Goal: Task Accomplishment & Management: Manage account settings

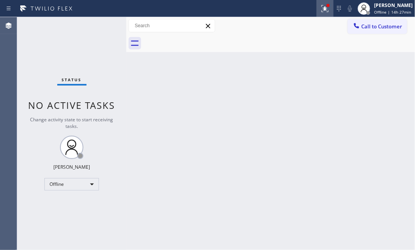
click at [320, 12] on icon at bounding box center [324, 8] width 9 height 9
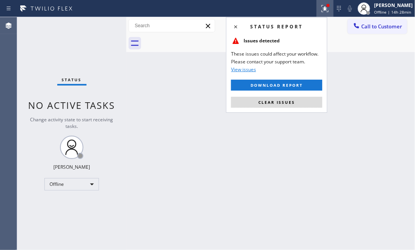
click at [280, 171] on div "Back to Dashboard Change Sender ID Customers Technicians Select a contact Outbo…" at bounding box center [270, 133] width 289 height 233
click at [275, 101] on span "Clear issues" at bounding box center [276, 102] width 37 height 5
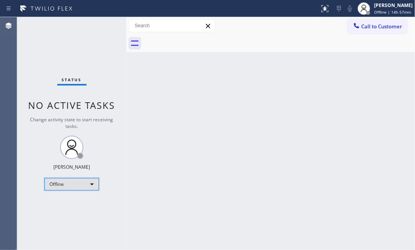
click at [85, 186] on div "Offline" at bounding box center [71, 184] width 55 height 12
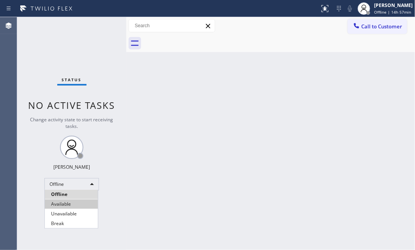
click at [76, 201] on li "Available" at bounding box center [71, 204] width 53 height 9
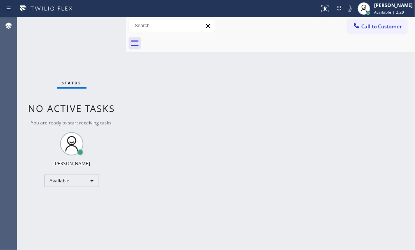
click at [97, 30] on div "Status No active tasks You are ready to start receiving tasks. [PERSON_NAME] Av…" at bounding box center [71, 133] width 109 height 233
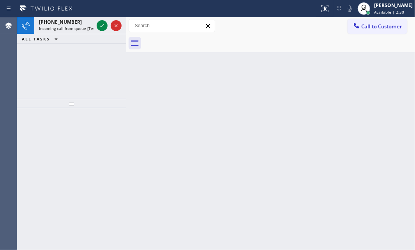
click at [100, 28] on icon at bounding box center [101, 25] width 9 height 9
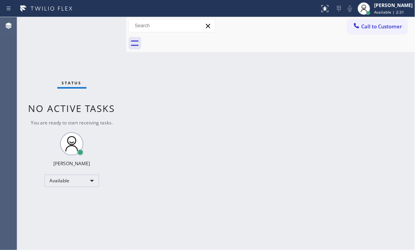
click at [99, 25] on div "Status No active tasks You are ready to start receiving tasks. [PERSON_NAME] Av…" at bounding box center [71, 133] width 109 height 233
click at [320, 12] on icon at bounding box center [324, 8] width 9 height 9
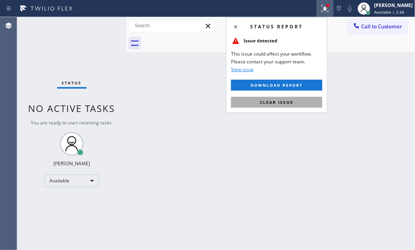
click at [261, 105] on button "Clear issue" at bounding box center [276, 102] width 91 height 11
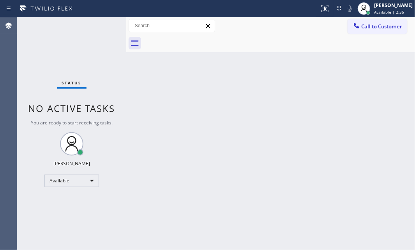
click at [98, 43] on div "Status No active tasks You are ready to start receiving tasks. [PERSON_NAME] Av…" at bounding box center [71, 133] width 109 height 233
click at [340, 84] on div "Back to Dashboard Change Sender ID Customers Technicians Select a contact Outbo…" at bounding box center [270, 133] width 289 height 233
click at [96, 28] on div "Status No active tasks You are ready to start receiving tasks. [PERSON_NAME] Av…" at bounding box center [71, 133] width 109 height 233
click at [102, 29] on div "Status No active tasks You are ready to start receiving tasks. [PERSON_NAME] Av…" at bounding box center [71, 133] width 109 height 233
click at [101, 24] on div "Status No active tasks You are ready to start receiving tasks. [PERSON_NAME] Av…" at bounding box center [71, 133] width 109 height 233
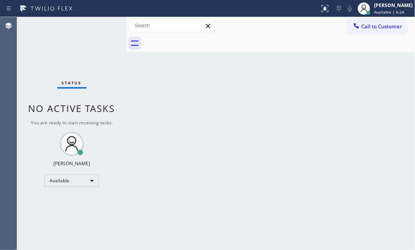
click at [101, 24] on div "Status No active tasks You are ready to start receiving tasks. [PERSON_NAME] Av…" at bounding box center [71, 133] width 109 height 233
click at [100, 24] on div "Status No active tasks You are ready to start receiving tasks. [PERSON_NAME] Av…" at bounding box center [71, 133] width 109 height 233
click at [104, 28] on div "Status No active tasks You are ready to start receiving tasks. [PERSON_NAME] Av…" at bounding box center [71, 133] width 109 height 233
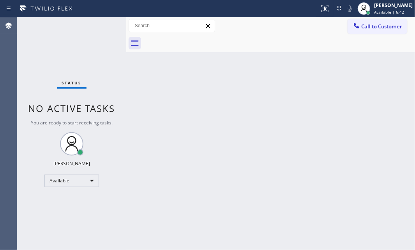
click at [104, 27] on div "Status No active tasks You are ready to start receiving tasks. [PERSON_NAME] Av…" at bounding box center [71, 133] width 109 height 233
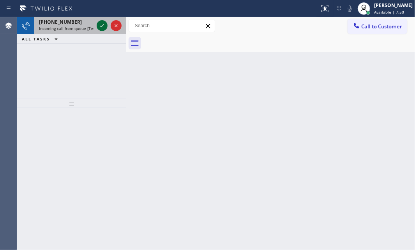
click at [104, 27] on icon at bounding box center [101, 25] width 9 height 9
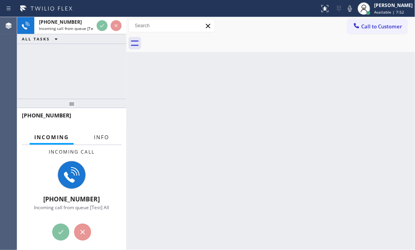
click at [106, 139] on span "Info" at bounding box center [101, 137] width 15 height 7
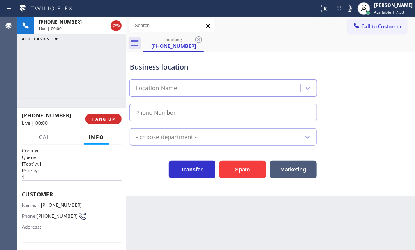
type input "[PHONE_NUMBER]"
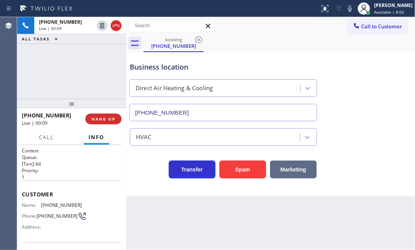
click at [295, 171] on button "Marketing" at bounding box center [293, 170] width 47 height 18
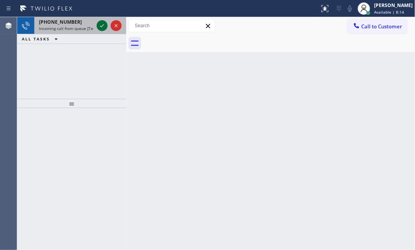
click at [101, 26] on icon at bounding box center [101, 25] width 9 height 9
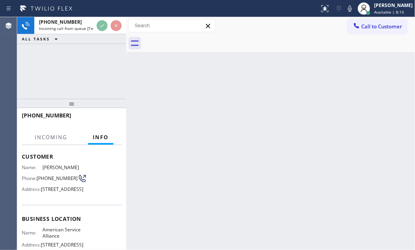
scroll to position [71, 0]
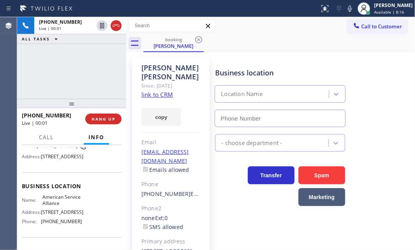
type input "[PHONE_NUMBER]"
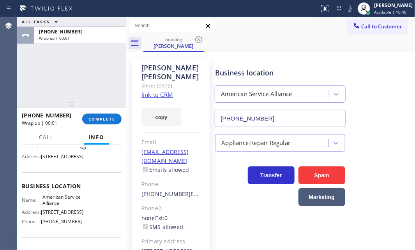
drag, startPoint x: 117, startPoint y: 25, endPoint x: 409, endPoint y: 106, distance: 303.8
click at [110, 125] on div "[PHONE_NUMBER] Wrap up | 01:47 COMPLETE" at bounding box center [72, 119] width 100 height 20
click at [109, 122] on button "COMPLETE" at bounding box center [101, 119] width 39 height 11
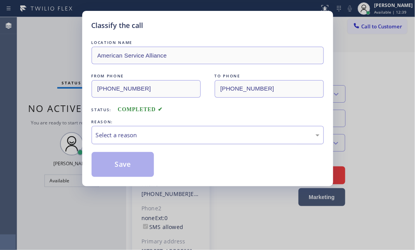
click at [176, 132] on div "Select a reason" at bounding box center [208, 135] width 224 height 9
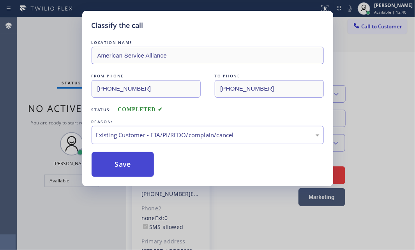
click at [124, 167] on button "Save" at bounding box center [123, 164] width 63 height 25
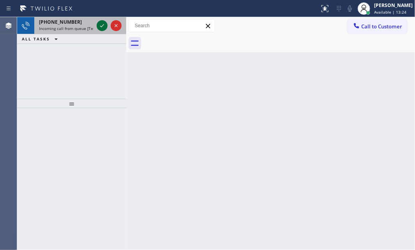
click at [97, 25] on icon at bounding box center [101, 25] width 9 height 9
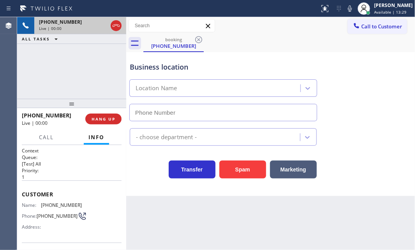
type input "[PHONE_NUMBER]"
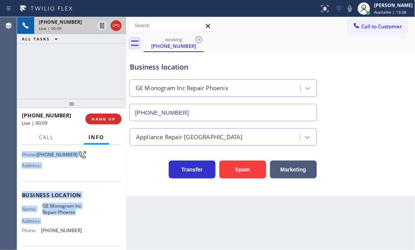
scroll to position [71, 0]
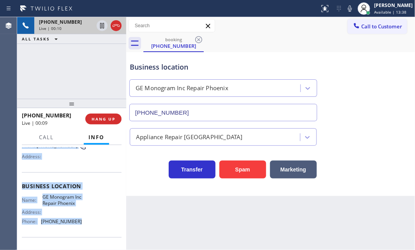
drag, startPoint x: 26, startPoint y: 195, endPoint x: 96, endPoint y: 227, distance: 77.1
click at [82, 226] on div "Context Queue: [Test] All Priority: 1 Customer Name: [PHONE_NUMBER] Phone: [PHO…" at bounding box center [71, 197] width 109 height 105
click at [101, 25] on icon at bounding box center [102, 25] width 4 height 5
click at [101, 26] on icon at bounding box center [101, 25] width 5 height 5
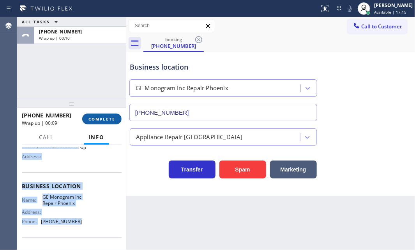
click at [107, 116] on span "COMPLETE" at bounding box center [101, 118] width 27 height 5
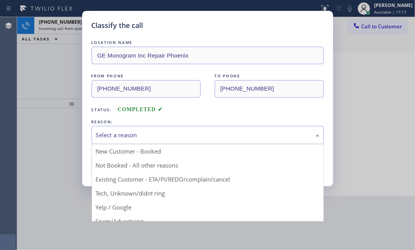
click at [180, 139] on div "Select a reason" at bounding box center [208, 135] width 224 height 9
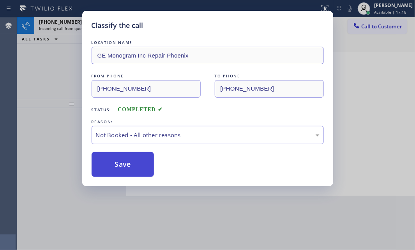
click at [117, 167] on button "Save" at bounding box center [123, 164] width 63 height 25
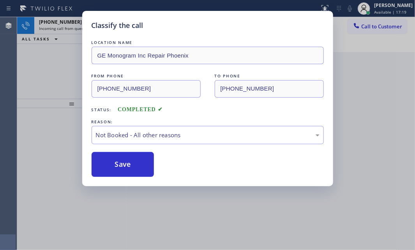
click at [52, 53] on div "Classify the call LOCATION NAME GE Monogram Inc Repair Phoenix FROM PHONE [PHON…" at bounding box center [207, 125] width 415 height 250
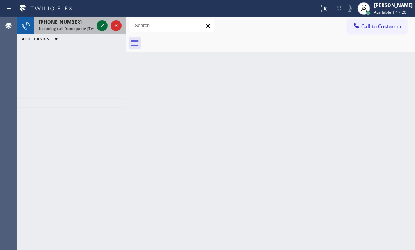
click at [98, 26] on icon at bounding box center [101, 25] width 9 height 9
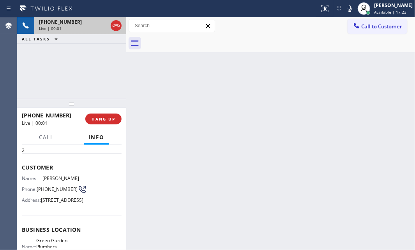
scroll to position [71, 0]
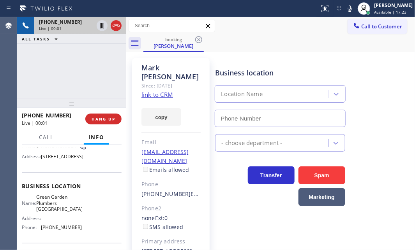
type input "[PHONE_NUMBER]"
click at [160, 91] on link "link to CRM" at bounding box center [157, 95] width 32 height 8
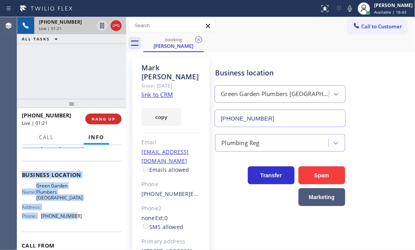
scroll to position [106, 0]
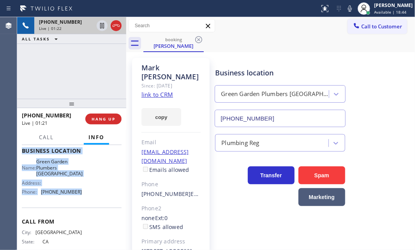
drag, startPoint x: 20, startPoint y: 191, endPoint x: 85, endPoint y: 212, distance: 68.3
click at [85, 212] on div "Context Queue: [Test] All Priority: 2 Customer Name: [PERSON_NAME] Phone: [PHON…" at bounding box center [71, 197] width 109 height 105
copy div "Customer Name: [PERSON_NAME] Phone: [PHONE_NUMBER] Address: [STREET_ADDRESS] Bu…"
drag, startPoint x: 102, startPoint y: 27, endPoint x: 109, endPoint y: 29, distance: 6.9
click at [102, 27] on icon at bounding box center [101, 25] width 9 height 9
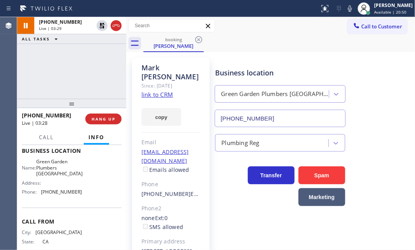
drag, startPoint x: 56, startPoint y: 109, endPoint x: 76, endPoint y: 124, distance: 25.0
click at [57, 108] on div at bounding box center [71, 103] width 109 height 9
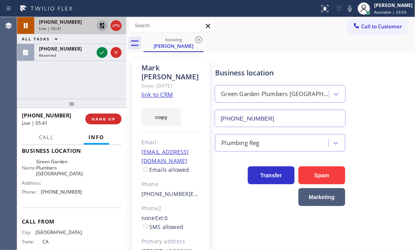
click at [99, 23] on icon at bounding box center [101, 25] width 9 height 9
click at [118, 27] on icon at bounding box center [115, 25] width 9 height 9
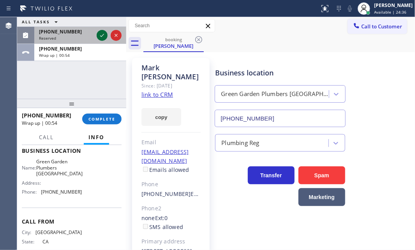
click at [104, 34] on icon at bounding box center [102, 35] width 4 height 3
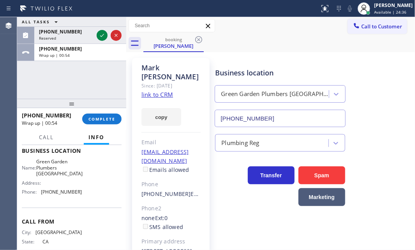
scroll to position [119, 0]
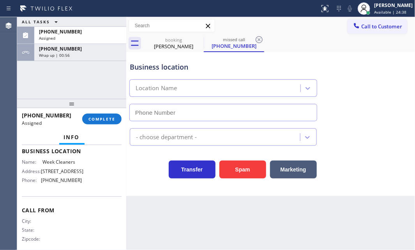
type input "[PHONE_NUMBER]"
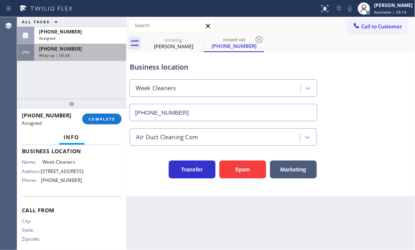
click at [93, 54] on div "Wrap up | 05:33" at bounding box center [80, 55] width 83 height 5
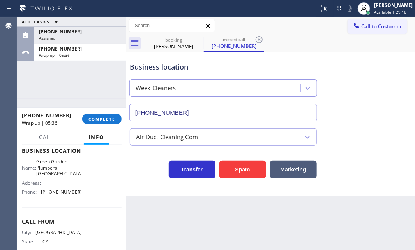
click at [106, 125] on div "[PHONE_NUMBER] Wrap up | 05:36 COMPLETE" at bounding box center [72, 119] width 100 height 20
click at [103, 121] on span "COMPLETE" at bounding box center [101, 118] width 27 height 5
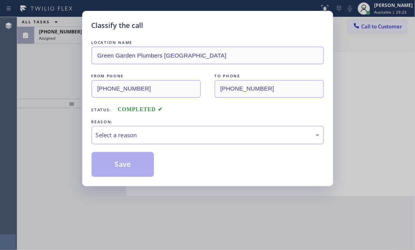
click at [177, 135] on div "Select a reason" at bounding box center [208, 135] width 224 height 9
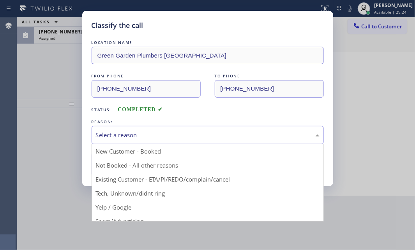
drag, startPoint x: 135, startPoint y: 162, endPoint x: 129, endPoint y: 162, distance: 6.2
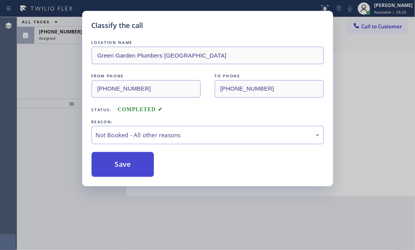
click at [120, 162] on button "Save" at bounding box center [123, 164] width 63 height 25
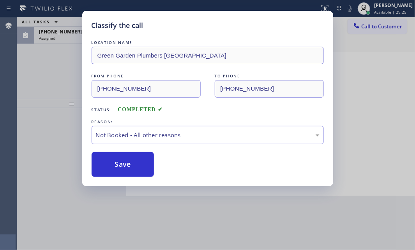
click at [65, 37] on div "Classify the call LOCATION NAME [GEOGRAPHIC_DATA] Plumbers [GEOGRAPHIC_DATA] FR…" at bounding box center [207, 125] width 415 height 250
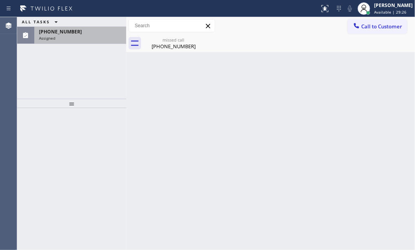
click at [70, 36] on div "Assigned" at bounding box center [80, 37] width 83 height 5
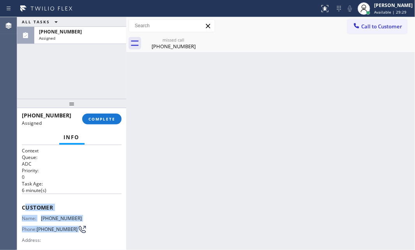
drag, startPoint x: 38, startPoint y: 209, endPoint x: 87, endPoint y: 221, distance: 50.6
click at [87, 222] on div "Customer Name: [PHONE_NUMBER] Phone: [PHONE_NUMBER] Address:" at bounding box center [72, 225] width 100 height 62
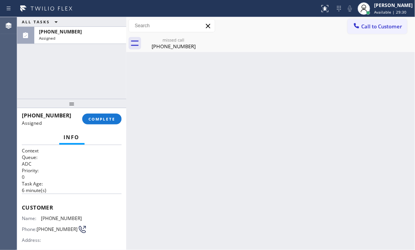
drag, startPoint x: 93, startPoint y: 190, endPoint x: 53, endPoint y: 200, distance: 40.7
click at [92, 190] on p "6 minute(s)" at bounding box center [72, 190] width 100 height 7
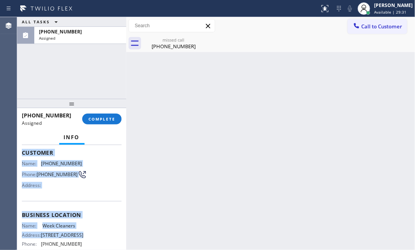
scroll to position [71, 0]
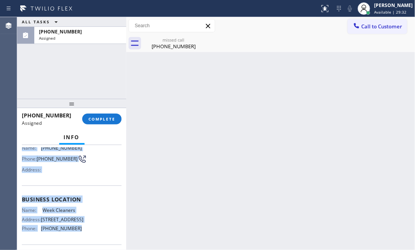
drag, startPoint x: 19, startPoint y: 203, endPoint x: 99, endPoint y: 226, distance: 83.3
click at [99, 226] on div "Context Queue: ADC Priority: 0 Task Age: [DEMOGRAPHIC_DATA] minute(s) Customer …" at bounding box center [71, 197] width 109 height 105
copy div "Customer Name: [PHONE_NUMBER] Phone: [PHONE_NUMBER] Address: Business location …"
click at [109, 118] on span "COMPLETE" at bounding box center [101, 118] width 27 height 5
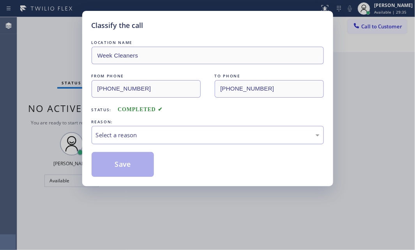
click at [178, 139] on div "Select a reason" at bounding box center [208, 135] width 224 height 9
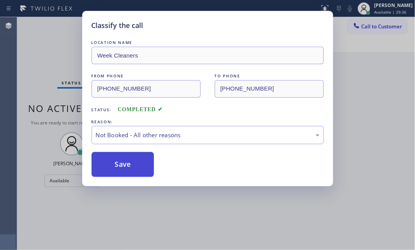
click at [118, 167] on button "Save" at bounding box center [123, 164] width 63 height 25
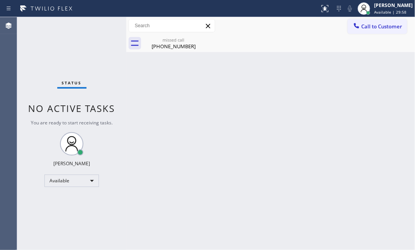
click at [184, 39] on div "missed call" at bounding box center [173, 40] width 59 height 6
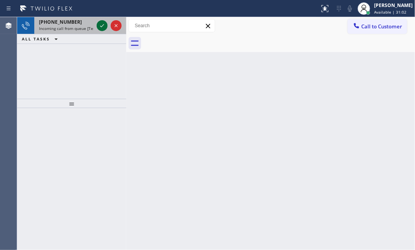
click at [99, 25] on icon at bounding box center [101, 25] width 9 height 9
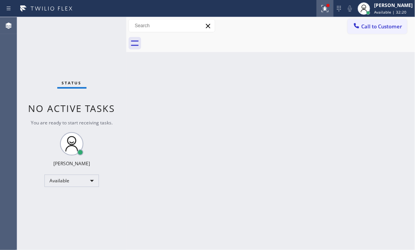
click at [320, 11] on icon at bounding box center [324, 8] width 9 height 9
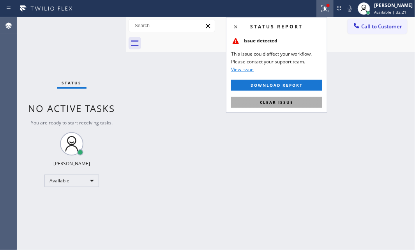
click at [261, 101] on span "Clear issue" at bounding box center [277, 102] width 34 height 5
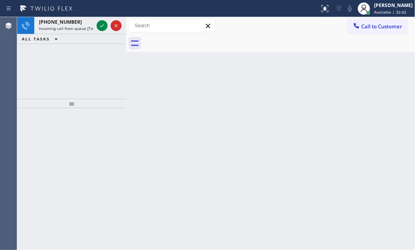
click at [61, 56] on div "[PHONE_NUMBER] Incoming call from queue [Test] All ALL TASKS ALL TASKS ACTIVE T…" at bounding box center [71, 58] width 109 height 82
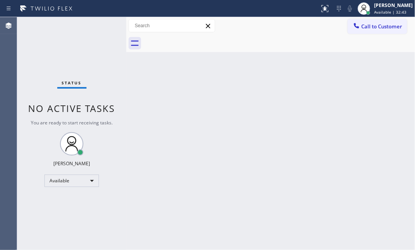
click at [101, 24] on div "Status No active tasks You are ready to start receiving tasks. [PERSON_NAME] Av…" at bounding box center [71, 133] width 109 height 233
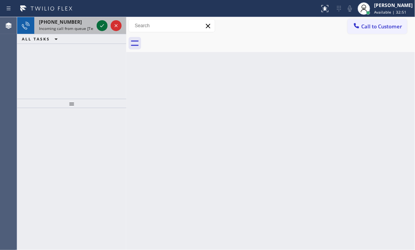
click at [99, 27] on icon at bounding box center [101, 25] width 9 height 9
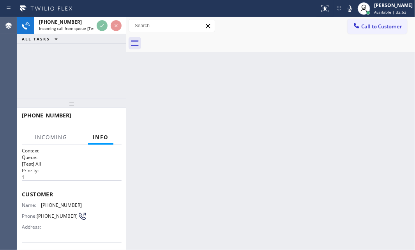
scroll to position [71, 0]
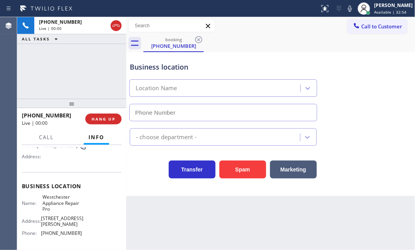
type input "[PHONE_NUMBER]"
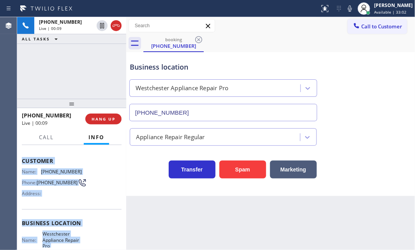
scroll to position [132, 0]
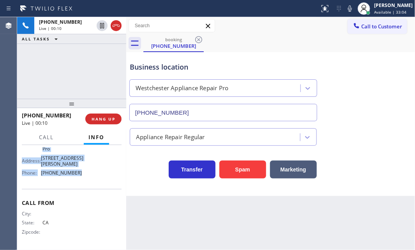
drag, startPoint x: 21, startPoint y: 189, endPoint x: 82, endPoint y: 190, distance: 61.2
click at [79, 186] on div "Context Queue: [Test] All Priority: 1 Customer Name: [PHONE_NUMBER] Phone: [PHO…" at bounding box center [71, 197] width 109 height 105
copy div "Customer Name: [PHONE_NUMBER] Phone: [PHONE_NUMBER] Address: Business location …"
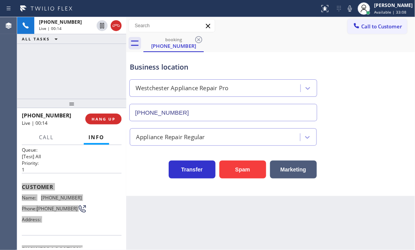
scroll to position [0, 0]
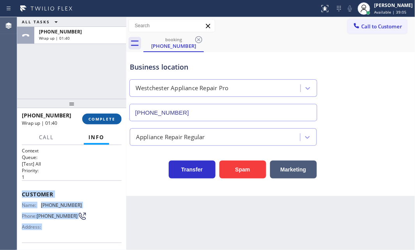
click at [107, 115] on button "COMPLETE" at bounding box center [101, 119] width 39 height 11
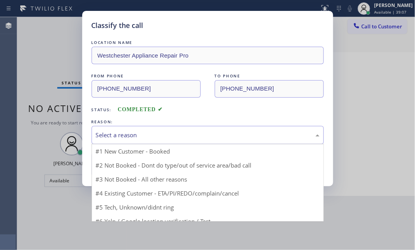
click at [199, 132] on div "Select a reason" at bounding box center [208, 135] width 224 height 9
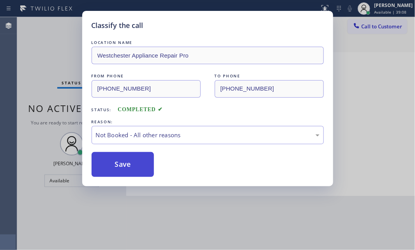
drag, startPoint x: 119, startPoint y: 166, endPoint x: 130, endPoint y: 162, distance: 11.5
click at [119, 165] on button "Save" at bounding box center [123, 164] width 63 height 25
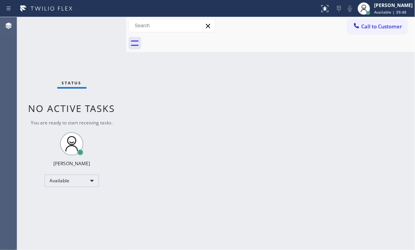
click at [101, 28] on div "Status No active tasks You are ready to start receiving tasks. [PERSON_NAME] Av…" at bounding box center [71, 133] width 109 height 233
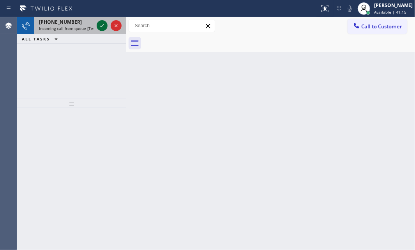
click at [100, 26] on icon at bounding box center [101, 25] width 9 height 9
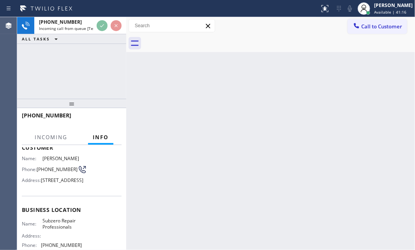
scroll to position [106, 0]
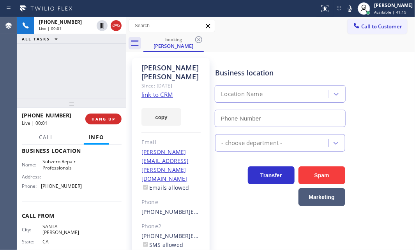
type input "[PHONE_NUMBER]"
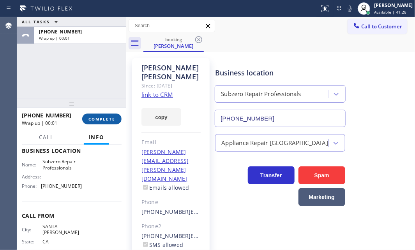
click at [111, 115] on button "COMPLETE" at bounding box center [101, 119] width 39 height 11
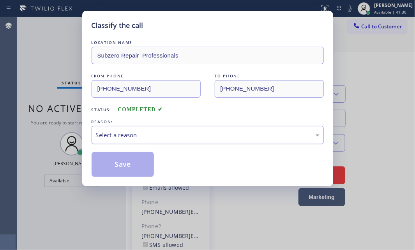
click at [249, 132] on div "Select a reason" at bounding box center [208, 135] width 224 height 9
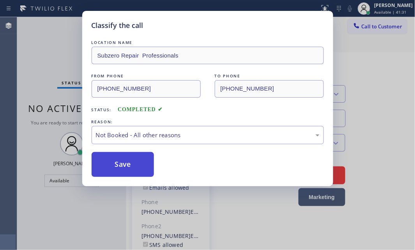
click at [110, 162] on button "Save" at bounding box center [123, 164] width 63 height 25
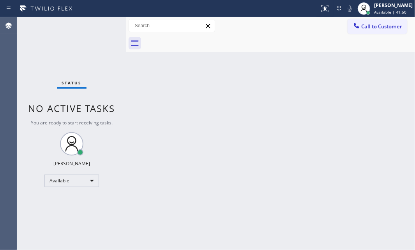
click at [381, 97] on div "Back to Dashboard Change Sender ID Customers Technicians Select a contact Outbo…" at bounding box center [270, 133] width 289 height 233
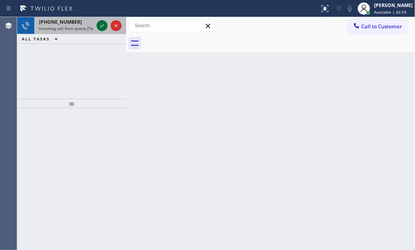
click at [102, 26] on icon at bounding box center [102, 25] width 4 height 3
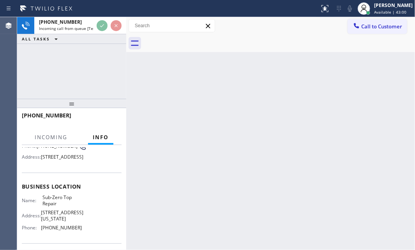
scroll to position [71, 0]
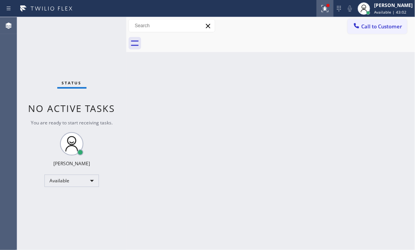
click at [321, 8] on icon at bounding box center [324, 8] width 9 height 9
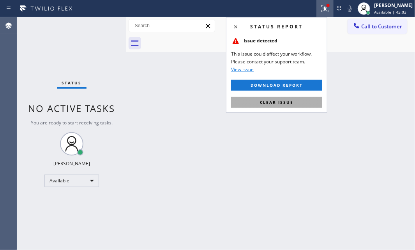
click at [288, 101] on span "Clear issue" at bounding box center [277, 102] width 34 height 5
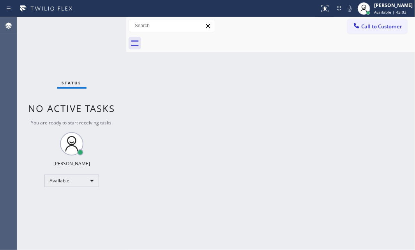
click at [336, 148] on div "Back to Dashboard Change Sender ID Customers Technicians Select a contact Outbo…" at bounding box center [270, 133] width 289 height 233
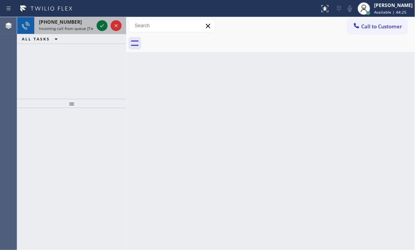
click at [102, 25] on icon at bounding box center [101, 25] width 9 height 9
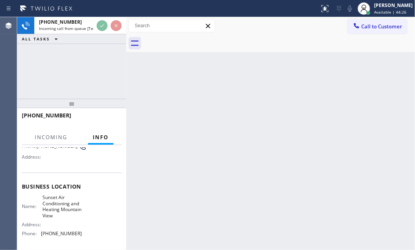
scroll to position [71, 0]
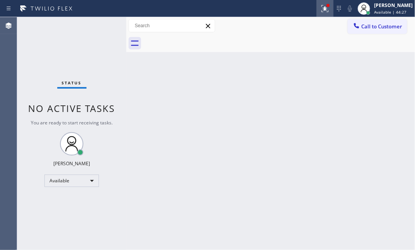
click at [320, 10] on icon at bounding box center [324, 8] width 9 height 9
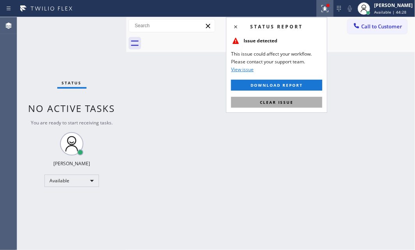
click at [286, 102] on span "Clear issue" at bounding box center [277, 102] width 34 height 5
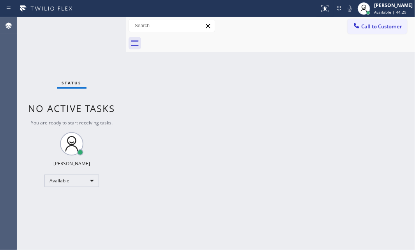
click at [99, 28] on div "Status No active tasks You are ready to start receiving tasks. [PERSON_NAME] Av…" at bounding box center [71, 133] width 109 height 233
click at [100, 24] on div "Status No active tasks You are ready to start receiving tasks. [PERSON_NAME] Av…" at bounding box center [71, 133] width 109 height 233
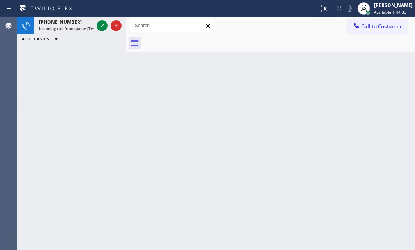
click at [100, 24] on icon at bounding box center [101, 25] width 9 height 9
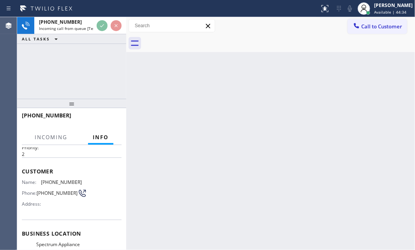
scroll to position [71, 0]
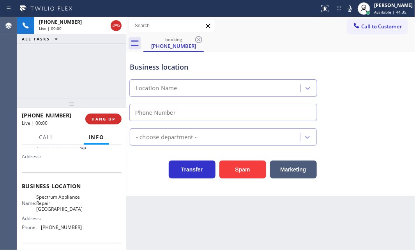
type input "[PHONE_NUMBER]"
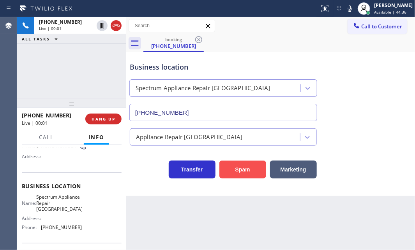
click at [238, 167] on button "Spam" at bounding box center [242, 170] width 47 height 18
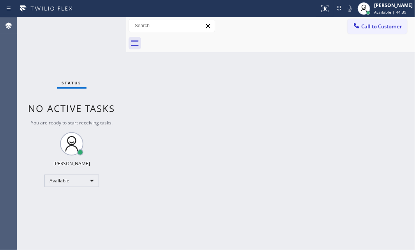
click at [101, 26] on div "Status No active tasks You are ready to start receiving tasks. [PERSON_NAME] Av…" at bounding box center [71, 133] width 109 height 233
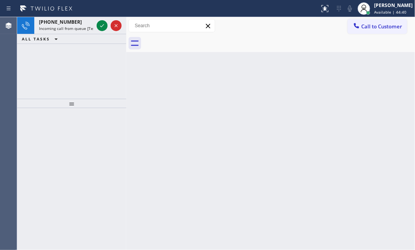
click at [101, 26] on icon at bounding box center [101, 25] width 9 height 9
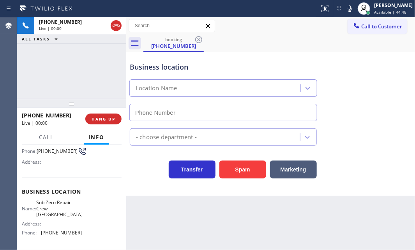
scroll to position [71, 0]
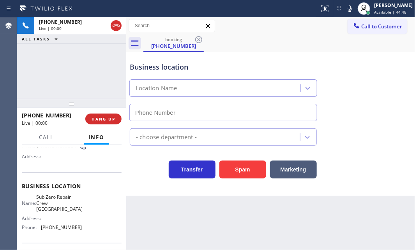
type input "[PHONE_NUMBER]"
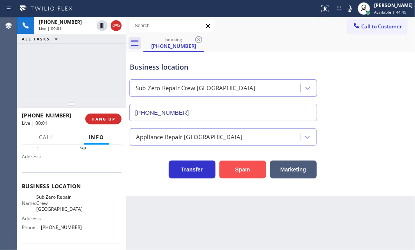
click at [238, 170] on button "Spam" at bounding box center [242, 170] width 47 height 18
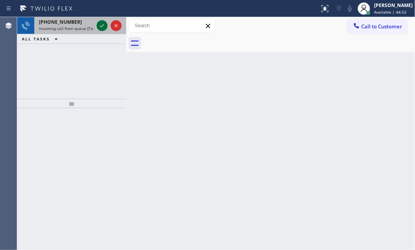
click at [99, 26] on icon at bounding box center [101, 25] width 9 height 9
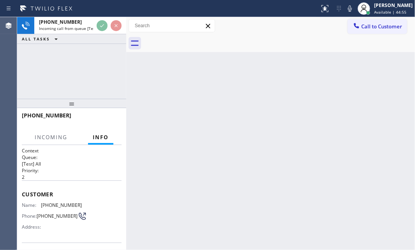
scroll to position [71, 0]
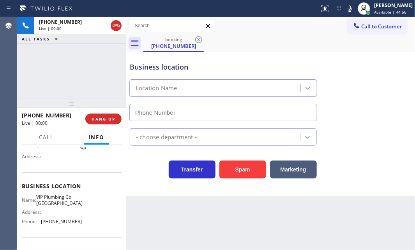
type input "[PHONE_NUMBER]"
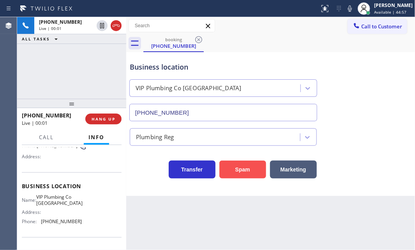
click at [248, 173] on button "Spam" at bounding box center [242, 170] width 47 height 18
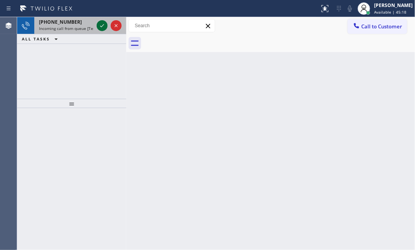
click at [103, 27] on icon at bounding box center [101, 25] width 9 height 9
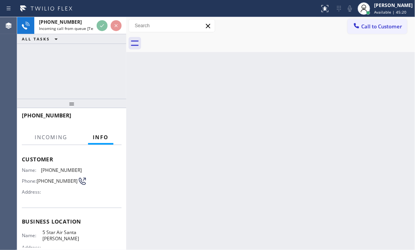
scroll to position [71, 0]
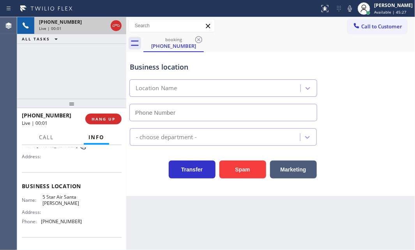
type input "[PHONE_NUMBER]"
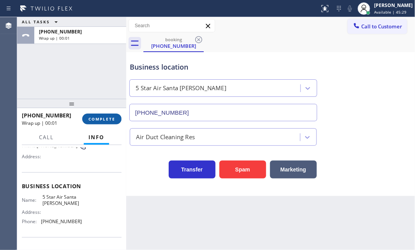
click at [99, 117] on span "COMPLETE" at bounding box center [101, 118] width 27 height 5
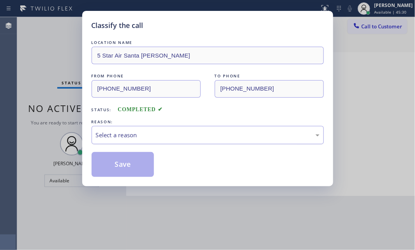
click at [171, 131] on div "Select a reason" at bounding box center [208, 135] width 224 height 9
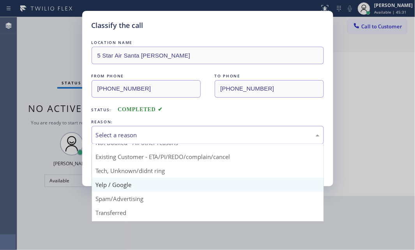
scroll to position [35, 0]
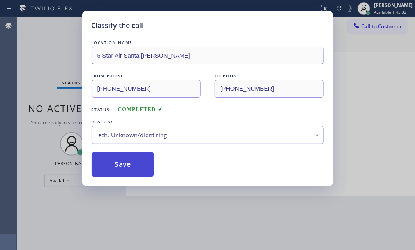
click at [133, 155] on button "Save" at bounding box center [123, 164] width 63 height 25
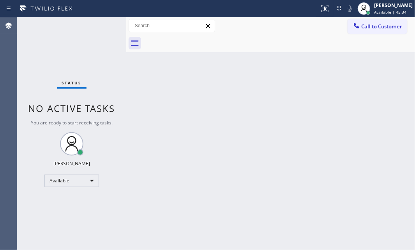
click at [105, 24] on div "Status No active tasks You are ready to start receiving tasks. [PERSON_NAME] Av…" at bounding box center [71, 133] width 109 height 233
click at [95, 26] on div "Status No active tasks You are ready to start receiving tasks. [PERSON_NAME] Av…" at bounding box center [71, 133] width 109 height 233
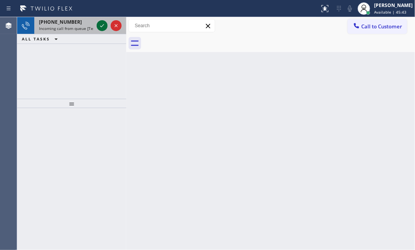
click at [97, 24] on div at bounding box center [102, 25] width 11 height 9
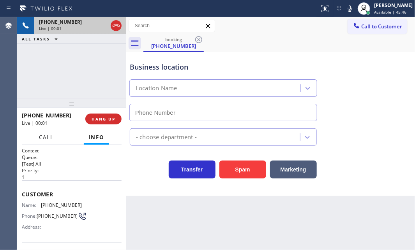
type input "[PHONE_NUMBER]"
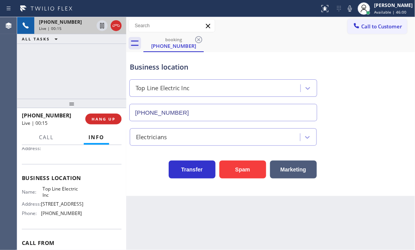
scroll to position [106, 0]
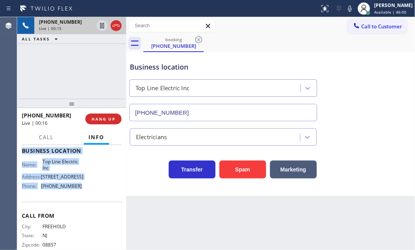
drag, startPoint x: 21, startPoint y: 188, endPoint x: 117, endPoint y: 228, distance: 104.3
click at [79, 218] on div "Context Queue: [Test] All Priority: 1 Customer Name: [PHONE_NUMBER] Phone: [PHO…" at bounding box center [71, 197] width 109 height 105
copy div "Customer Name: [PHONE_NUMBER] Phone: [PHONE_NUMBER] Address: Business location …"
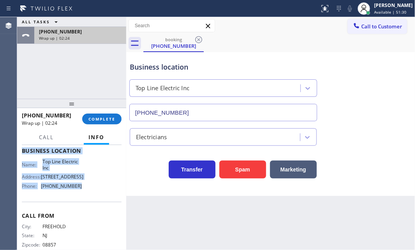
click at [83, 38] on div "Wrap up | 02:24" at bounding box center [80, 37] width 83 height 5
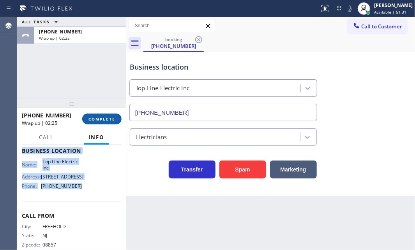
click at [111, 118] on span "COMPLETE" at bounding box center [101, 118] width 27 height 5
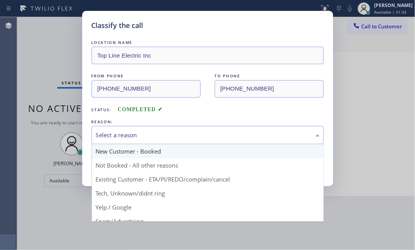
drag, startPoint x: 153, startPoint y: 131, endPoint x: 131, endPoint y: 152, distance: 30.9
click at [153, 132] on div "Select a reason" at bounding box center [208, 135] width 224 height 9
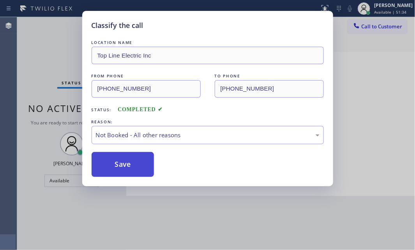
click at [110, 167] on button "Save" at bounding box center [123, 164] width 63 height 25
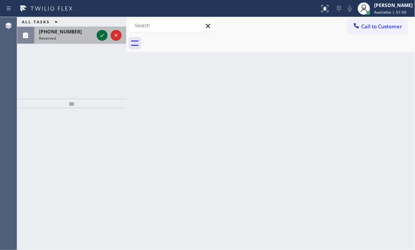
click at [98, 33] on icon at bounding box center [101, 35] width 9 height 9
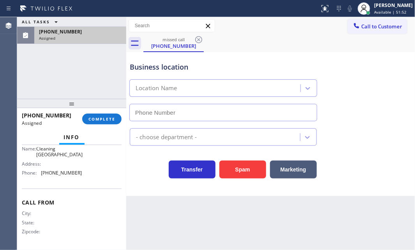
type input "[PHONE_NUMBER]"
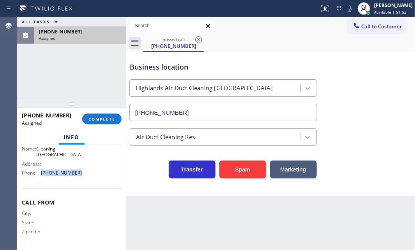
drag, startPoint x: 82, startPoint y: 171, endPoint x: 42, endPoint y: 174, distance: 40.2
click at [42, 174] on div "Name: Highlands Air Duct Cleaning La Habra Address: Phone: [PHONE_NUMBER]" at bounding box center [72, 159] width 100 height 39
copy span "[PHONE_NUMBER]"
click at [366, 25] on span "Call to Customer" at bounding box center [381, 26] width 41 height 7
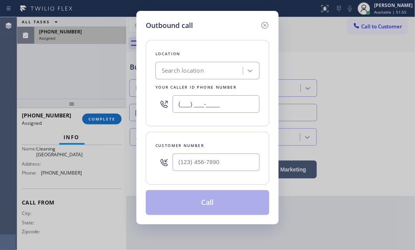
click at [226, 106] on input "(___) ___-____" at bounding box center [216, 104] width 87 height 18
paste input "562) 502-1727"
type input "[PHONE_NUMBER]"
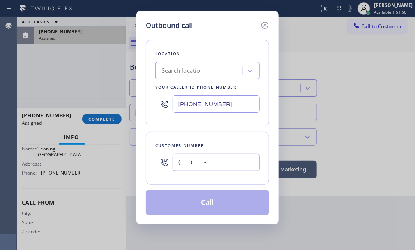
click at [212, 164] on input "(___) ___-____" at bounding box center [216, 163] width 87 height 18
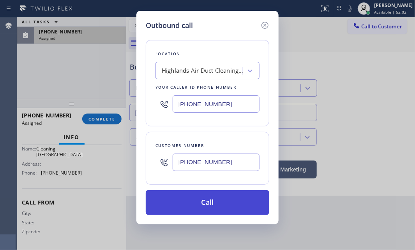
type input "[PHONE_NUMBER]"
click at [208, 198] on button "Call" at bounding box center [207, 203] width 123 height 25
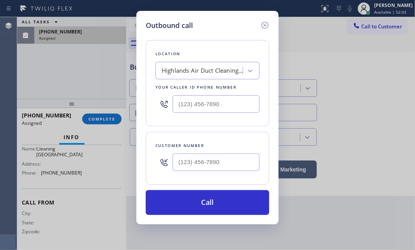
scroll to position [127, 0]
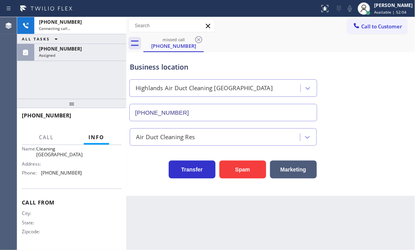
drag, startPoint x: 105, startPoint y: 55, endPoint x: 92, endPoint y: 97, distance: 44.4
click at [105, 56] on div "Assigned" at bounding box center [80, 55] width 83 height 5
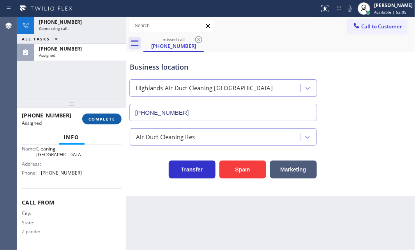
scroll to position [133, 0]
click at [93, 120] on span "COMPLETE" at bounding box center [101, 118] width 27 height 5
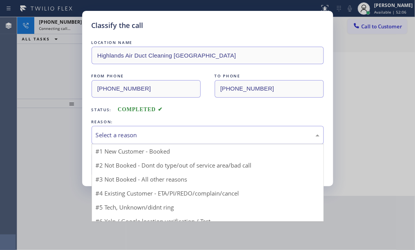
click at [155, 129] on div "Select a reason" at bounding box center [208, 135] width 232 height 18
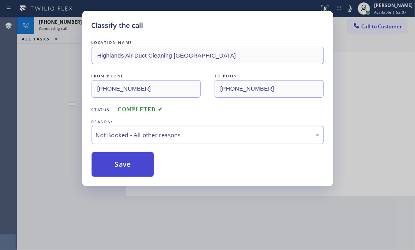
click at [109, 168] on button "Save" at bounding box center [123, 164] width 63 height 25
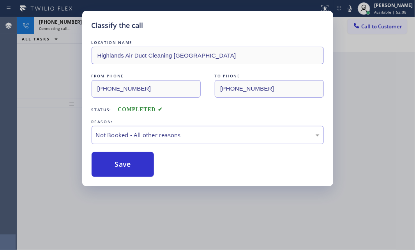
click at [67, 29] on div "Classify the call LOCATION NAME Highlands Air Duct Cleaning La Habra FROM PHONE…" at bounding box center [207, 125] width 415 height 250
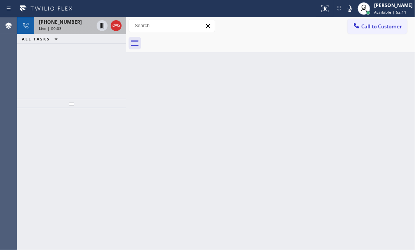
click at [89, 26] on div "Live | 00:03" at bounding box center [66, 28] width 55 height 5
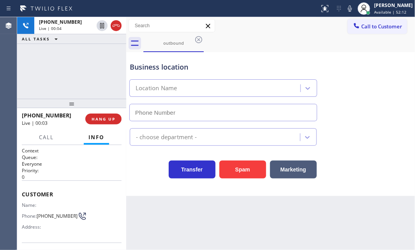
type input "[PHONE_NUMBER]"
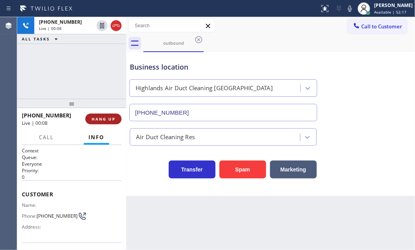
click at [99, 116] on span "HANG UP" at bounding box center [104, 118] width 24 height 5
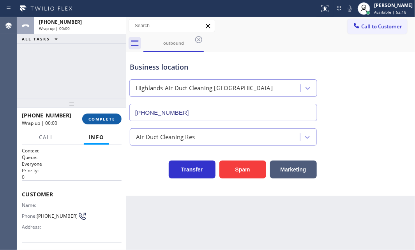
click at [103, 116] on button "COMPLETE" at bounding box center [101, 119] width 39 height 11
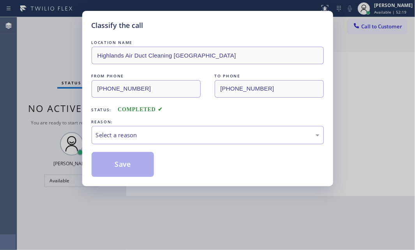
drag, startPoint x: 181, startPoint y: 125, endPoint x: 181, endPoint y: 134, distance: 9.0
click at [181, 125] on div "REASON: Select a reason" at bounding box center [208, 131] width 232 height 26
drag, startPoint x: 166, startPoint y: 132, endPoint x: 165, endPoint y: 141, distance: 9.4
click at [166, 132] on div "Select a reason" at bounding box center [208, 135] width 224 height 9
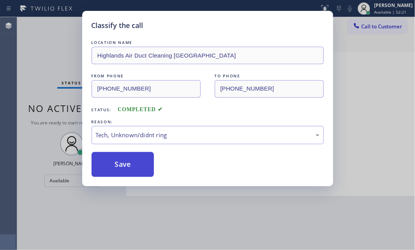
click at [130, 163] on button "Save" at bounding box center [123, 164] width 63 height 25
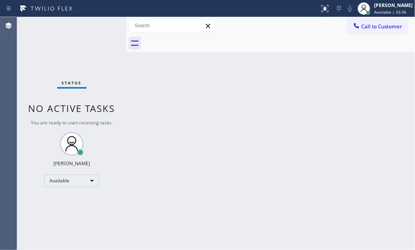
click at [28, 50] on div "Status No active tasks You are ready to start receiving tasks. [PERSON_NAME] Av…" at bounding box center [71, 133] width 109 height 233
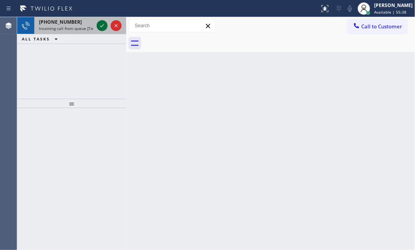
click at [101, 23] on icon at bounding box center [101, 25] width 9 height 9
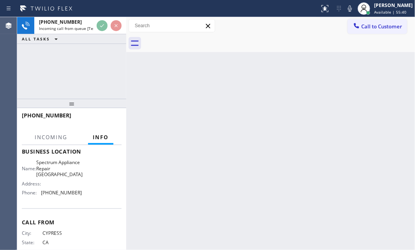
scroll to position [106, 0]
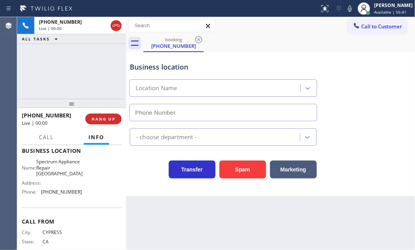
type input "[PHONE_NUMBER]"
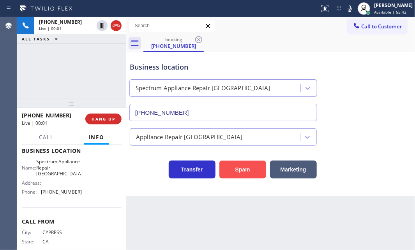
click at [233, 168] on button "Spam" at bounding box center [242, 170] width 47 height 18
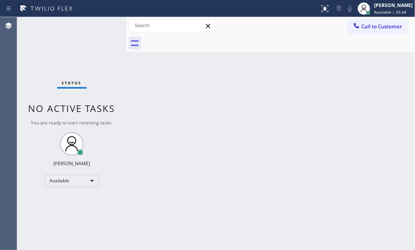
click at [100, 25] on div "Status No active tasks You are ready to start receiving tasks. [PERSON_NAME] Av…" at bounding box center [71, 133] width 109 height 233
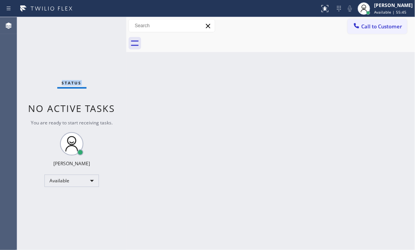
click at [100, 25] on div "Status No active tasks You are ready to start receiving tasks. [PERSON_NAME] Av…" at bounding box center [71, 133] width 109 height 233
click at [100, 24] on div "Status No active tasks You are ready to start receiving tasks. [PERSON_NAME] Av…" at bounding box center [71, 133] width 109 height 233
click at [101, 23] on div "Status No active tasks You are ready to start receiving tasks. [PERSON_NAME] Av…" at bounding box center [71, 133] width 109 height 233
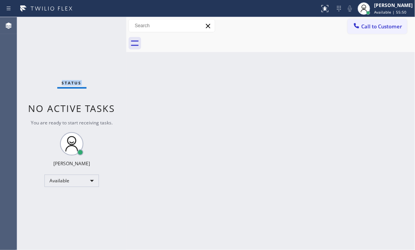
click at [101, 23] on div "Status No active tasks You are ready to start receiving tasks. [PERSON_NAME] Av…" at bounding box center [71, 133] width 109 height 233
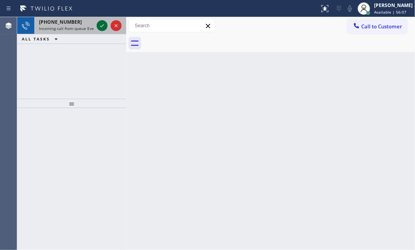
click at [104, 25] on icon at bounding box center [101, 25] width 9 height 9
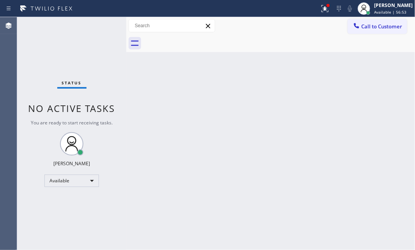
click at [118, 67] on div "Status No active tasks You are ready to start receiving tasks. [PERSON_NAME] Av…" at bounding box center [71, 133] width 109 height 233
click at [316, 13] on button at bounding box center [324, 8] width 17 height 17
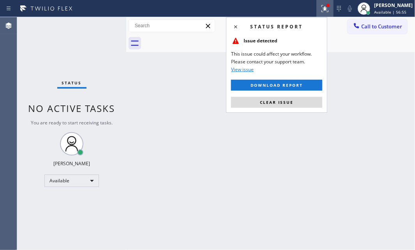
click at [284, 103] on span "Clear issue" at bounding box center [277, 102] width 34 height 5
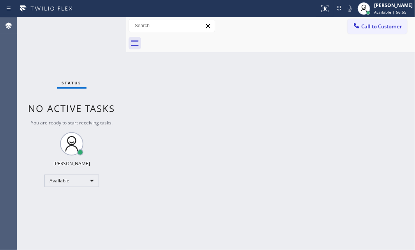
drag, startPoint x: 64, startPoint y: 45, endPoint x: 283, endPoint y: 59, distance: 219.0
click at [65, 45] on div "Status No active tasks You are ready to start receiving tasks. [PERSON_NAME] Av…" at bounding box center [71, 133] width 109 height 233
drag, startPoint x: 91, startPoint y: 25, endPoint x: 96, endPoint y: 24, distance: 5.2
click at [95, 24] on div "Status No active tasks You are ready to start receiving tasks. [PERSON_NAME] Av…" at bounding box center [71, 133] width 109 height 233
drag, startPoint x: 114, startPoint y: 28, endPoint x: 110, endPoint y: 26, distance: 4.7
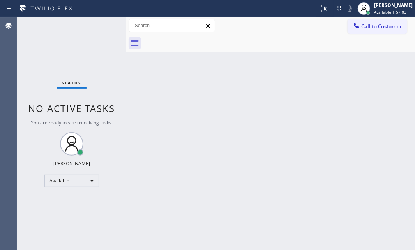
click at [114, 26] on div "Status No active tasks You are ready to start receiving tasks. [PERSON_NAME] Av…" at bounding box center [71, 133] width 109 height 233
click at [101, 27] on div "Status No active tasks You are ready to start receiving tasks. [PERSON_NAME] Av…" at bounding box center [71, 133] width 109 height 233
click at [101, 29] on div "Status No active tasks You are ready to start receiving tasks. [PERSON_NAME] Av…" at bounding box center [71, 133] width 109 height 233
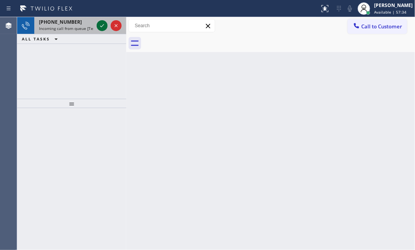
click at [105, 27] on icon at bounding box center [101, 25] width 9 height 9
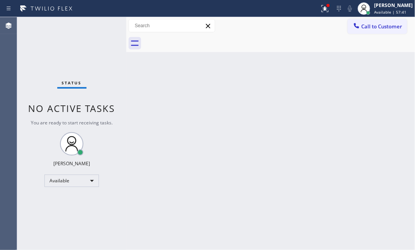
click at [97, 29] on div "Status No active tasks You are ready to start receiving tasks. [PERSON_NAME] Av…" at bounding box center [71, 133] width 109 height 233
click at [100, 24] on div "Status No active tasks You are ready to start receiving tasks. [PERSON_NAME] Av…" at bounding box center [71, 133] width 109 height 233
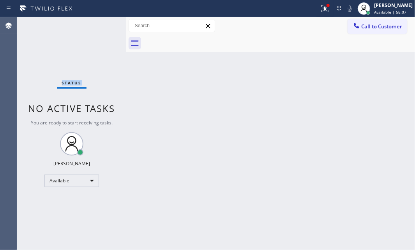
click at [100, 24] on div "Status No active tasks You are ready to start receiving tasks. [PERSON_NAME] Av…" at bounding box center [71, 133] width 109 height 233
click at [99, 24] on div "Status No active tasks You are ready to start receiving tasks. [PERSON_NAME] Av…" at bounding box center [71, 133] width 109 height 233
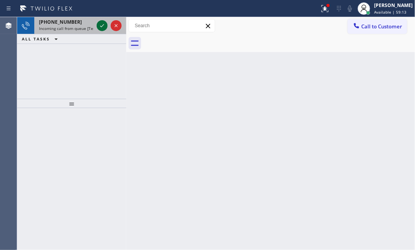
drag, startPoint x: 97, startPoint y: 23, endPoint x: 101, endPoint y: 27, distance: 5.0
click at [98, 24] on div at bounding box center [102, 25] width 11 height 9
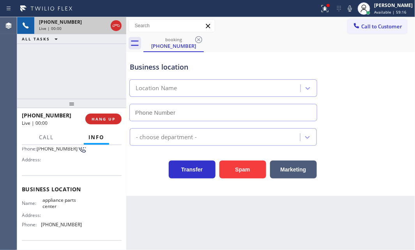
scroll to position [71, 0]
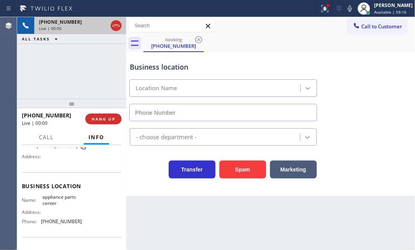
type input "[PHONE_NUMBER]"
click at [326, 7] on div at bounding box center [328, 5] width 5 height 5
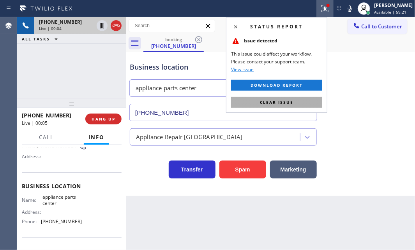
click at [287, 101] on span "Clear issue" at bounding box center [277, 102] width 34 height 5
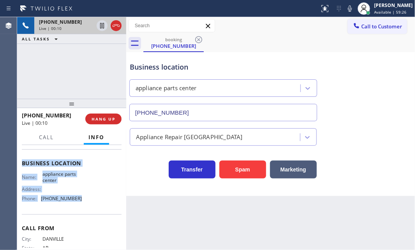
scroll to position [106, 0]
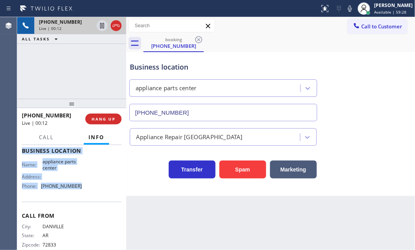
drag, startPoint x: 21, startPoint y: 192, endPoint x: 136, endPoint y: 198, distance: 115.9
click at [90, 199] on div "Context Queue: [Test] All Priority: 1 Customer Name: [PHONE_NUMBER] Phone: [PHO…" at bounding box center [71, 197] width 109 height 105
copy div "Customer Name: [PHONE_NUMBER] Phone: [PHONE_NUMBER] Address: Business location …"
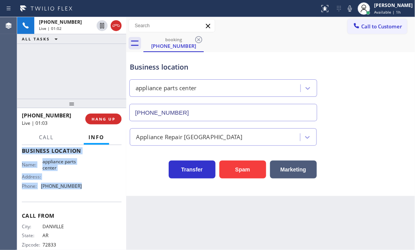
drag, startPoint x: 101, startPoint y: 26, endPoint x: 210, endPoint y: 57, distance: 113.0
click at [102, 26] on icon at bounding box center [102, 25] width 4 height 5
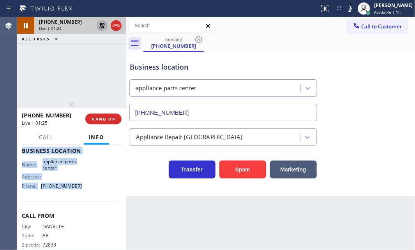
click at [101, 24] on icon at bounding box center [101, 25] width 5 height 5
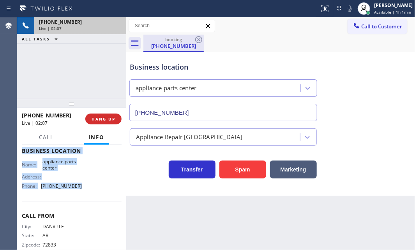
drag, startPoint x: 113, startPoint y: 27, endPoint x: 172, endPoint y: 41, distance: 60.0
click at [127, 30] on div "[PHONE_NUMBER] Live | 02:07 ALL TASKS ALL TASKS ACTIVE TASKS TASKS IN WRAP UP […" at bounding box center [216, 133] width 398 height 233
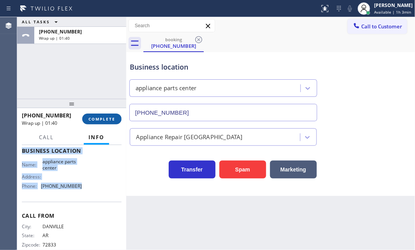
click at [105, 115] on button "COMPLETE" at bounding box center [101, 119] width 39 height 11
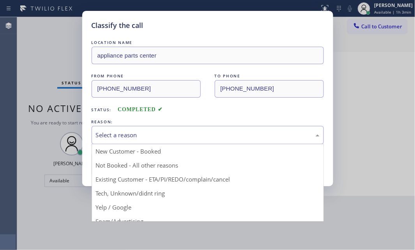
click at [189, 131] on div "Select a reason" at bounding box center [208, 135] width 224 height 9
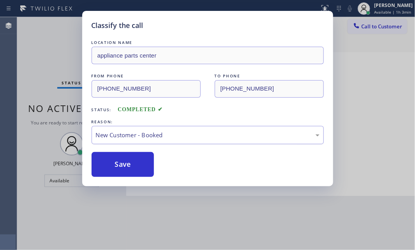
drag, startPoint x: 135, startPoint y: 152, endPoint x: 155, endPoint y: 139, distance: 23.3
click at [157, 137] on div "New Customer - Booked" at bounding box center [208, 135] width 224 height 9
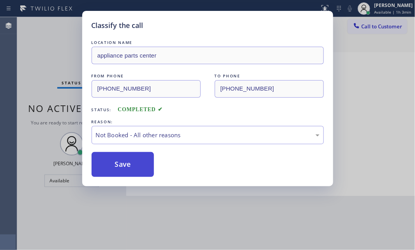
drag, startPoint x: 118, startPoint y: 160, endPoint x: 129, endPoint y: 146, distance: 17.8
click at [118, 160] on button "Save" at bounding box center [123, 164] width 63 height 25
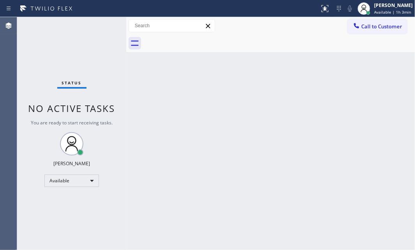
click at [101, 26] on div "Status No active tasks You are ready to start receiving tasks. [PERSON_NAME] Av…" at bounding box center [71, 133] width 109 height 233
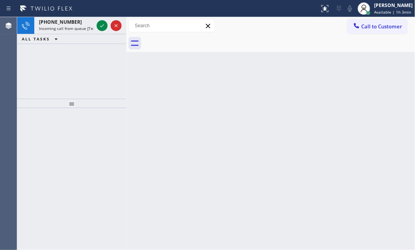
drag, startPoint x: 92, startPoint y: 28, endPoint x: 102, endPoint y: 35, distance: 12.6
click at [102, 35] on div "[PHONE_NUMBER] Incoming call from queue [Test] All ALL TASKS ALL TASKS ACTIVE T…" at bounding box center [71, 30] width 109 height 27
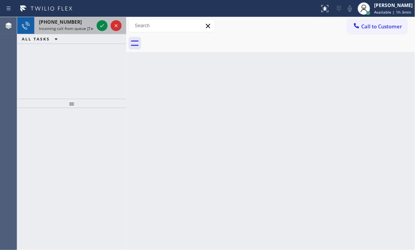
click at [102, 31] on div at bounding box center [109, 25] width 28 height 17
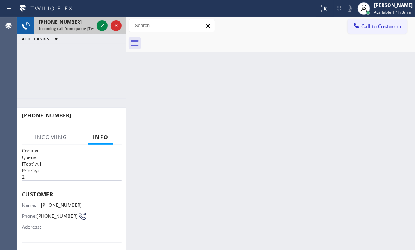
click at [102, 31] on div at bounding box center [109, 25] width 28 height 17
click at [102, 30] on icon at bounding box center [101, 25] width 9 height 9
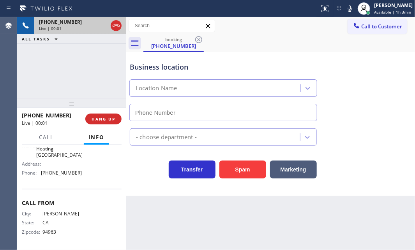
scroll to position [97, 0]
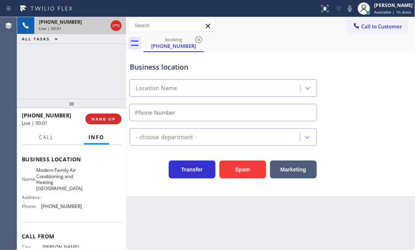
type input "[PHONE_NUMBER]"
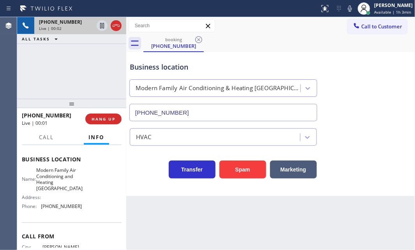
drag, startPoint x: 244, startPoint y: 175, endPoint x: 146, endPoint y: 166, distance: 98.2
click at [244, 175] on button "Spam" at bounding box center [242, 170] width 47 height 18
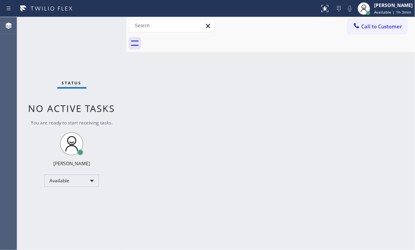
click at [98, 25] on div "Status No active tasks You are ready to start receiving tasks. [PERSON_NAME] Av…" at bounding box center [71, 133] width 109 height 233
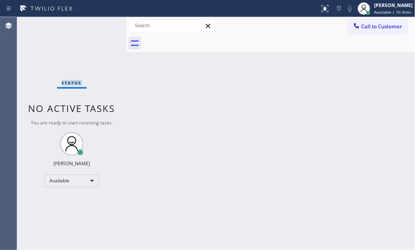
click at [98, 25] on div "Status No active tasks You are ready to start receiving tasks. [PERSON_NAME] Av…" at bounding box center [71, 133] width 109 height 233
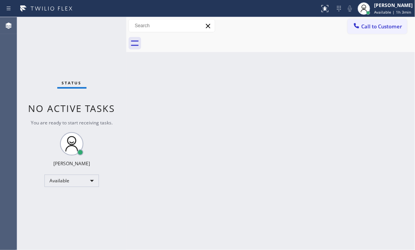
click at [98, 25] on div "Status No active tasks You are ready to start receiving tasks. [PERSON_NAME] Av…" at bounding box center [71, 133] width 109 height 233
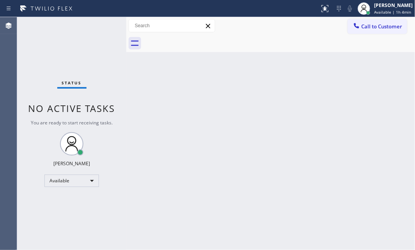
click at [98, 25] on div "Status No active tasks You are ready to start receiving tasks. [PERSON_NAME] Av…" at bounding box center [71, 133] width 109 height 233
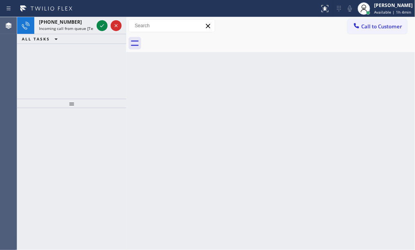
click at [98, 25] on icon at bounding box center [101, 25] width 9 height 9
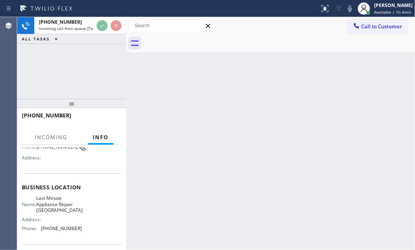
scroll to position [71, 0]
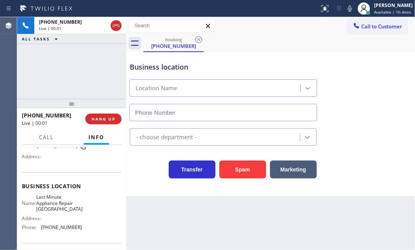
type input "[PHONE_NUMBER]"
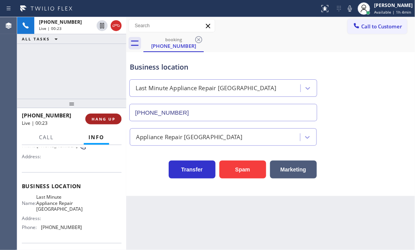
click at [104, 119] on span "HANG UP" at bounding box center [104, 118] width 24 height 5
click at [108, 120] on span "HANG UP" at bounding box center [104, 118] width 24 height 5
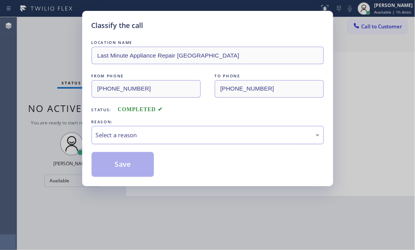
click at [192, 141] on div "Select a reason" at bounding box center [208, 135] width 232 height 18
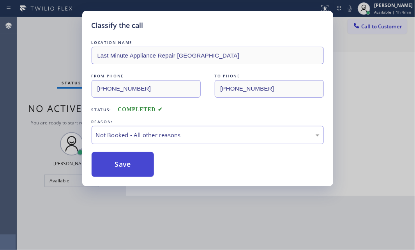
click at [132, 164] on button "Save" at bounding box center [123, 164] width 63 height 25
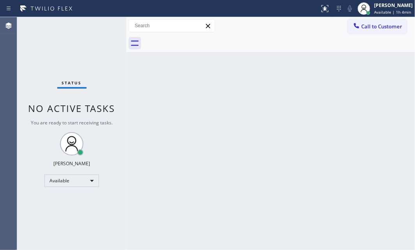
click at [58, 37] on div "Status No active tasks You are ready to start receiving tasks. [PERSON_NAME] Av…" at bounding box center [71, 133] width 109 height 233
click at [99, 30] on div "Status No active tasks You are ready to start receiving tasks. [PERSON_NAME] Av…" at bounding box center [71, 133] width 109 height 233
click at [103, 27] on div "Status No active tasks You are ready to start receiving tasks. [PERSON_NAME] Av…" at bounding box center [71, 133] width 109 height 233
click at [100, 25] on div "Status No active tasks You are ready to start receiving tasks. [PERSON_NAME] Av…" at bounding box center [71, 133] width 109 height 233
click at [104, 28] on div "Status No active tasks You are ready to start receiving tasks. [PERSON_NAME] Av…" at bounding box center [71, 133] width 109 height 233
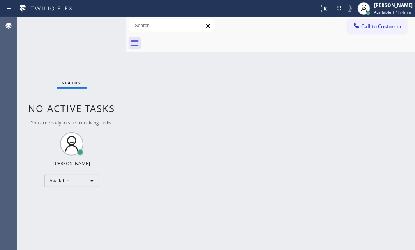
click at [104, 28] on div "Status No active tasks You are ready to start receiving tasks. [PERSON_NAME] Av…" at bounding box center [71, 133] width 109 height 233
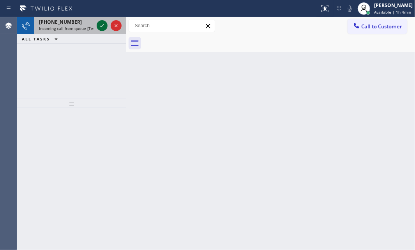
click at [104, 28] on icon at bounding box center [101, 25] width 9 height 9
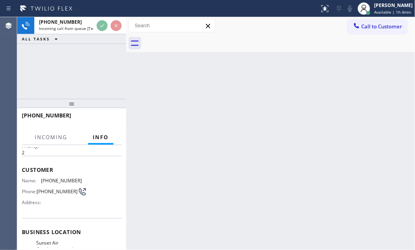
scroll to position [71, 0]
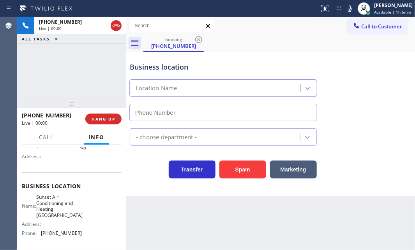
type input "[PHONE_NUMBER]"
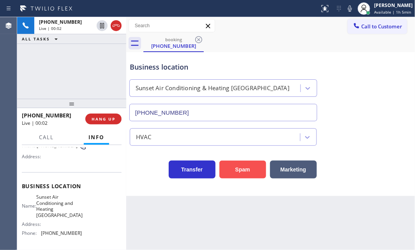
drag, startPoint x: 242, startPoint y: 169, endPoint x: 195, endPoint y: 137, distance: 57.1
click at [242, 169] on button "Spam" at bounding box center [242, 170] width 47 height 18
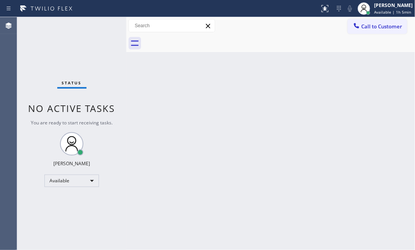
click at [101, 25] on div "Status No active tasks You are ready to start receiving tasks. [PERSON_NAME] Av…" at bounding box center [71, 133] width 109 height 233
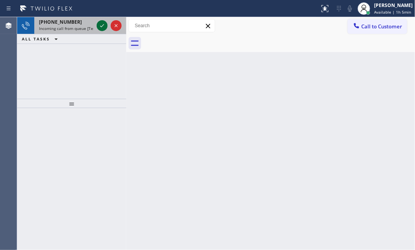
click at [102, 30] on icon at bounding box center [101, 25] width 9 height 9
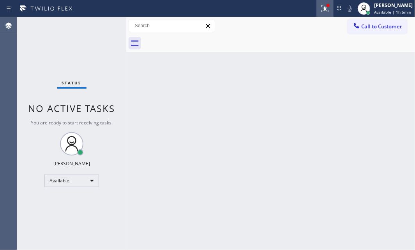
click at [320, 9] on icon at bounding box center [324, 8] width 9 height 9
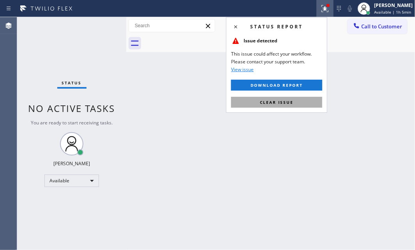
click at [274, 103] on span "Clear issue" at bounding box center [277, 102] width 34 height 5
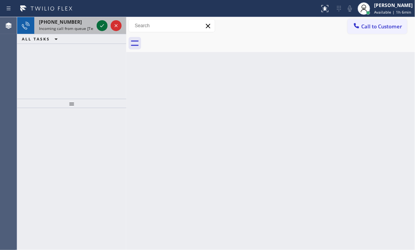
click at [100, 28] on icon at bounding box center [101, 25] width 9 height 9
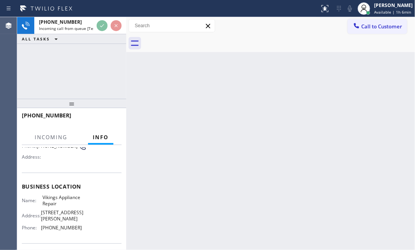
scroll to position [71, 0]
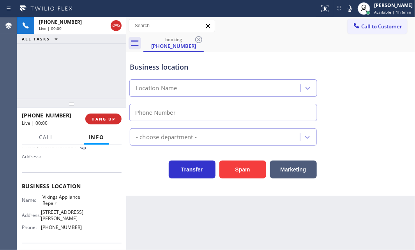
type input "[PHONE_NUMBER]"
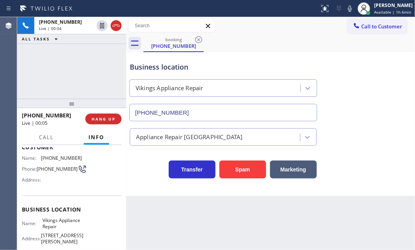
scroll to position [0, 0]
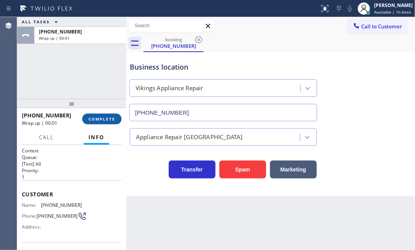
click at [95, 118] on span "COMPLETE" at bounding box center [101, 118] width 27 height 5
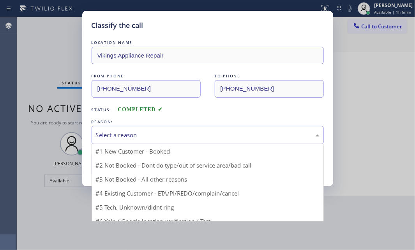
click at [204, 131] on div "Select a reason" at bounding box center [208, 135] width 224 height 9
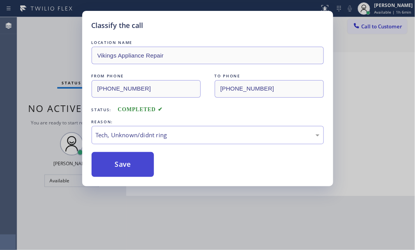
click at [133, 161] on button "Save" at bounding box center [123, 164] width 63 height 25
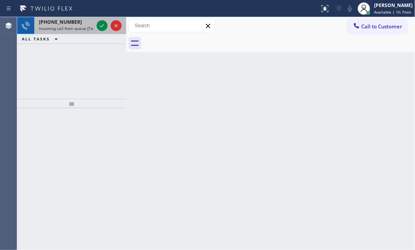
click at [94, 25] on div "[PHONE_NUMBER] Incoming call from queue [Test] All" at bounding box center [64, 25] width 61 height 17
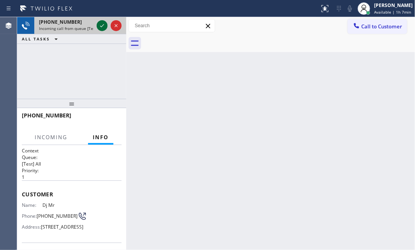
click at [98, 26] on icon at bounding box center [101, 25] width 9 height 9
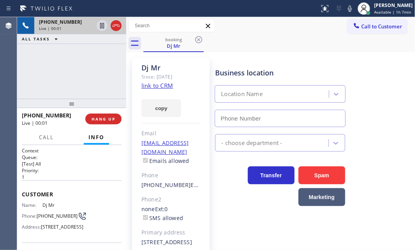
type input "[PHONE_NUMBER]"
click at [101, 26] on icon at bounding box center [102, 25] width 4 height 5
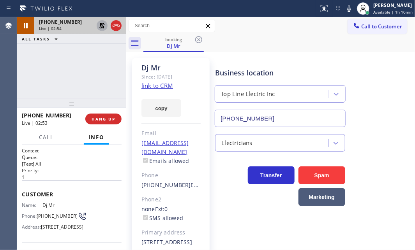
click at [102, 23] on icon at bounding box center [101, 25] width 9 height 9
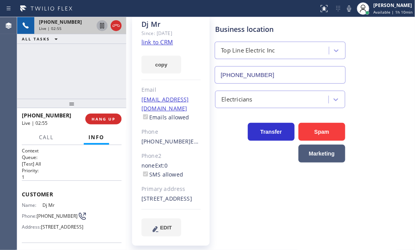
scroll to position [45, 0]
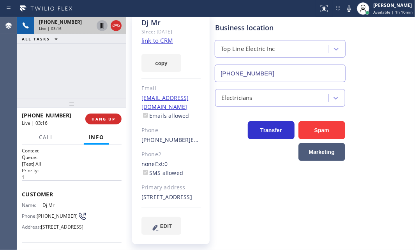
click at [99, 27] on icon at bounding box center [101, 25] width 9 height 9
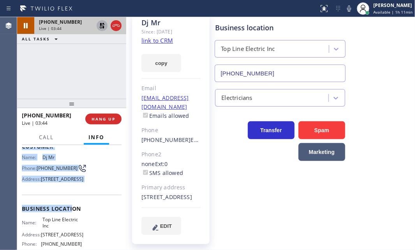
scroll to position [106, 0]
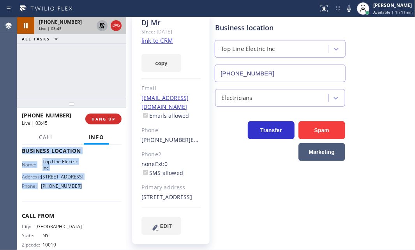
drag, startPoint x: 20, startPoint y: 191, endPoint x: 122, endPoint y: 214, distance: 104.5
click at [82, 219] on div "Context Queue: [Test] All Priority: 1 Customer Name: Dj Mr Phone: [PHONE_NUMBER…" at bounding box center [71, 197] width 109 height 105
copy div "Customer Name: Dj Mr [PERSON_NAME]: [PHONE_NUMBER] Address: [STREET_ADDRESS] Bu…"
click at [100, 26] on icon at bounding box center [101, 25] width 5 height 5
click at [104, 117] on span "HANG UP" at bounding box center [104, 118] width 24 height 5
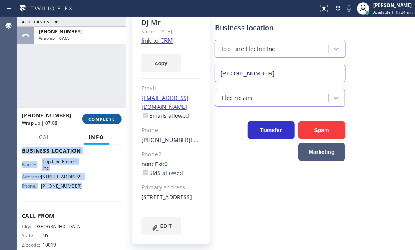
click at [103, 118] on span "COMPLETE" at bounding box center [101, 118] width 27 height 5
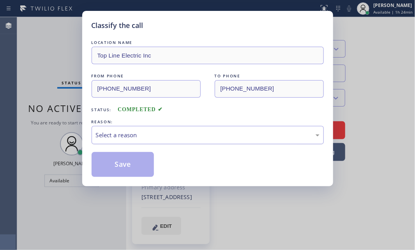
click at [153, 126] on div "Select a reason" at bounding box center [208, 135] width 232 height 18
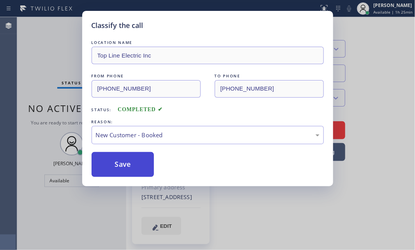
drag, startPoint x: 137, startPoint y: 151, endPoint x: 119, endPoint y: 152, distance: 18.0
click at [119, 152] on button "Save" at bounding box center [123, 164] width 63 height 25
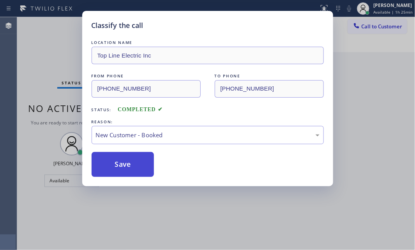
click at [105, 158] on button "Save" at bounding box center [123, 164] width 63 height 25
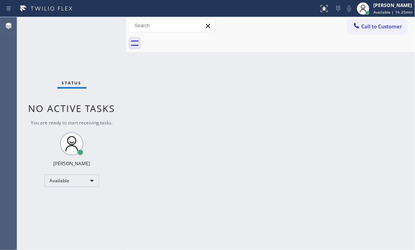
click at [93, 24] on div "Status No active tasks You are ready to start receiving tasks. [PERSON_NAME] Av…" at bounding box center [71, 133] width 109 height 233
click at [95, 25] on div "Status No active tasks You are ready to start receiving tasks. [PERSON_NAME] Av…" at bounding box center [71, 133] width 109 height 233
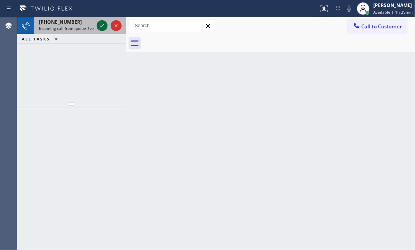
click at [101, 26] on icon at bounding box center [102, 25] width 4 height 3
click at [101, 23] on icon at bounding box center [101, 25] width 9 height 9
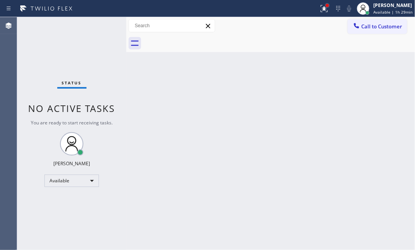
drag, startPoint x: 319, startPoint y: 6, endPoint x: 320, endPoint y: 46, distance: 40.5
click at [325, 6] on div at bounding box center [327, 5] width 5 height 5
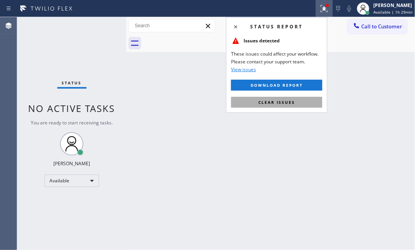
click at [293, 105] on span "Clear issues" at bounding box center [276, 102] width 37 height 5
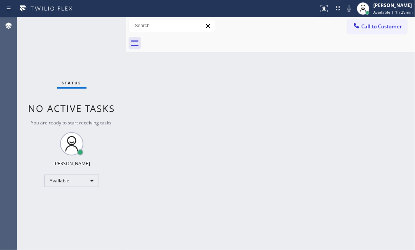
click at [319, 130] on div "Back to Dashboard Change Sender ID Customers Technicians Select a contact Outbo…" at bounding box center [270, 133] width 289 height 233
click at [293, 116] on div "Back to Dashboard Change Sender ID Customers Technicians Select a contact Outbo…" at bounding box center [270, 133] width 289 height 233
click at [264, 171] on div "Back to Dashboard Change Sender ID Customers Technicians Select a contact Outbo…" at bounding box center [270, 133] width 289 height 233
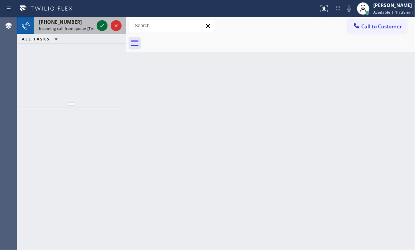
click at [106, 22] on icon at bounding box center [101, 25] width 9 height 9
click at [101, 27] on icon at bounding box center [101, 25] width 9 height 9
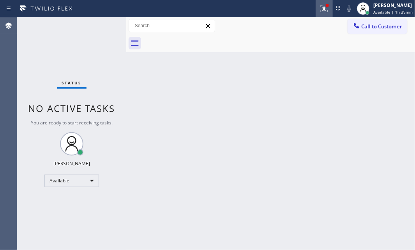
click at [322, 11] on icon at bounding box center [324, 8] width 7 height 7
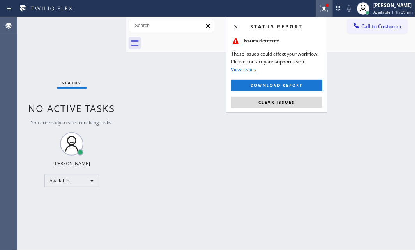
click at [277, 102] on span "Clear issues" at bounding box center [276, 102] width 37 height 5
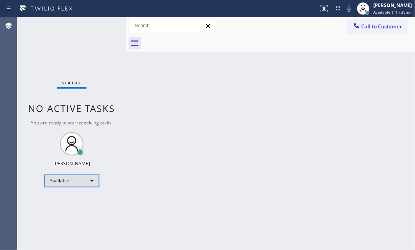
click at [85, 179] on div "Available" at bounding box center [71, 181] width 55 height 12
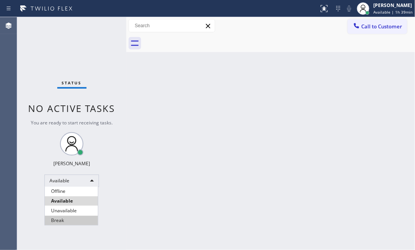
click at [73, 220] on li "Break" at bounding box center [71, 220] width 53 height 9
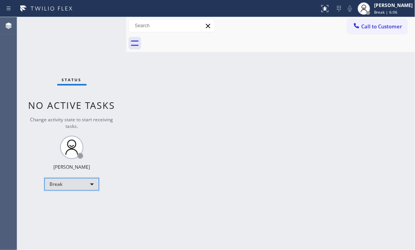
click at [83, 183] on div "Break" at bounding box center [71, 184] width 55 height 12
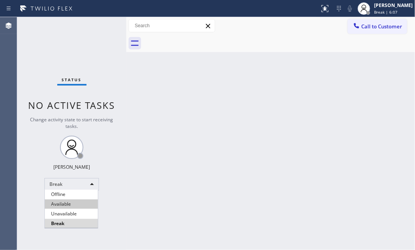
click at [77, 201] on li "Available" at bounding box center [71, 204] width 53 height 9
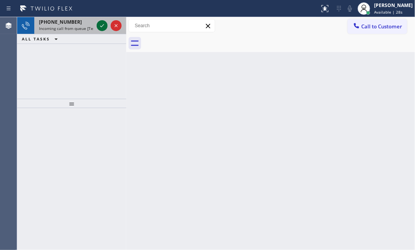
click at [105, 27] on icon at bounding box center [101, 25] width 9 height 9
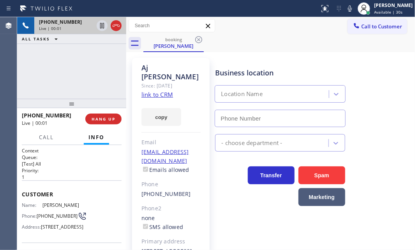
type input "[PHONE_NUMBER]"
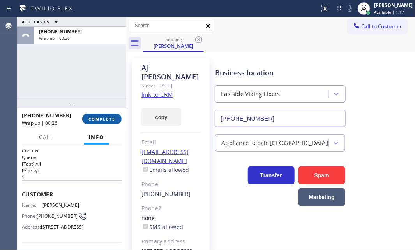
click at [103, 120] on span "COMPLETE" at bounding box center [101, 118] width 27 height 5
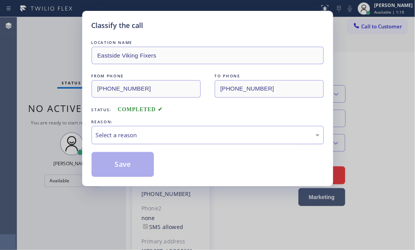
click at [180, 131] on div "Select a reason" at bounding box center [208, 135] width 224 height 9
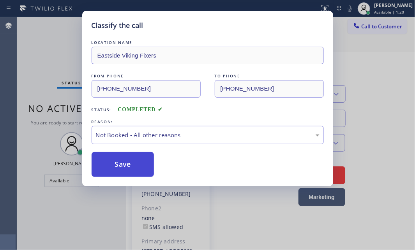
click at [112, 160] on button "Save" at bounding box center [123, 164] width 63 height 25
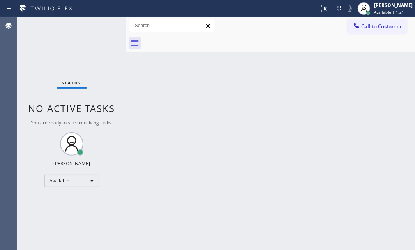
click at [57, 45] on div "Status No active tasks You are ready to start receiving tasks. [PERSON_NAME] Av…" at bounding box center [71, 133] width 109 height 233
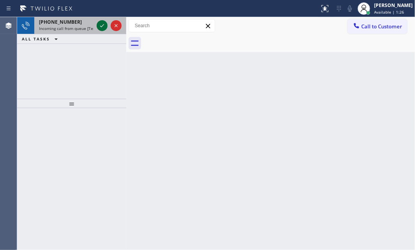
click at [101, 25] on icon at bounding box center [101, 25] width 9 height 9
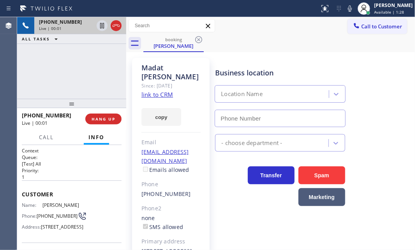
type input "[PHONE_NUMBER]"
click at [101, 26] on icon at bounding box center [102, 25] width 4 height 5
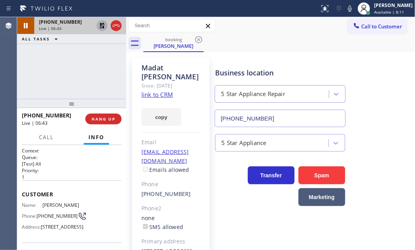
click at [100, 25] on icon at bounding box center [101, 25] width 5 height 5
click at [100, 120] on span "HANG UP" at bounding box center [104, 118] width 24 height 5
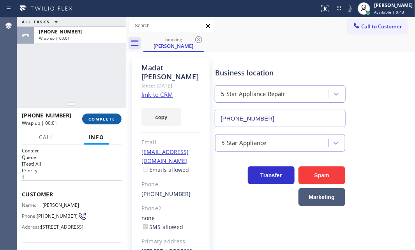
click at [111, 120] on span "COMPLETE" at bounding box center [101, 118] width 27 height 5
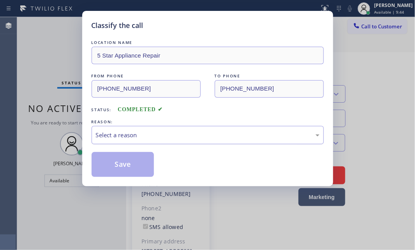
click at [173, 135] on div "Select a reason" at bounding box center [208, 135] width 224 height 9
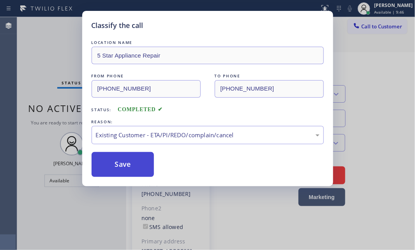
drag, startPoint x: 129, startPoint y: 161, endPoint x: 135, endPoint y: 161, distance: 5.8
click at [129, 161] on button "Save" at bounding box center [123, 164] width 63 height 25
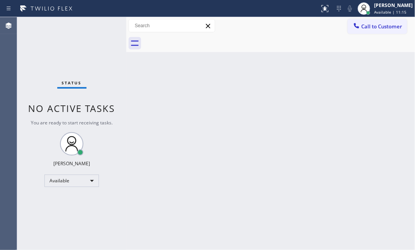
click at [202, 101] on div "Back to Dashboard Change Sender ID Customers Technicians Select a contact Outbo…" at bounding box center [270, 133] width 289 height 233
click at [99, 26] on div "Status No active tasks You are ready to start receiving tasks. [PERSON_NAME] Av…" at bounding box center [71, 133] width 109 height 233
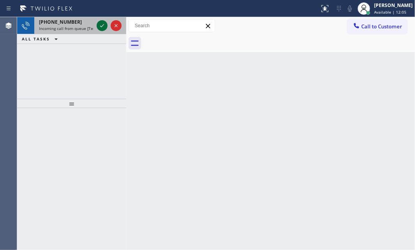
click at [97, 28] on icon at bounding box center [101, 25] width 9 height 9
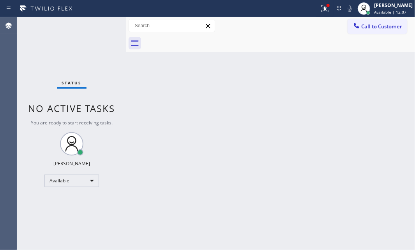
click at [201, 132] on div "Back to Dashboard Change Sender ID Customers Technicians Select a contact Outbo…" at bounding box center [270, 133] width 289 height 233
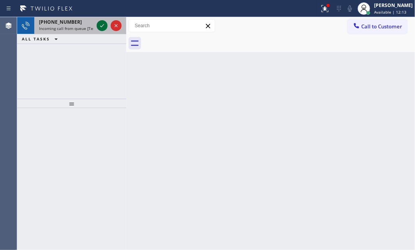
click at [102, 27] on icon at bounding box center [101, 25] width 9 height 9
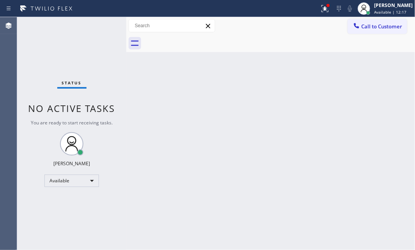
click at [251, 215] on div "Back to Dashboard Change Sender ID Customers Technicians Select a contact Outbo…" at bounding box center [270, 133] width 289 height 233
click at [372, 9] on div "[PERSON_NAME] Available | 15:41" at bounding box center [393, 9] width 42 height 14
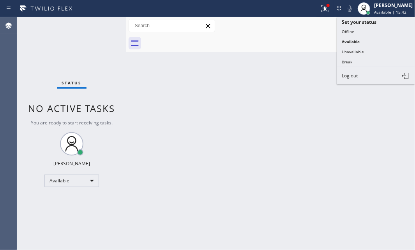
drag, startPoint x: 351, startPoint y: 61, endPoint x: 408, endPoint y: 82, distance: 61.2
click at [351, 61] on button "Break" at bounding box center [376, 62] width 78 height 10
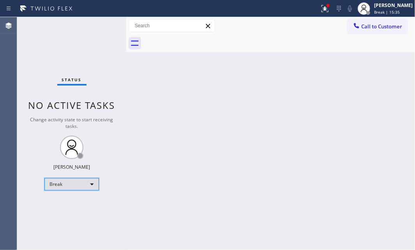
click at [74, 179] on div "Break" at bounding box center [71, 184] width 55 height 12
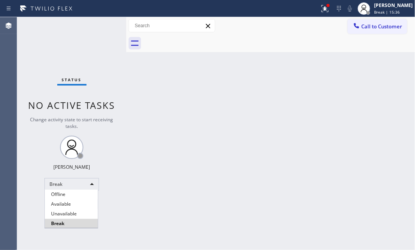
drag, startPoint x: 68, startPoint y: 205, endPoint x: 71, endPoint y: 201, distance: 5.3
click at [68, 204] on li "Available" at bounding box center [71, 204] width 53 height 9
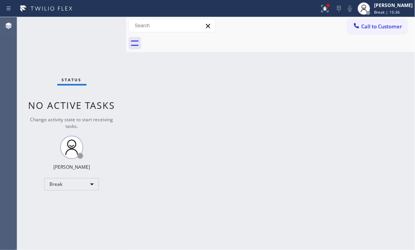
click at [195, 143] on div "Back to Dashboard Change Sender ID Customers Technicians Select a contact Outbo…" at bounding box center [270, 133] width 289 height 233
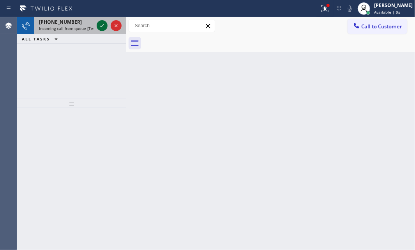
click at [101, 26] on icon at bounding box center [101, 25] width 9 height 9
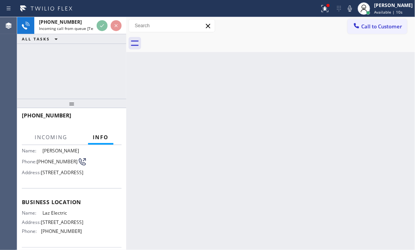
scroll to position [71, 0]
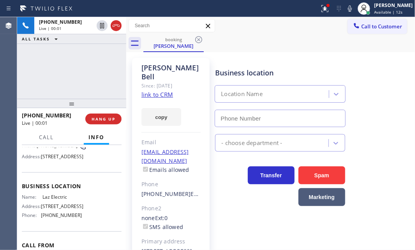
type input "[PHONE_NUMBER]"
click at [320, 7] on icon at bounding box center [324, 8] width 9 height 9
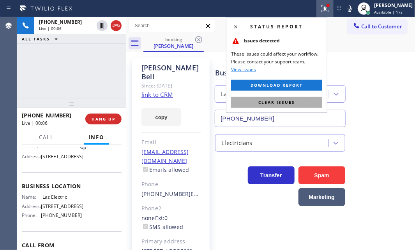
click at [302, 102] on button "Clear issues" at bounding box center [276, 102] width 91 height 11
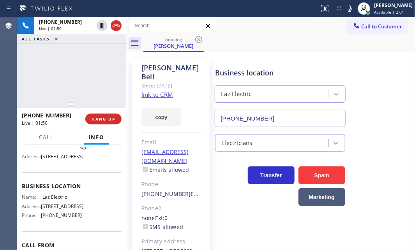
scroll to position [106, 0]
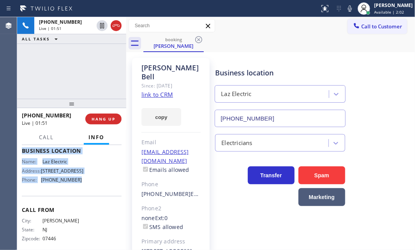
drag, startPoint x: 21, startPoint y: 192, endPoint x: 89, endPoint y: 213, distance: 71.0
click at [89, 213] on div "Context Queue: [Test] All Priority: 1 Customer Name: [PERSON_NAME] Phone: [PHON…" at bounding box center [72, 148] width 100 height 213
copy div "Customer Name: [PERSON_NAME] Phone: [PHONE_NUMBER] Address: [STREET_ADDRESS] Bu…"
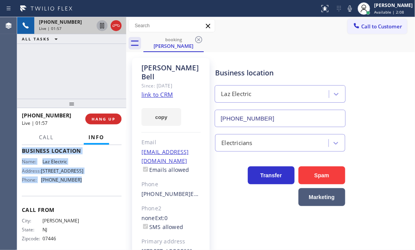
click at [103, 26] on icon at bounding box center [101, 25] width 9 height 9
click at [102, 26] on icon at bounding box center [101, 25] width 9 height 9
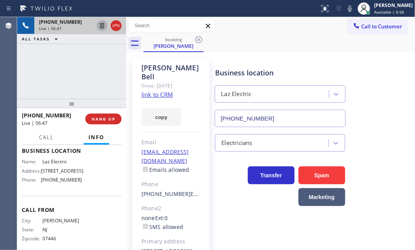
click at [119, 133] on div "Call Info" at bounding box center [72, 138] width 100 height 16
click at [117, 26] on div "[PHONE_NUMBER] Live | 07:10" at bounding box center [78, 25] width 89 height 17
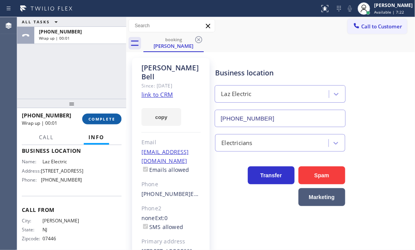
click at [107, 115] on button "COMPLETE" at bounding box center [101, 119] width 39 height 11
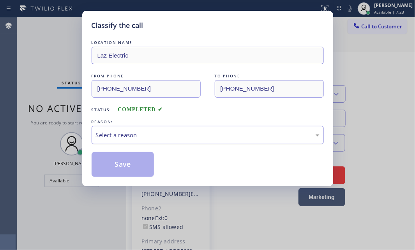
click at [210, 137] on div "Select a reason" at bounding box center [208, 135] width 224 height 9
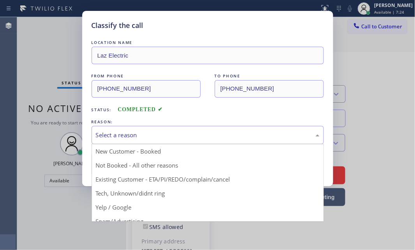
drag, startPoint x: 123, startPoint y: 166, endPoint x: 118, endPoint y: 167, distance: 5.1
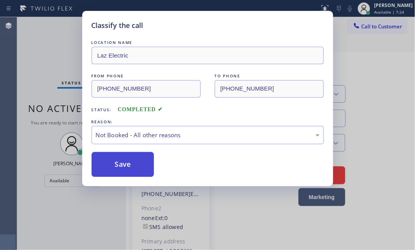
click at [118, 167] on button "Save" at bounding box center [123, 164] width 63 height 25
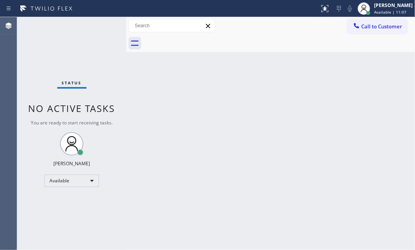
drag, startPoint x: 376, startPoint y: 26, endPoint x: 393, endPoint y: 39, distance: 21.5
click at [376, 26] on span "Call to Customer" at bounding box center [381, 26] width 41 height 7
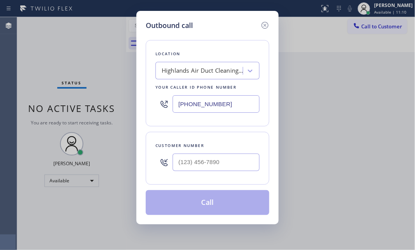
click at [236, 103] on input "[PHONE_NUMBER]" at bounding box center [216, 104] width 87 height 18
paste input "609) 391-2222"
type input "[PHONE_NUMBER]"
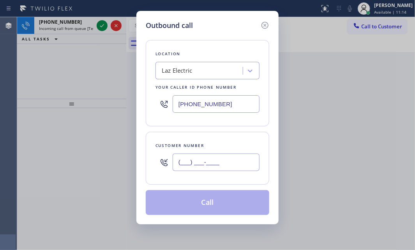
click at [224, 160] on input "(___) ___-____" at bounding box center [216, 163] width 87 height 18
paste input "201) 788-6412"
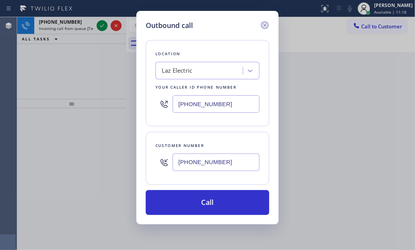
type input "[PHONE_NUMBER]"
drag, startPoint x: 265, startPoint y: 25, endPoint x: 180, endPoint y: 32, distance: 85.6
click at [263, 25] on icon at bounding box center [264, 25] width 9 height 9
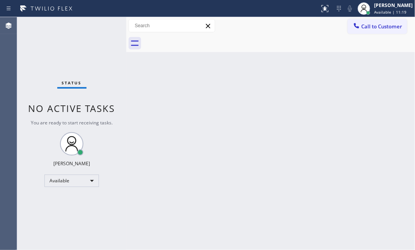
type input "[PHONE_NUMBER]"
click at [396, 28] on span "Call to Customer" at bounding box center [381, 26] width 41 height 7
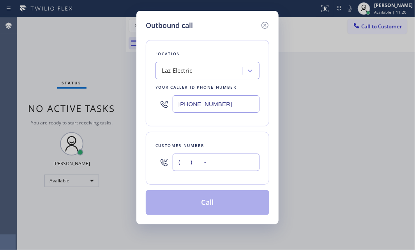
click at [227, 154] on input "(___) ___-____" at bounding box center [216, 163] width 87 height 18
paste input "201) 788-6412"
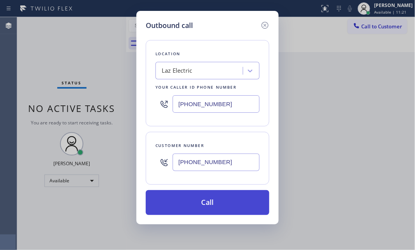
type input "[PHONE_NUMBER]"
click at [203, 205] on button "Call" at bounding box center [207, 203] width 123 height 25
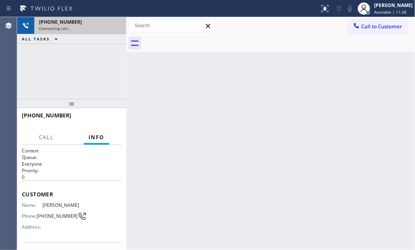
click at [94, 26] on div "Connecting call…" at bounding box center [80, 28] width 83 height 5
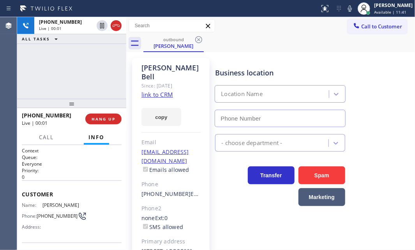
type input "[PHONE_NUMBER]"
click at [299, 45] on div "outbound [PERSON_NAME]" at bounding box center [279, 44] width 272 height 18
click at [112, 121] on span "HANG UP" at bounding box center [104, 118] width 24 height 5
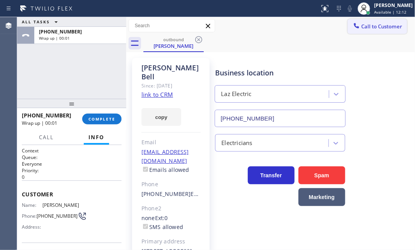
click at [380, 24] on span "Call to Customer" at bounding box center [381, 26] width 41 height 7
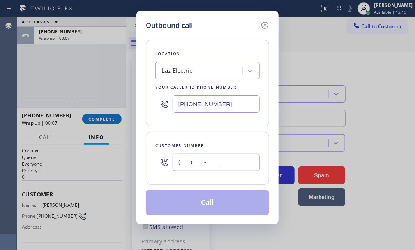
click at [204, 161] on input "(___) ___-____" at bounding box center [216, 163] width 87 height 18
paste input "201) 788-6412"
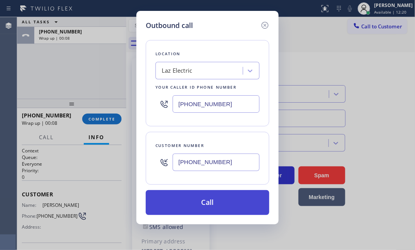
type input "[PHONE_NUMBER]"
click at [200, 204] on button "Call" at bounding box center [207, 203] width 123 height 25
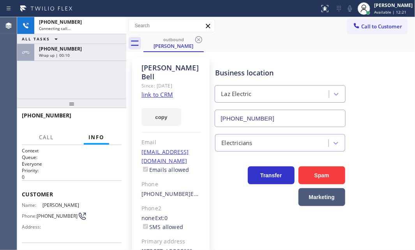
click at [98, 116] on div "[PHONE_NUMBER]" at bounding box center [69, 115] width 94 height 7
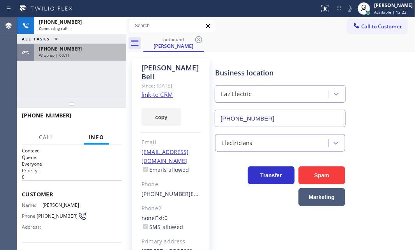
click at [87, 55] on div "Wrap up | 00:11" at bounding box center [80, 55] width 83 height 5
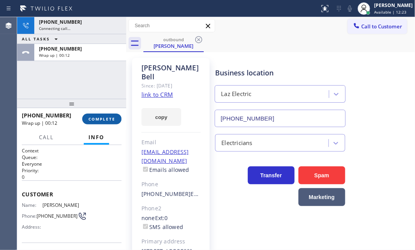
click at [91, 118] on span "COMPLETE" at bounding box center [101, 118] width 27 height 5
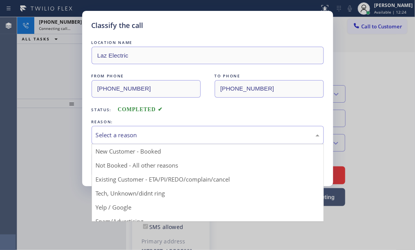
click at [168, 133] on div "Select a reason" at bounding box center [208, 135] width 224 height 9
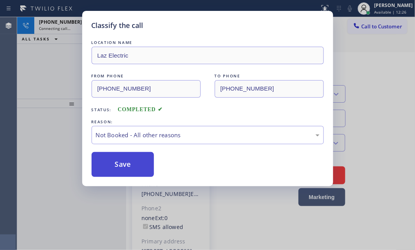
click at [121, 163] on button "Save" at bounding box center [123, 164] width 63 height 25
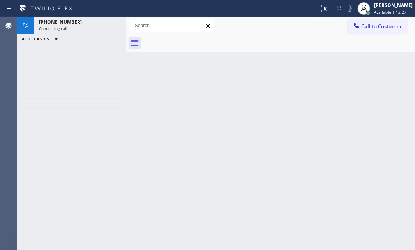
click at [55, 71] on div "Classify the call LOCATION NAME American Service Alliance FROM PHONE [PHONE_NUM…" at bounding box center [216, 133] width 398 height 233
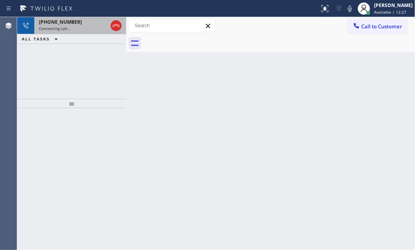
click at [89, 23] on div "[PHONE_NUMBER]" at bounding box center [73, 22] width 69 height 7
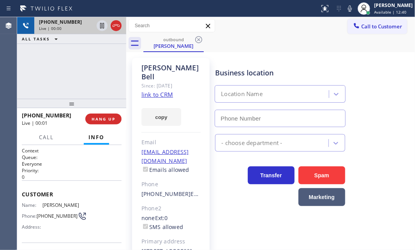
type input "[PHONE_NUMBER]"
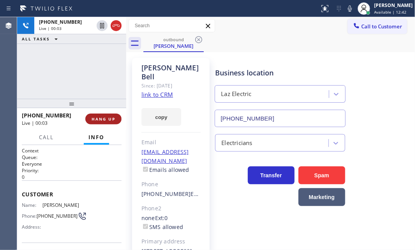
click at [105, 120] on span "HANG UP" at bounding box center [104, 118] width 24 height 5
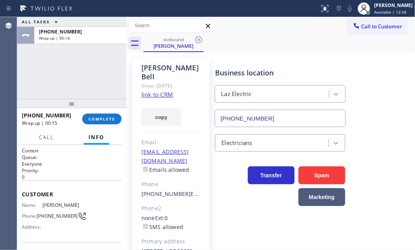
click at [157, 91] on link "link to CRM" at bounding box center [157, 95] width 32 height 8
click at [112, 120] on span "COMPLETE" at bounding box center [101, 118] width 27 height 5
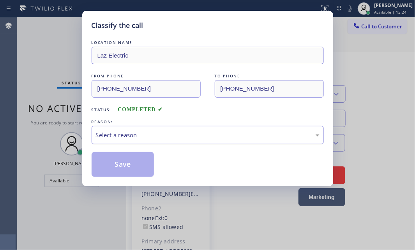
click at [205, 134] on div "Select a reason" at bounding box center [208, 135] width 224 height 9
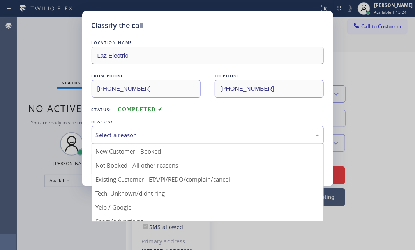
drag, startPoint x: 119, startPoint y: 165, endPoint x: 109, endPoint y: 166, distance: 9.5
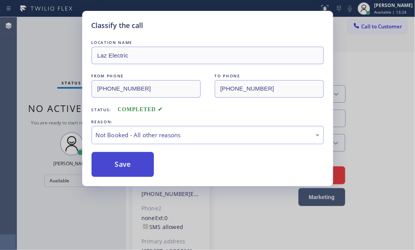
click at [109, 166] on button "Save" at bounding box center [123, 164] width 63 height 25
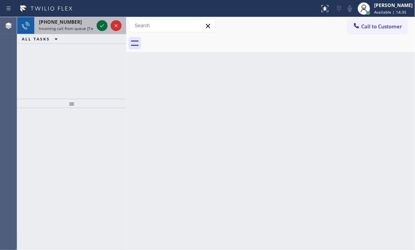
click at [98, 25] on icon at bounding box center [101, 25] width 9 height 9
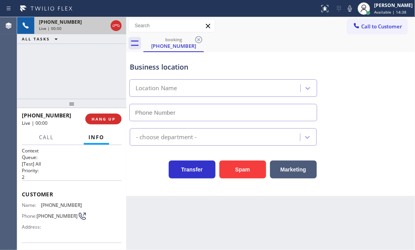
type input "[PHONE_NUMBER]"
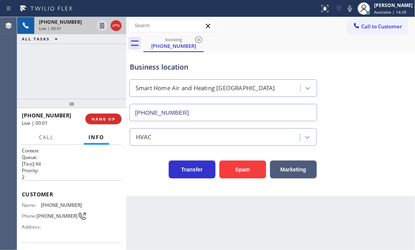
drag, startPoint x: 246, startPoint y: 171, endPoint x: 312, endPoint y: 79, distance: 112.9
click at [249, 167] on button "Spam" at bounding box center [242, 170] width 47 height 18
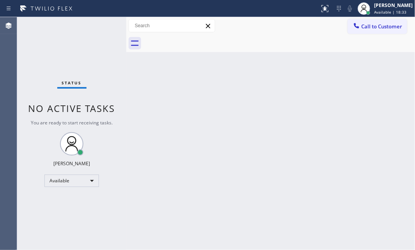
click at [108, 55] on div "Status No active tasks You are ready to start receiving tasks. [PERSON_NAME] Av…" at bounding box center [71, 133] width 109 height 233
click at [97, 26] on div "Status No active tasks You are ready to start receiving tasks. [PERSON_NAME] Av…" at bounding box center [71, 133] width 109 height 233
click at [101, 25] on div "Status No active tasks You are ready to start receiving tasks. [PERSON_NAME] Av…" at bounding box center [71, 133] width 109 height 233
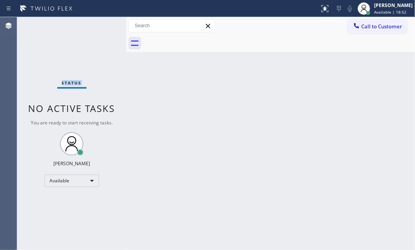
click at [101, 25] on div "Status No active tasks You are ready to start receiving tasks. [PERSON_NAME] Av…" at bounding box center [71, 133] width 109 height 233
click at [102, 24] on div "Status No active tasks You are ready to start receiving tasks. [PERSON_NAME] Av…" at bounding box center [71, 133] width 109 height 233
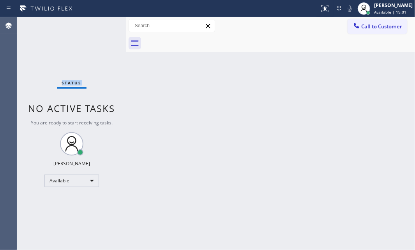
click at [102, 24] on div "Status No active tasks You are ready to start receiving tasks. [PERSON_NAME] Av…" at bounding box center [71, 133] width 109 height 233
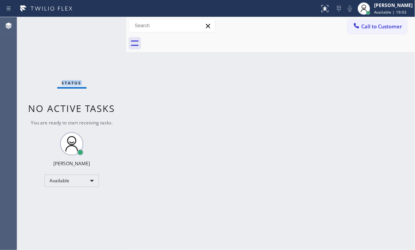
click at [102, 24] on div "Status No active tasks You are ready to start receiving tasks. [PERSON_NAME] Av…" at bounding box center [71, 133] width 109 height 233
click at [100, 25] on div "Status No active tasks You are ready to start receiving tasks. [PERSON_NAME] Av…" at bounding box center [71, 133] width 109 height 233
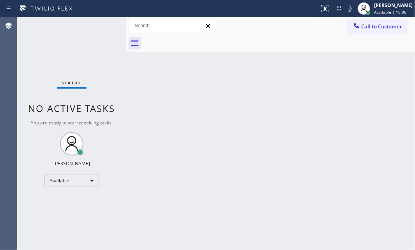
click at [100, 25] on div "Status No active tasks You are ready to start receiving tasks. [PERSON_NAME] Av…" at bounding box center [71, 133] width 109 height 233
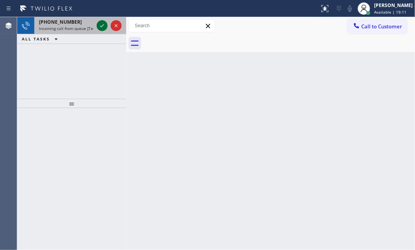
click at [100, 25] on icon at bounding box center [101, 25] width 9 height 9
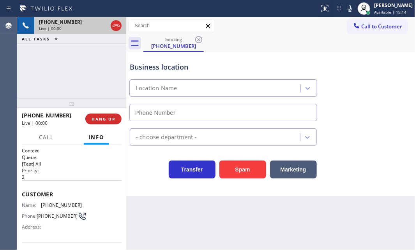
type input "[PHONE_NUMBER]"
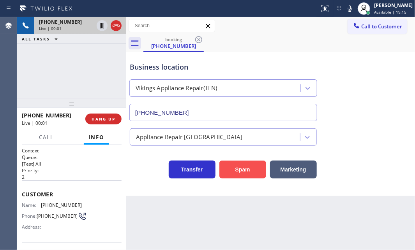
click at [240, 166] on button "Spam" at bounding box center [242, 170] width 47 height 18
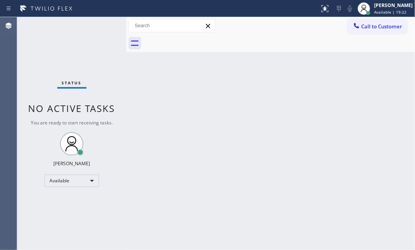
click at [102, 25] on div "Status No active tasks You are ready to start receiving tasks. [PERSON_NAME] Av…" at bounding box center [71, 133] width 109 height 233
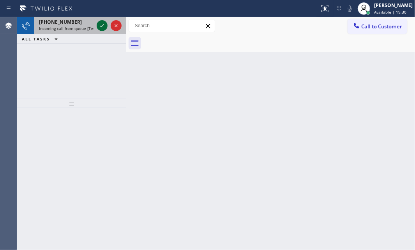
click at [101, 25] on icon at bounding box center [101, 25] width 9 height 9
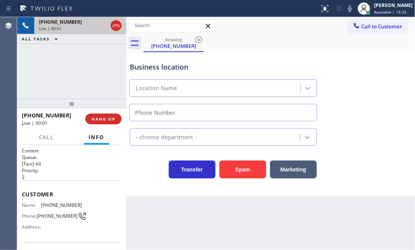
type input "[PHONE_NUMBER]"
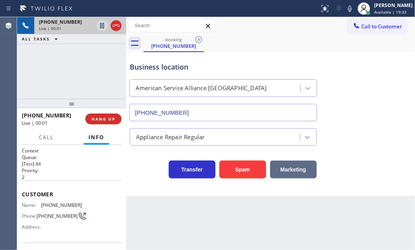
drag, startPoint x: 242, startPoint y: 168, endPoint x: 302, endPoint y: 177, distance: 60.3
click at [242, 168] on button "Spam" at bounding box center [242, 170] width 47 height 18
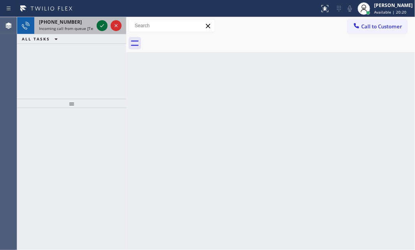
click at [100, 26] on icon at bounding box center [101, 25] width 9 height 9
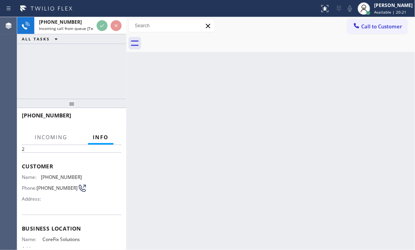
scroll to position [71, 0]
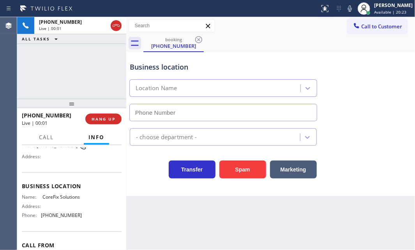
type input "[PHONE_NUMBER]"
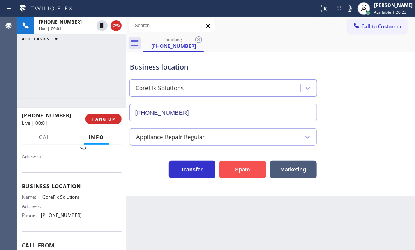
click at [238, 166] on button "Spam" at bounding box center [242, 170] width 47 height 18
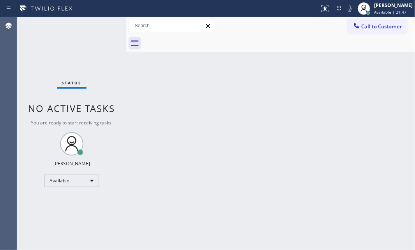
click at [101, 26] on div "Status No active tasks You are ready to start receiving tasks. [PERSON_NAME] Av…" at bounding box center [71, 133] width 109 height 233
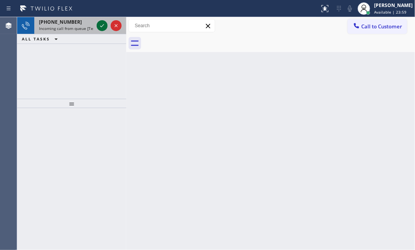
click at [101, 21] on icon at bounding box center [101, 25] width 9 height 9
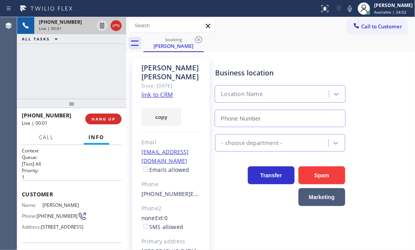
type input "[PHONE_NUMBER]"
click at [157, 91] on link "link to CRM" at bounding box center [157, 95] width 32 height 8
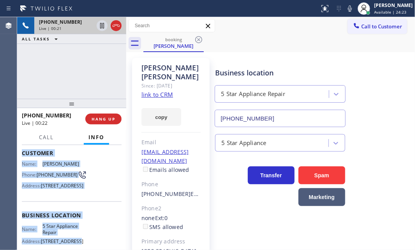
scroll to position [106, 0]
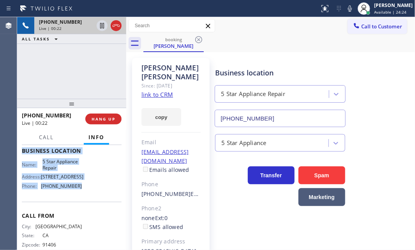
drag, startPoint x: 21, startPoint y: 191, endPoint x: 86, endPoint y: 213, distance: 69.4
click at [86, 213] on div "Context Queue: [Test] All Priority: 1 Customer Name: [PERSON_NAME] Phone: [PHON…" at bounding box center [71, 197] width 109 height 105
copy div "Customer Name: [PERSON_NAME] Phone: [PHONE_NUMBER] Address: [STREET_ADDRESS] Bu…"
click at [101, 27] on icon at bounding box center [101, 25] width 9 height 9
click at [102, 25] on icon at bounding box center [101, 25] width 9 height 9
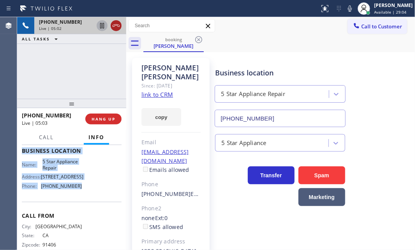
click at [116, 27] on icon at bounding box center [115, 25] width 9 height 9
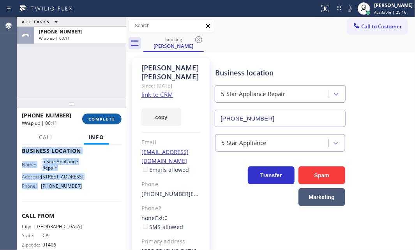
click at [96, 116] on span "COMPLETE" at bounding box center [101, 118] width 27 height 5
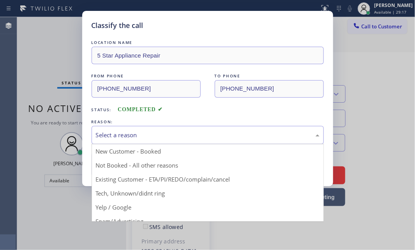
click at [155, 139] on div "Select a reason" at bounding box center [208, 135] width 232 height 18
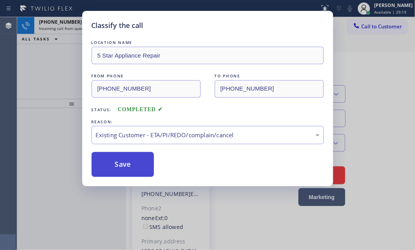
drag, startPoint x: 126, startPoint y: 181, endPoint x: 124, endPoint y: 167, distance: 13.8
click at [124, 167] on button "Save" at bounding box center [123, 164] width 63 height 25
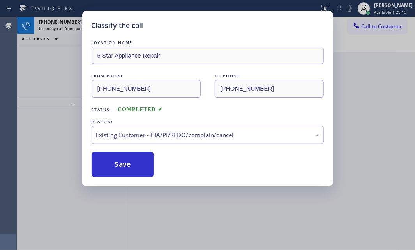
click at [71, 23] on div "Classify the call LOCATION NAME 5 Star Appliance Repair FROM PHONE [PHONE_NUMBE…" at bounding box center [207, 125] width 415 height 250
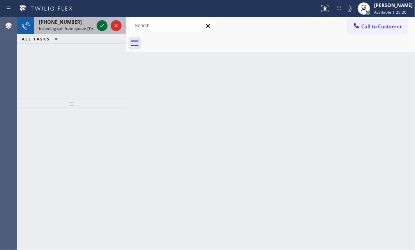
click at [102, 25] on icon at bounding box center [101, 25] width 9 height 9
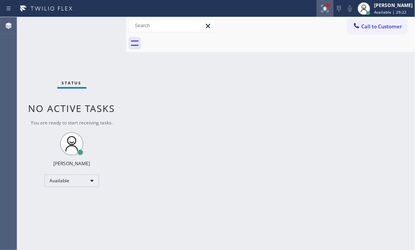
click at [316, 13] on button at bounding box center [324, 8] width 17 height 17
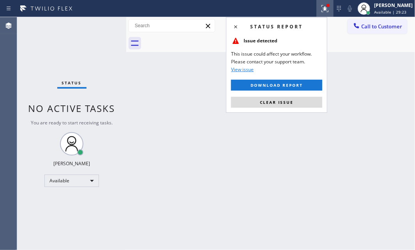
drag, startPoint x: 290, startPoint y: 100, endPoint x: 206, endPoint y: 61, distance: 92.2
click at [288, 100] on span "Clear issue" at bounding box center [277, 102] width 34 height 5
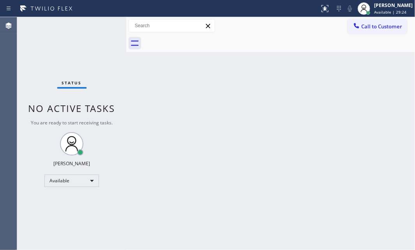
click at [95, 26] on div "Status No active tasks You are ready to start receiving tasks. [PERSON_NAME] Av…" at bounding box center [71, 133] width 109 height 233
click at [97, 25] on div "Status No active tasks You are ready to start receiving tasks. [PERSON_NAME] Av…" at bounding box center [71, 133] width 109 height 233
click at [98, 23] on div "Status No active tasks You are ready to start receiving tasks. [PERSON_NAME] Av…" at bounding box center [71, 133] width 109 height 233
click at [98, 22] on div "Status No active tasks You are ready to start receiving tasks. [PERSON_NAME] Av…" at bounding box center [71, 133] width 109 height 233
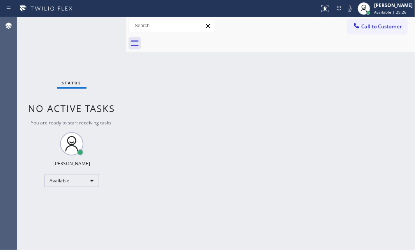
click at [98, 21] on div "Status No active tasks You are ready to start receiving tasks. [PERSON_NAME] Av…" at bounding box center [71, 133] width 109 height 233
click at [98, 23] on div "Status No active tasks You are ready to start receiving tasks. [PERSON_NAME] Av…" at bounding box center [71, 133] width 109 height 233
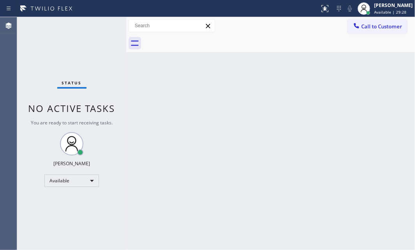
click at [98, 23] on div "Status No active tasks You are ready to start receiving tasks. [PERSON_NAME] Av…" at bounding box center [71, 133] width 109 height 233
click at [100, 27] on div "Status No active tasks You are ready to start receiving tasks. [PERSON_NAME] Av…" at bounding box center [71, 133] width 109 height 233
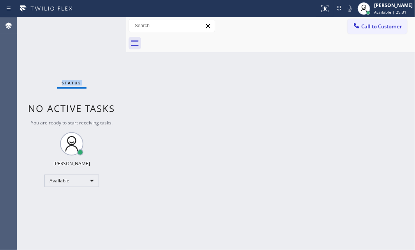
click at [100, 27] on div "Status No active tasks You are ready to start receiving tasks. [PERSON_NAME] Av…" at bounding box center [71, 133] width 109 height 233
click at [101, 26] on div "Status No active tasks You are ready to start receiving tasks. [PERSON_NAME] Av…" at bounding box center [71, 133] width 109 height 233
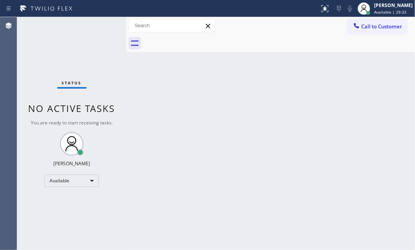
click at [101, 26] on div "Status No active tasks You are ready to start receiving tasks. [PERSON_NAME] Av…" at bounding box center [71, 133] width 109 height 233
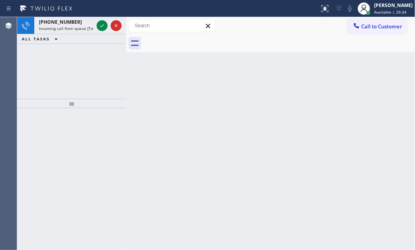
click at [101, 26] on icon at bounding box center [102, 25] width 4 height 3
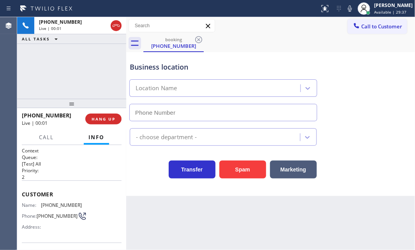
type input "[PHONE_NUMBER]"
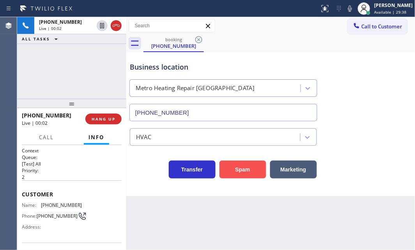
click at [239, 163] on button "Spam" at bounding box center [242, 170] width 47 height 18
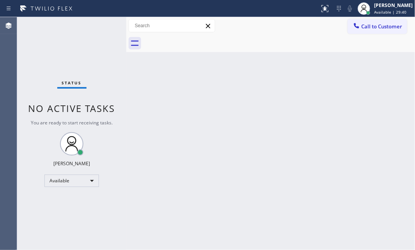
click at [102, 24] on div "Status No active tasks You are ready to start receiving tasks. [PERSON_NAME] Av…" at bounding box center [71, 133] width 109 height 233
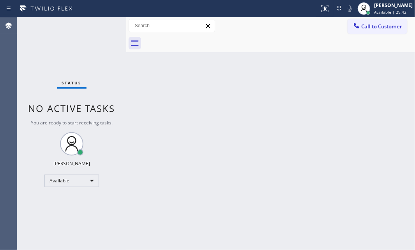
click at [102, 24] on div "Status No active tasks You are ready to start receiving tasks. [PERSON_NAME] Av…" at bounding box center [71, 133] width 109 height 233
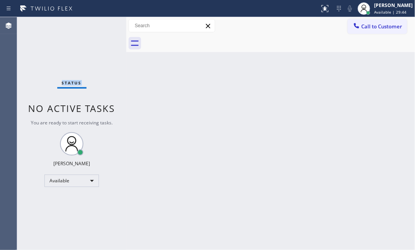
click at [102, 24] on div "Status No active tasks You are ready to start receiving tasks. [PERSON_NAME] Av…" at bounding box center [71, 133] width 109 height 233
click at [102, 23] on div "Status No active tasks You are ready to start receiving tasks. [PERSON_NAME] Av…" at bounding box center [71, 133] width 109 height 233
click at [102, 25] on div "Status No active tasks You are ready to start receiving tasks. [PERSON_NAME] Av…" at bounding box center [71, 133] width 109 height 233
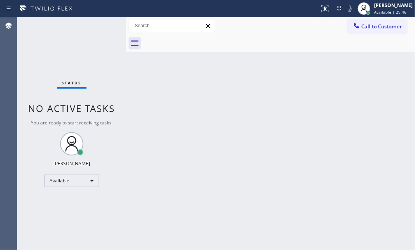
click at [101, 25] on div "Status No active tasks You are ready to start receiving tasks. [PERSON_NAME] Av…" at bounding box center [71, 133] width 109 height 233
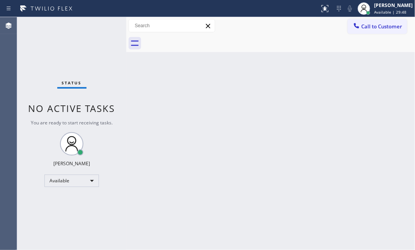
click at [101, 25] on div "Status No active tasks You are ready to start receiving tasks. [PERSON_NAME] Av…" at bounding box center [71, 133] width 109 height 233
click at [102, 25] on div "Status No active tasks You are ready to start receiving tasks. [PERSON_NAME] Av…" at bounding box center [71, 133] width 109 height 233
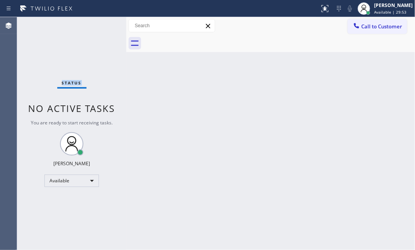
click at [102, 25] on div "Status No active tasks You are ready to start receiving tasks. [PERSON_NAME] Av…" at bounding box center [71, 133] width 109 height 233
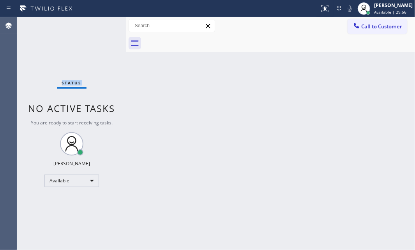
click at [102, 25] on div "Status No active tasks You are ready to start receiving tasks. [PERSON_NAME] Av…" at bounding box center [71, 133] width 109 height 233
click at [102, 24] on div "Status No active tasks You are ready to start receiving tasks. [PERSON_NAME] Av…" at bounding box center [71, 133] width 109 height 233
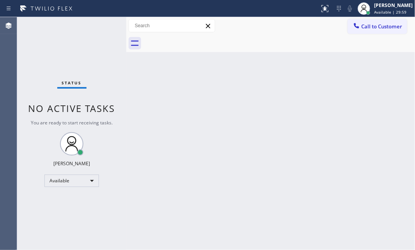
click at [102, 24] on div "Status No active tasks You are ready to start receiving tasks. [PERSON_NAME] Av…" at bounding box center [71, 133] width 109 height 233
click at [102, 23] on div "Status No active tasks You are ready to start receiving tasks. [PERSON_NAME] Av…" at bounding box center [71, 133] width 109 height 233
click at [101, 22] on div "Status No active tasks You are ready to start receiving tasks. [PERSON_NAME] Av…" at bounding box center [71, 133] width 109 height 233
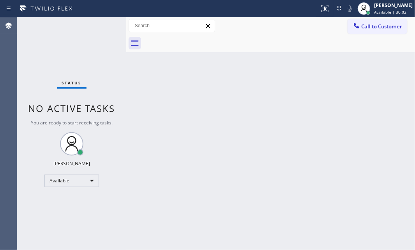
click at [93, 22] on div "Status No active tasks You are ready to start receiving tasks. [PERSON_NAME] Av…" at bounding box center [71, 133] width 109 height 233
click at [97, 24] on div "Status No active tasks You are ready to start receiving tasks. [PERSON_NAME] Av…" at bounding box center [71, 133] width 109 height 233
click at [97, 25] on div "Status No active tasks You are ready to start receiving tasks. [PERSON_NAME] Av…" at bounding box center [71, 133] width 109 height 233
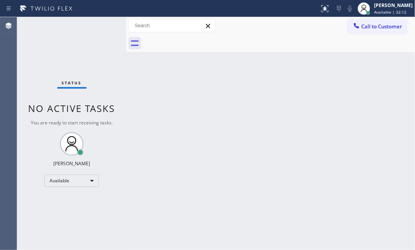
click at [102, 21] on div "Status No active tasks You are ready to start receiving tasks. [PERSON_NAME] Av…" at bounding box center [71, 133] width 109 height 233
click at [142, 60] on div "Back to Dashboard Change Sender ID Customers Technicians Select a contact Outbo…" at bounding box center [270, 133] width 289 height 233
click at [169, 87] on div "Back to Dashboard Change Sender ID Customers Technicians Select a contact Outbo…" at bounding box center [270, 133] width 289 height 233
click at [211, 46] on div at bounding box center [279, 44] width 272 height 18
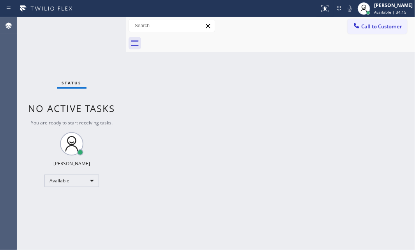
click at [211, 46] on div at bounding box center [279, 44] width 272 height 18
click at [93, 25] on div "Status No active tasks You are ready to start receiving tasks. [PERSON_NAME] Av…" at bounding box center [71, 133] width 109 height 233
click at [94, 51] on div "Status No active tasks You are ready to start receiving tasks. [PERSON_NAME] Av…" at bounding box center [71, 133] width 109 height 233
click at [97, 26] on div "Status No active tasks You are ready to start receiving tasks. [PERSON_NAME] Av…" at bounding box center [71, 133] width 109 height 233
click at [98, 26] on div "Status No active tasks You are ready to start receiving tasks. [PERSON_NAME] Av…" at bounding box center [71, 133] width 109 height 233
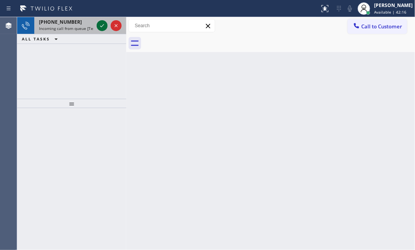
click at [101, 29] on icon at bounding box center [101, 25] width 9 height 9
click at [101, 24] on icon at bounding box center [101, 25] width 9 height 9
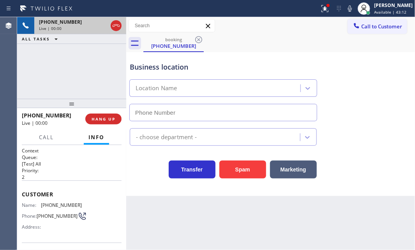
type input "[PHONE_NUMBER]"
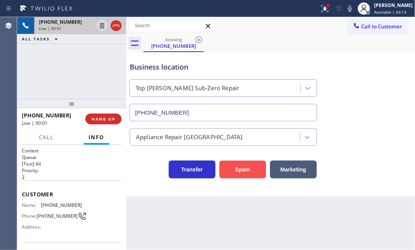
click at [245, 166] on button "Spam" at bounding box center [242, 170] width 47 height 18
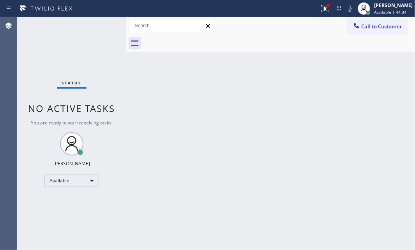
click at [97, 25] on div "Status No active tasks You are ready to start receiving tasks. [PERSON_NAME] Av…" at bounding box center [71, 133] width 109 height 233
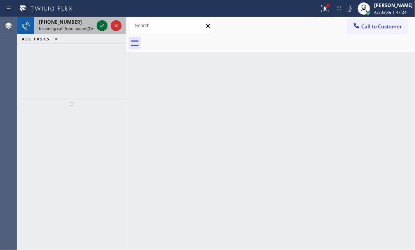
click at [101, 25] on icon at bounding box center [101, 25] width 9 height 9
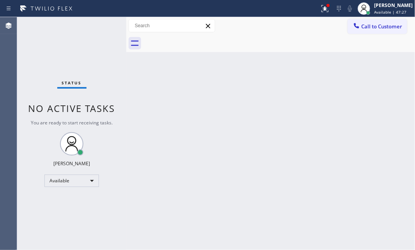
click at [100, 27] on div "Status No active tasks You are ready to start receiving tasks. [PERSON_NAME] Av…" at bounding box center [71, 133] width 109 height 233
click at [99, 27] on div "Status No active tasks You are ready to start receiving tasks. [PERSON_NAME] Av…" at bounding box center [71, 133] width 109 height 233
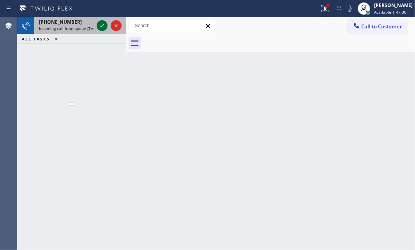
click at [99, 24] on icon at bounding box center [101, 25] width 9 height 9
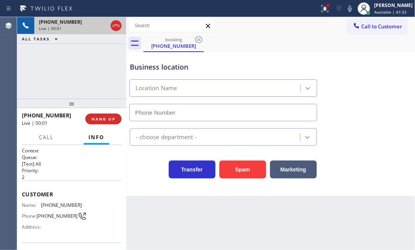
type input "[PHONE_NUMBER]"
click at [235, 157] on div "Spam" at bounding box center [240, 168] width 51 height 22
drag, startPoint x: 236, startPoint y: 164, endPoint x: 238, endPoint y: 159, distance: 5.8
click at [236, 166] on button "Spam" at bounding box center [242, 170] width 47 height 18
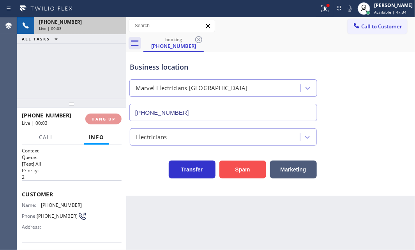
click at [232, 172] on button "Spam" at bounding box center [242, 170] width 47 height 18
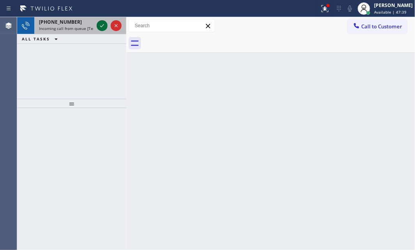
click at [101, 25] on icon at bounding box center [101, 25] width 9 height 9
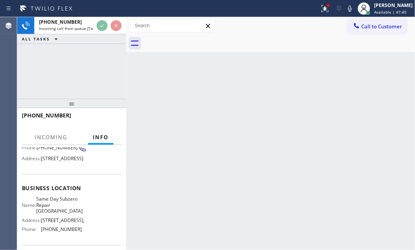
scroll to position [71, 0]
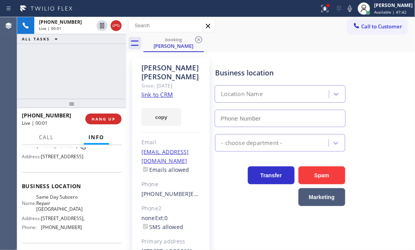
type input "[PHONE_NUMBER]"
click at [160, 91] on link "link to CRM" at bounding box center [157, 95] width 32 height 8
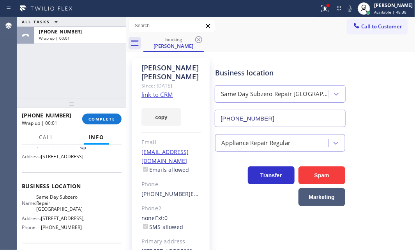
drag, startPoint x: 103, startPoint y: 118, endPoint x: 183, endPoint y: 132, distance: 81.2
click at [105, 118] on span "COMPLETE" at bounding box center [101, 118] width 27 height 5
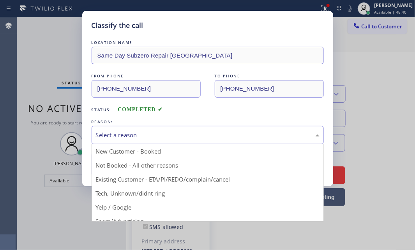
click at [166, 135] on div "Select a reason" at bounding box center [208, 135] width 224 height 9
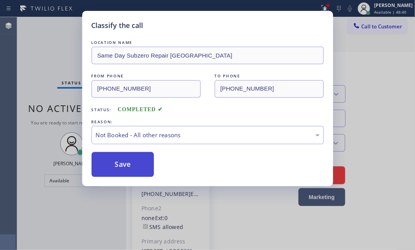
click at [126, 160] on button "Save" at bounding box center [123, 164] width 63 height 25
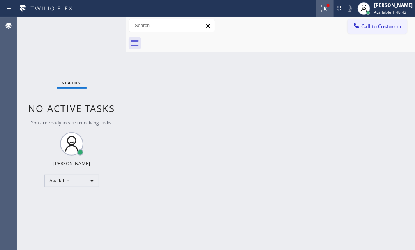
drag, startPoint x: 321, startPoint y: 9, endPoint x: 325, endPoint y: 42, distance: 33.8
click at [321, 9] on icon at bounding box center [324, 8] width 9 height 9
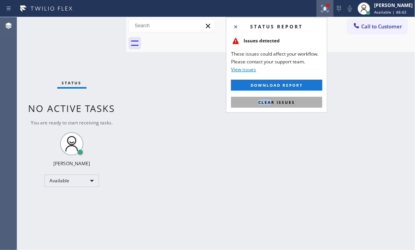
drag, startPoint x: 273, startPoint y: 96, endPoint x: 272, endPoint y: 101, distance: 5.2
click at [272, 98] on div "Status report Issues detected These issues could affect your workflow. Please c…" at bounding box center [276, 65] width 101 height 96
click at [272, 101] on span "Clear issues" at bounding box center [276, 102] width 37 height 5
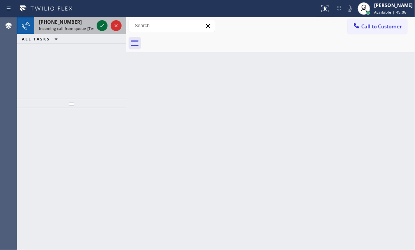
click at [102, 23] on icon at bounding box center [101, 25] width 9 height 9
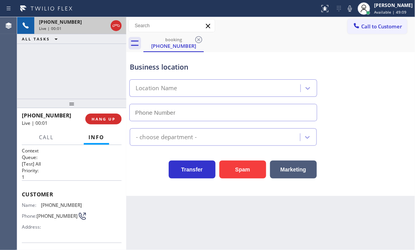
type input "[PHONE_NUMBER]"
click at [102, 119] on span "HANG UP" at bounding box center [104, 118] width 24 height 5
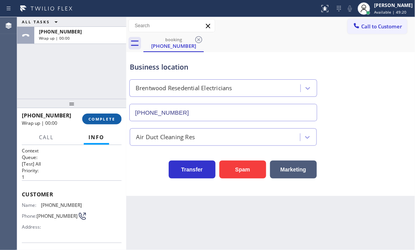
click at [102, 118] on span "COMPLETE" at bounding box center [101, 118] width 27 height 5
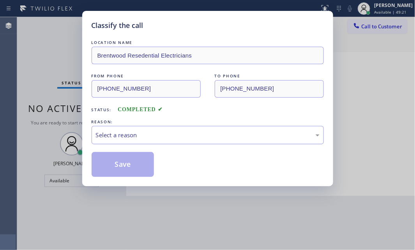
click at [155, 132] on div "Select a reason" at bounding box center [208, 135] width 224 height 9
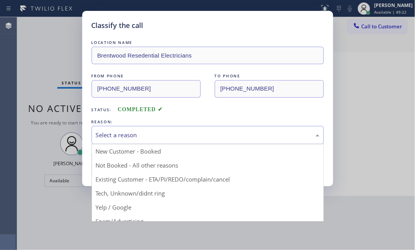
drag, startPoint x: 123, startPoint y: 166, endPoint x: 118, endPoint y: 164, distance: 5.3
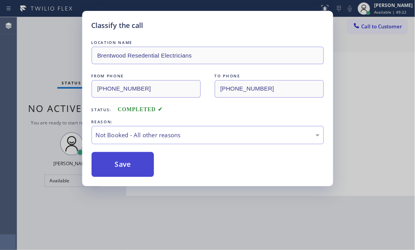
click at [113, 164] on button "Save" at bounding box center [123, 164] width 63 height 25
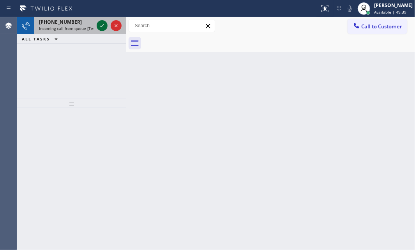
click at [102, 23] on icon at bounding box center [101, 25] width 9 height 9
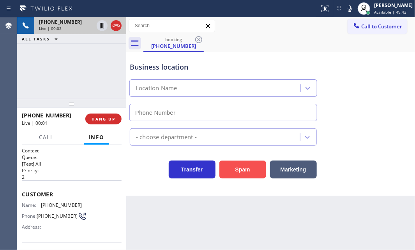
click at [254, 171] on button "Spam" at bounding box center [242, 170] width 47 height 18
type input "[PHONE_NUMBER]"
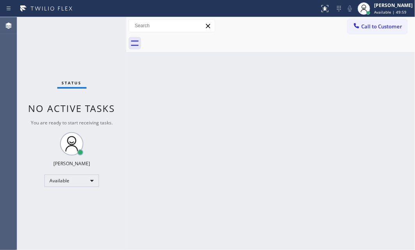
click at [101, 25] on div "Status No active tasks You are ready to start receiving tasks. [PERSON_NAME] Av…" at bounding box center [71, 133] width 109 height 233
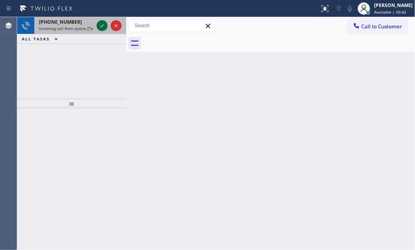
click at [102, 21] on icon at bounding box center [101, 25] width 9 height 9
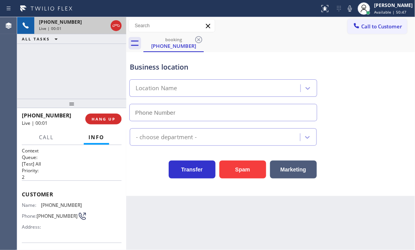
type input "[PHONE_NUMBER]"
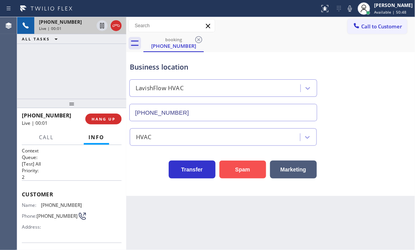
click at [236, 169] on button "Spam" at bounding box center [242, 170] width 47 height 18
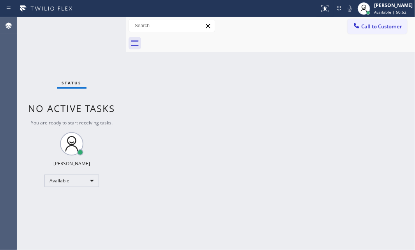
click at [109, 26] on div "Status No active tasks You are ready to start receiving tasks. [PERSON_NAME] Av…" at bounding box center [71, 133] width 109 height 233
click at [106, 25] on div "Status No active tasks You are ready to start receiving tasks. [PERSON_NAME] Av…" at bounding box center [71, 133] width 109 height 233
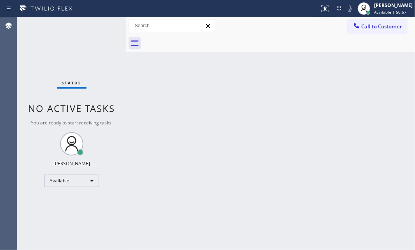
click at [106, 25] on div "Status No active tasks You are ready to start receiving tasks. [PERSON_NAME] Av…" at bounding box center [71, 133] width 109 height 233
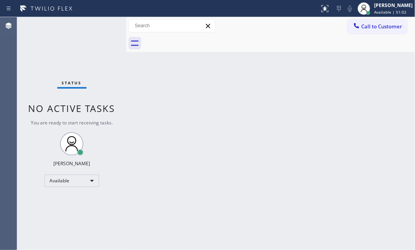
click at [106, 25] on div "Status No active tasks You are ready to start receiving tasks. [PERSON_NAME] Av…" at bounding box center [71, 133] width 109 height 233
click at [106, 24] on div "Status No active tasks You are ready to start receiving tasks. [PERSON_NAME] Av…" at bounding box center [71, 133] width 109 height 233
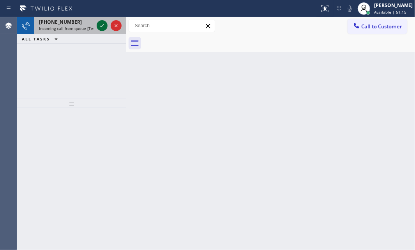
click at [105, 25] on icon at bounding box center [101, 25] width 9 height 9
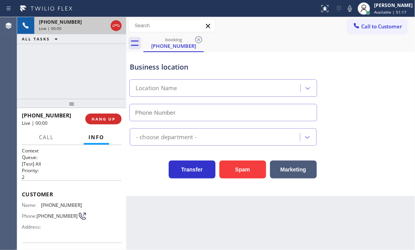
type input "[PHONE_NUMBER]"
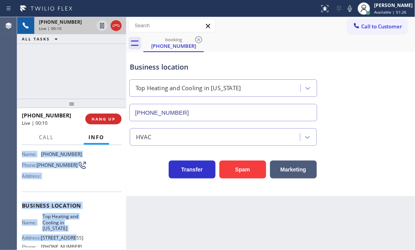
scroll to position [71, 0]
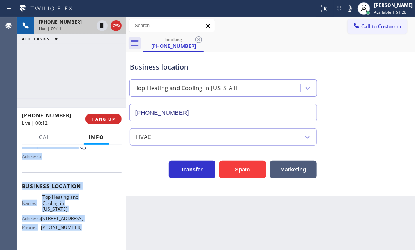
drag, startPoint x: 21, startPoint y: 191, endPoint x: 104, endPoint y: 219, distance: 87.5
click at [95, 228] on div "Context Queue: [Test] All Priority: 2 Customer Name: [PHONE_NUMBER] Phone: [PHO…" at bounding box center [71, 197] width 109 height 105
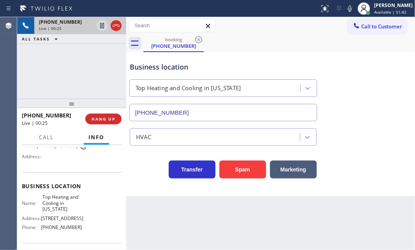
click at [99, 81] on div "[PHONE_NUMBER] Live | 00:25 ALL TASKS ALL TASKS ACTIVE TASKS TASKS IN WRAP UP" at bounding box center [71, 58] width 109 height 82
click at [97, 81] on div "[PHONE_NUMBER] Live | 00:29 ALL TASKS ALL TASKS ACTIVE TASKS TASKS IN WRAP UP" at bounding box center [71, 58] width 109 height 82
click at [291, 171] on button "Marketing" at bounding box center [293, 170] width 47 height 18
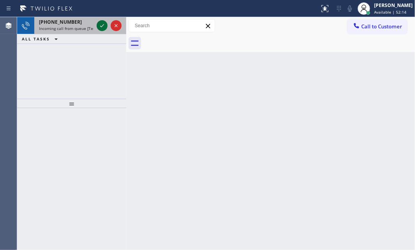
click at [105, 25] on icon at bounding box center [101, 25] width 9 height 9
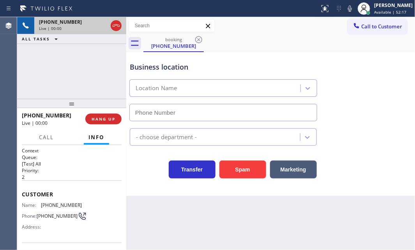
type input "[PHONE_NUMBER]"
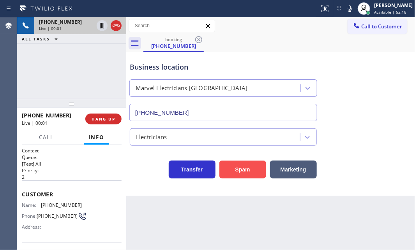
click at [240, 175] on button "Spam" at bounding box center [242, 170] width 47 height 18
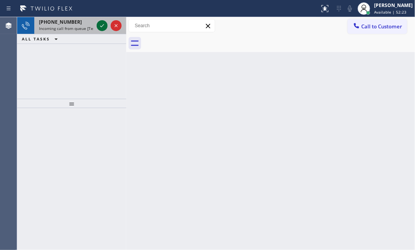
click at [102, 22] on icon at bounding box center [101, 25] width 9 height 9
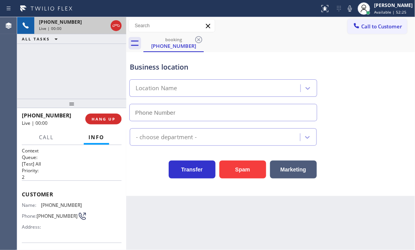
type input "[PHONE_NUMBER]"
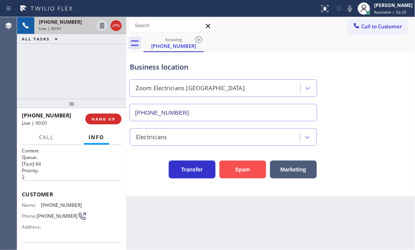
click at [238, 169] on button "Spam" at bounding box center [242, 170] width 47 height 18
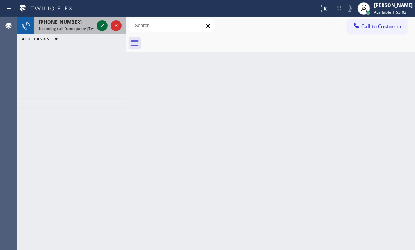
click at [105, 25] on icon at bounding box center [101, 25] width 9 height 9
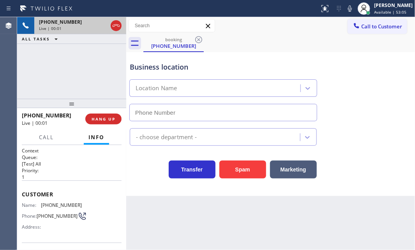
type input "[PHONE_NUMBER]"
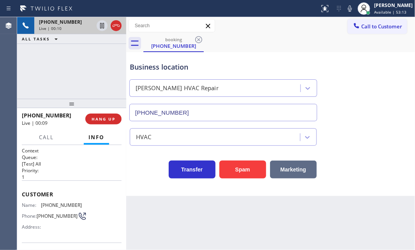
click at [286, 171] on button "Marketing" at bounding box center [293, 170] width 47 height 18
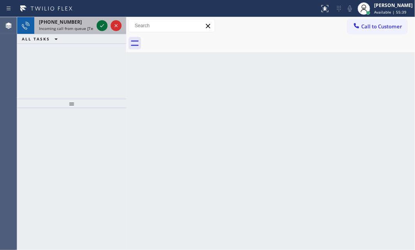
click at [100, 26] on icon at bounding box center [101, 25] width 9 height 9
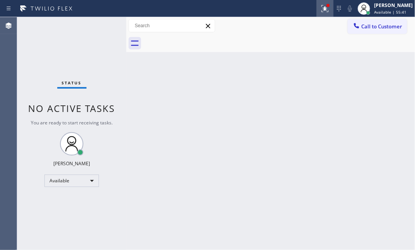
click at [322, 12] on icon at bounding box center [324, 8] width 9 height 9
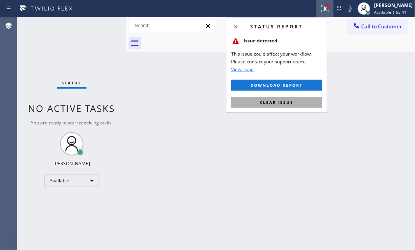
click at [286, 102] on span "Clear issue" at bounding box center [277, 102] width 34 height 5
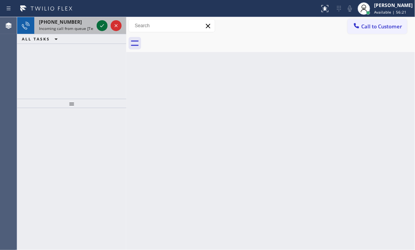
click at [104, 26] on icon at bounding box center [101, 25] width 9 height 9
click at [104, 25] on icon at bounding box center [101, 25] width 9 height 9
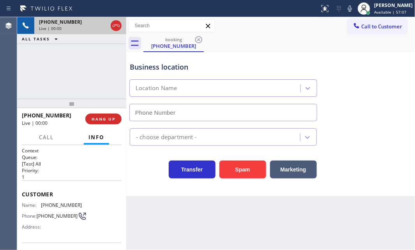
type input "[PHONE_NUMBER]"
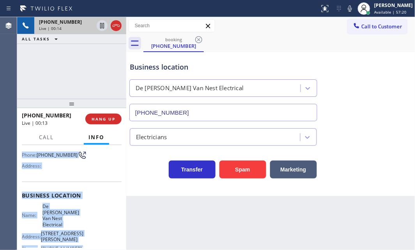
scroll to position [106, 0]
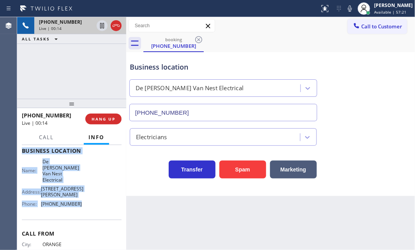
drag, startPoint x: 21, startPoint y: 192, endPoint x: 83, endPoint y: 208, distance: 64.5
click at [83, 208] on div "Context Queue: [Test] All Priority: 1 Customer Name: [PHONE_NUMBER] Phone: [PHO…" at bounding box center [71, 197] width 109 height 105
copy div "Customer Name: [PHONE_NUMBER] Phone: [PHONE_NUMBER] Address: Business location …"
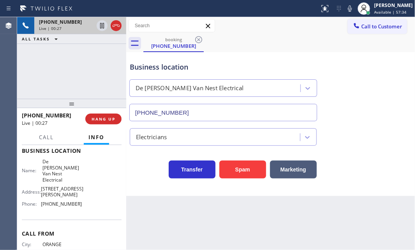
drag, startPoint x: 190, startPoint y: 1, endPoint x: 37, endPoint y: 70, distance: 168.4
click at [37, 70] on div "[PHONE_NUMBER] Live | 00:27 ALL TASKS ALL TASKS ACTIVE TASKS TASKS IN WRAP UP" at bounding box center [71, 58] width 109 height 82
drag, startPoint x: 151, startPoint y: 2, endPoint x: 97, endPoint y: 77, distance: 92.2
click at [97, 77] on div "[PHONE_NUMBER] Live | 00:38 ALL TASKS ALL TASKS ACTIVE TASKS TASKS IN WRAP UP" at bounding box center [71, 58] width 109 height 82
drag, startPoint x: 150, startPoint y: 0, endPoint x: 94, endPoint y: 66, distance: 86.8
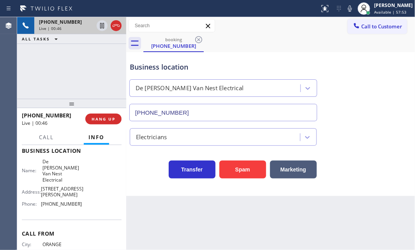
click at [94, 66] on div "[PHONE_NUMBER] Live | 00:46 ALL TASKS ALL TASKS ACTIVE TASKS TASKS IN WRAP UP" at bounding box center [71, 58] width 109 height 82
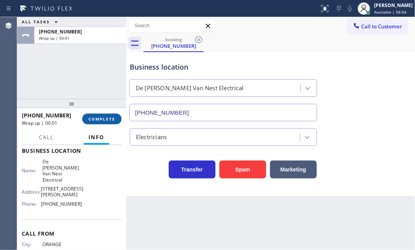
click at [108, 119] on span "COMPLETE" at bounding box center [101, 118] width 27 height 5
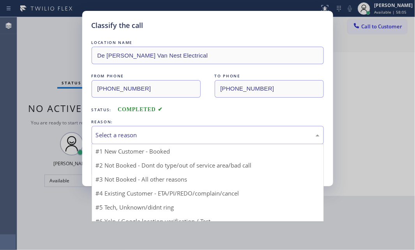
click at [180, 131] on div "Select a reason" at bounding box center [208, 135] width 224 height 9
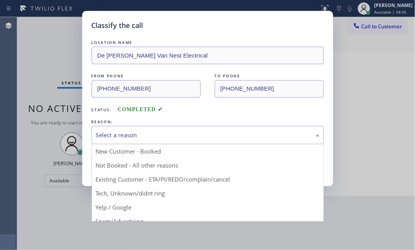
drag, startPoint x: 133, startPoint y: 165, endPoint x: 127, endPoint y: 165, distance: 6.6
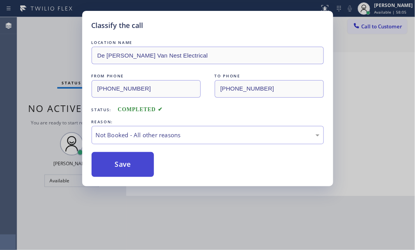
click at [127, 165] on button "Save" at bounding box center [123, 164] width 63 height 25
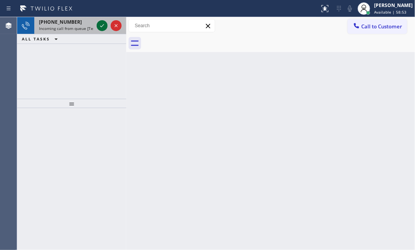
click at [101, 27] on icon at bounding box center [101, 25] width 9 height 9
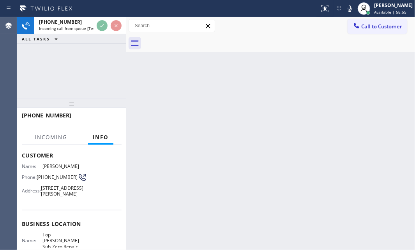
scroll to position [106, 0]
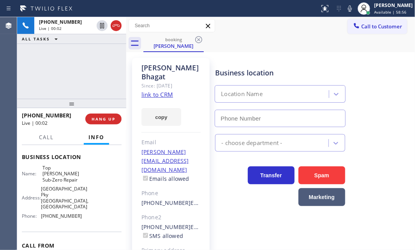
type input "[PHONE_NUMBER]"
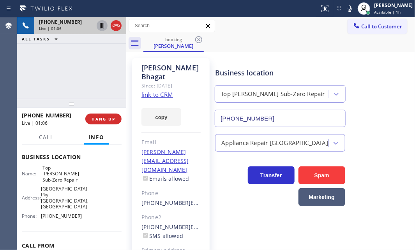
click at [101, 28] on icon at bounding box center [102, 25] width 4 height 5
click at [101, 26] on icon at bounding box center [101, 25] width 9 height 9
click at [117, 25] on icon at bounding box center [115, 25] width 9 height 9
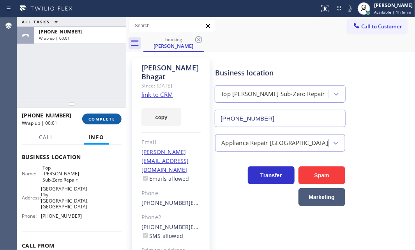
click at [107, 115] on button "COMPLETE" at bounding box center [101, 119] width 39 height 11
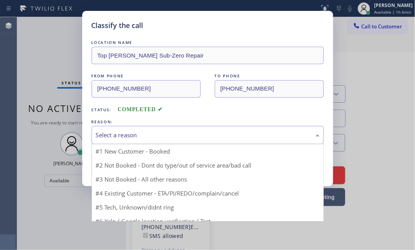
click at [187, 132] on div "Select a reason" at bounding box center [208, 135] width 224 height 9
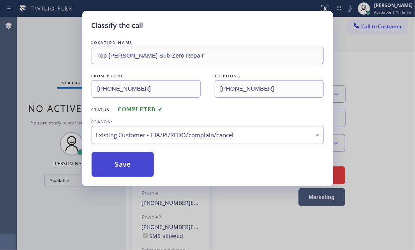
click at [127, 164] on button "Save" at bounding box center [123, 164] width 63 height 25
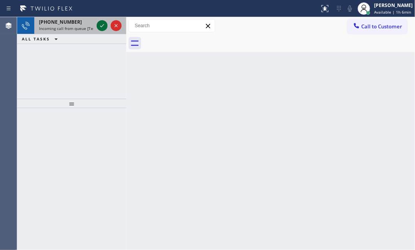
click at [101, 25] on icon at bounding box center [101, 25] width 9 height 9
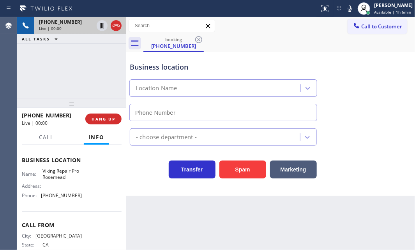
scroll to position [50, 0]
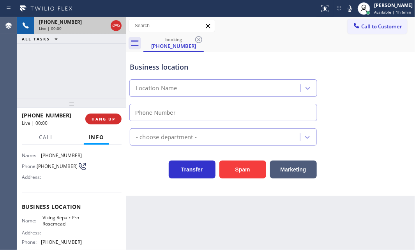
type input "[PHONE_NUMBER]"
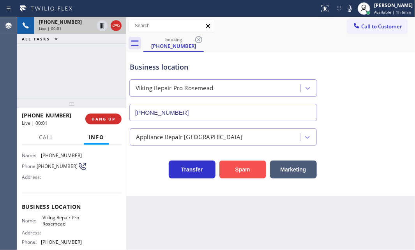
click at [246, 170] on button "Spam" at bounding box center [242, 170] width 47 height 18
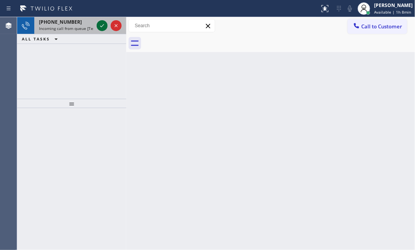
click at [99, 23] on icon at bounding box center [101, 25] width 9 height 9
click at [100, 25] on icon at bounding box center [101, 25] width 9 height 9
click at [98, 23] on icon at bounding box center [101, 25] width 9 height 9
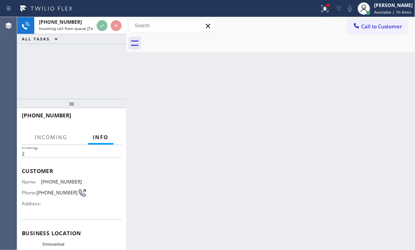
scroll to position [35, 0]
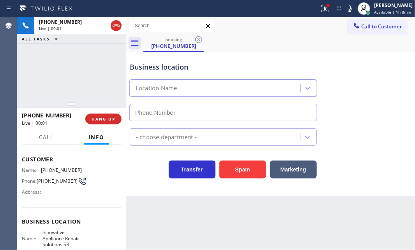
type input "[PHONE_NUMBER]"
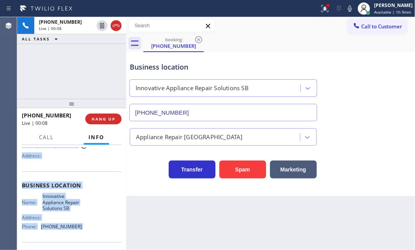
scroll to position [106, 0]
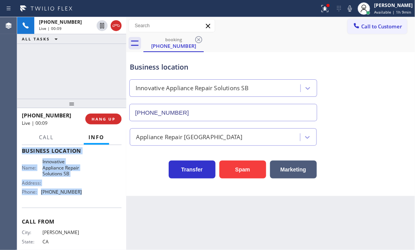
drag, startPoint x: 35, startPoint y: 170, endPoint x: 164, endPoint y: 203, distance: 133.0
click at [97, 199] on div "Context Queue: [Test] All Priority: 2 Customer Name: [PHONE_NUMBER] Phone: [PHO…" at bounding box center [71, 197] width 109 height 105
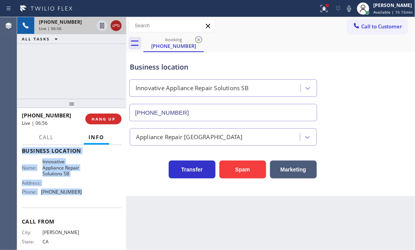
click at [118, 28] on icon at bounding box center [115, 25] width 9 height 9
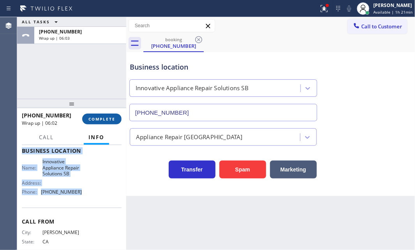
click at [98, 122] on button "COMPLETE" at bounding box center [101, 119] width 39 height 11
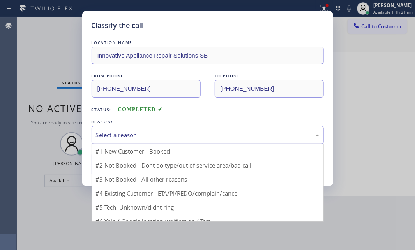
click at [265, 131] on div "Select a reason" at bounding box center [208, 135] width 224 height 9
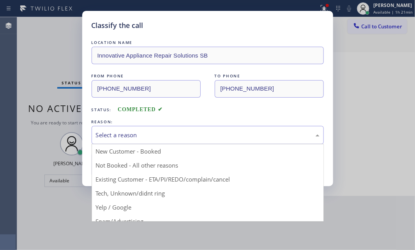
drag, startPoint x: 161, startPoint y: 150, endPoint x: 145, endPoint y: 155, distance: 17.1
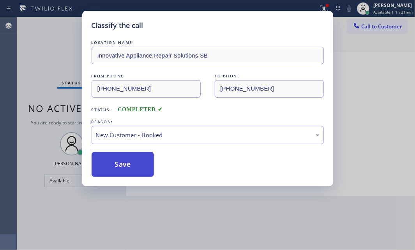
click at [127, 162] on button "Save" at bounding box center [123, 164] width 63 height 25
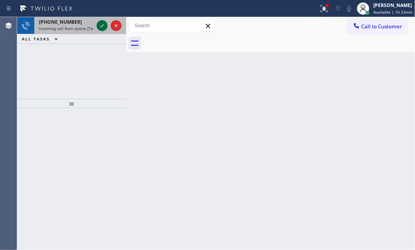
click at [101, 25] on icon at bounding box center [101, 25] width 9 height 9
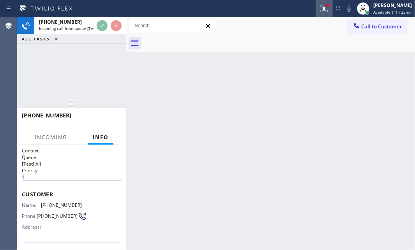
drag, startPoint x: 319, startPoint y: 11, endPoint x: 309, endPoint y: 79, distance: 68.9
click at [319, 11] on icon at bounding box center [323, 8] width 9 height 9
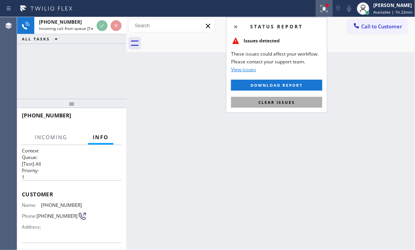
click at [274, 102] on span "Clear issues" at bounding box center [276, 102] width 37 height 5
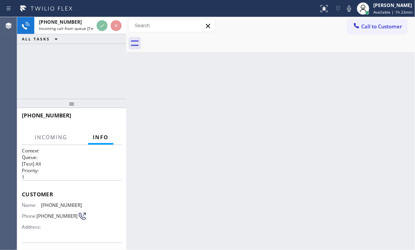
click at [99, 73] on div "[PHONE_NUMBER] Incoming call from queue [Test] All ALL TASKS ALL TASKS ACTIVE T…" at bounding box center [71, 58] width 109 height 82
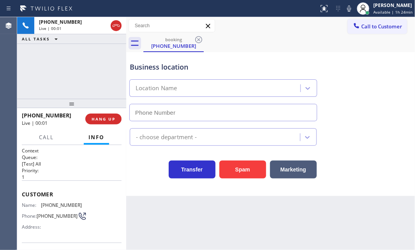
type input "[PHONE_NUMBER]"
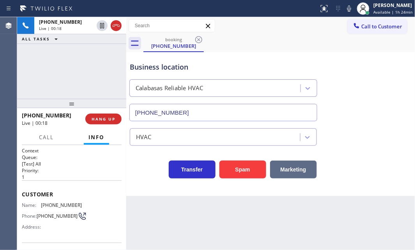
click at [291, 168] on button "Marketing" at bounding box center [293, 170] width 47 height 18
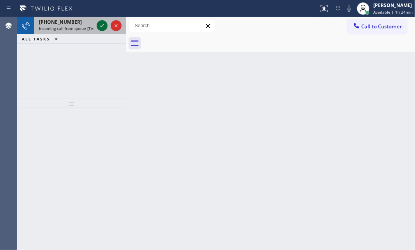
click at [99, 23] on icon at bounding box center [101, 25] width 9 height 9
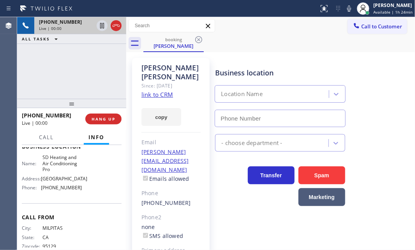
scroll to position [106, 0]
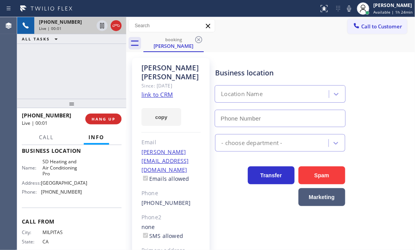
type input "[PHONE_NUMBER]"
click at [101, 27] on icon at bounding box center [102, 25] width 4 height 5
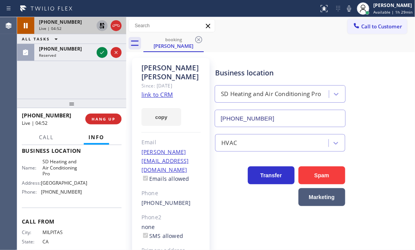
drag, startPoint x: 104, startPoint y: 52, endPoint x: 235, endPoint y: 120, distance: 147.1
click at [104, 52] on icon at bounding box center [101, 52] width 9 height 9
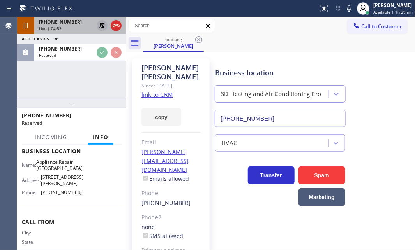
scroll to position [113, 0]
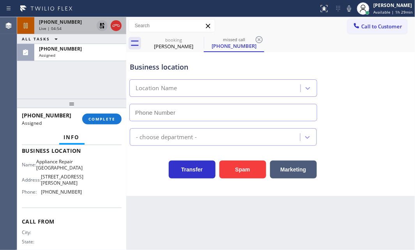
type input "[PHONE_NUMBER]"
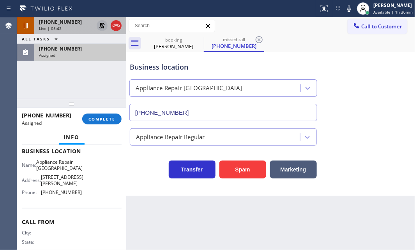
click at [88, 55] on div "Assigned" at bounding box center [80, 55] width 83 height 5
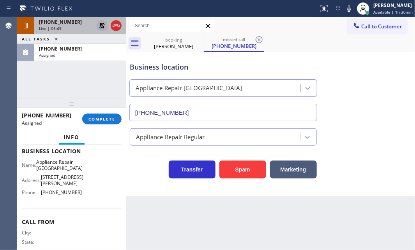
click at [102, 23] on icon at bounding box center [101, 25] width 9 height 9
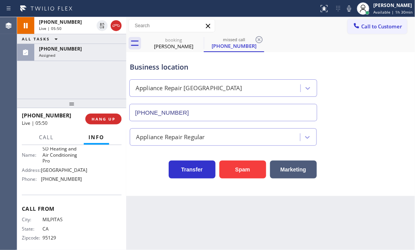
scroll to position [106, 0]
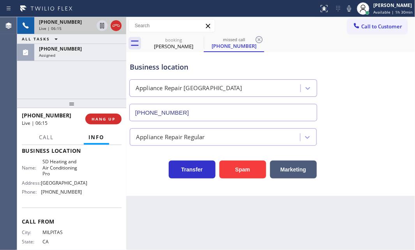
click at [73, 28] on div "Live | 06:15" at bounding box center [66, 28] width 55 height 5
click at [75, 28] on div "Live | 06:20" at bounding box center [66, 28] width 55 height 5
click at [113, 28] on icon at bounding box center [115, 25] width 9 height 9
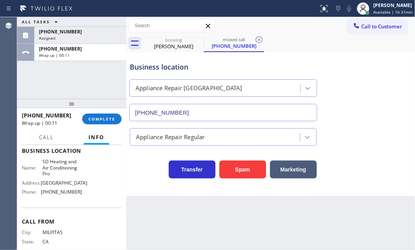
drag, startPoint x: 99, startPoint y: 53, endPoint x: 97, endPoint y: 61, distance: 8.0
click at [99, 53] on div "Wrap up | 00:11" at bounding box center [80, 55] width 83 height 5
click at [109, 120] on span "COMPLETE" at bounding box center [101, 118] width 27 height 5
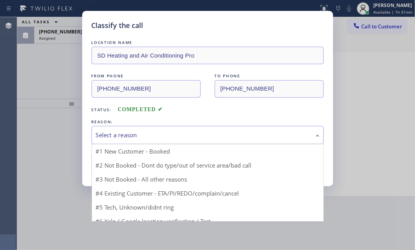
click at [158, 129] on div "Select a reason" at bounding box center [208, 135] width 232 height 18
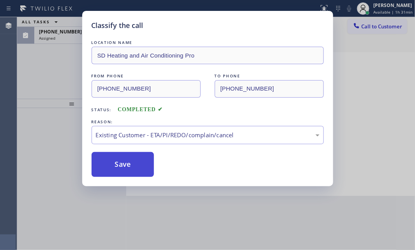
click at [119, 162] on button "Save" at bounding box center [123, 164] width 63 height 25
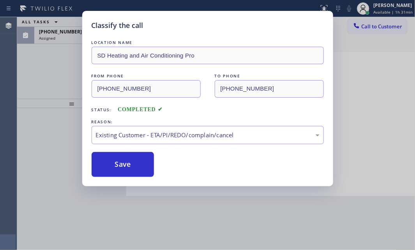
click at [66, 40] on div "Assigned" at bounding box center [80, 37] width 83 height 5
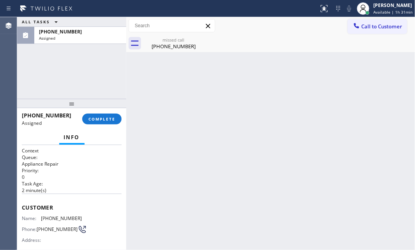
scroll to position [106, 0]
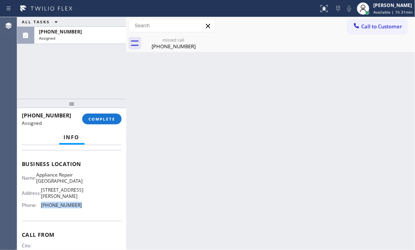
drag, startPoint x: 67, startPoint y: 206, endPoint x: 41, endPoint y: 208, distance: 26.5
click at [41, 208] on div "Name: Appliance Repair [GEOGRAPHIC_DATA] Address: [STREET_ADDRESS][PERSON_NAME]…" at bounding box center [72, 191] width 100 height 39
click at [374, 27] on span "Call to Customer" at bounding box center [381, 26] width 41 height 7
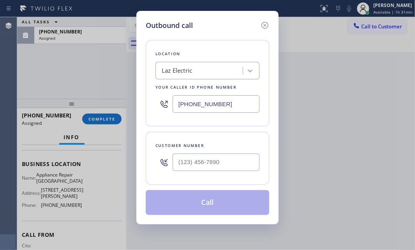
click at [234, 106] on input "[PHONE_NUMBER]" at bounding box center [216, 104] width 87 height 18
paste input "480) 269-8504"
type input "[PHONE_NUMBER]"
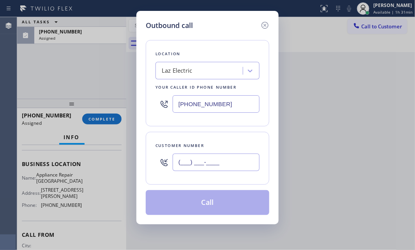
click at [214, 164] on input "(___) ___-____" at bounding box center [216, 163] width 87 height 18
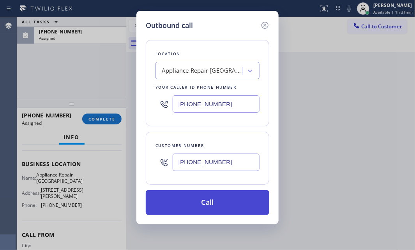
type input "[PHONE_NUMBER]"
click at [216, 204] on button "Call" at bounding box center [207, 203] width 123 height 25
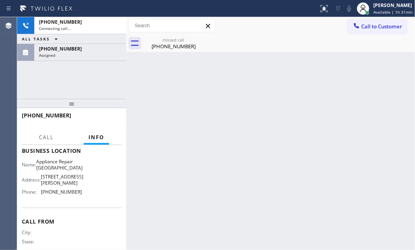
scroll to position [93, 0]
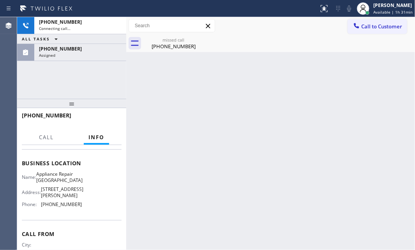
click at [107, 120] on div at bounding box center [69, 123] width 94 height 7
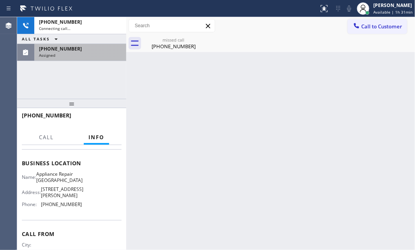
click at [94, 54] on div "Assigned" at bounding box center [80, 55] width 83 height 5
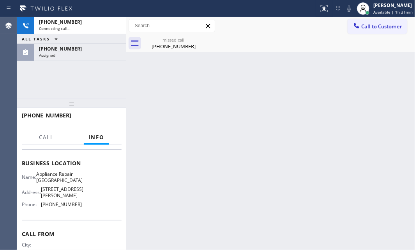
scroll to position [106, 0]
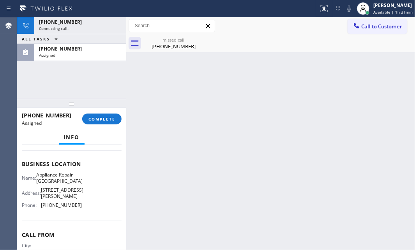
drag, startPoint x: 99, startPoint y: 118, endPoint x: 102, endPoint y: 125, distance: 7.7
click at [99, 119] on span "COMPLETE" at bounding box center [101, 118] width 27 height 5
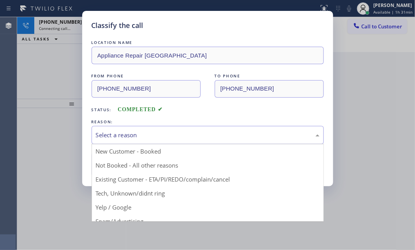
click at [183, 141] on div "Select a reason" at bounding box center [208, 135] width 232 height 18
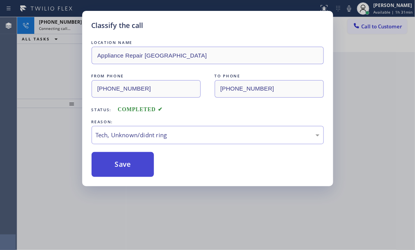
drag, startPoint x: 122, startPoint y: 192, endPoint x: 124, endPoint y: 173, distance: 18.8
click at [125, 169] on button "Save" at bounding box center [123, 164] width 63 height 25
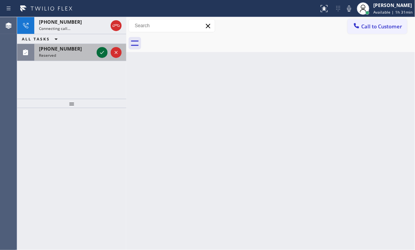
click at [101, 53] on icon at bounding box center [101, 52] width 9 height 9
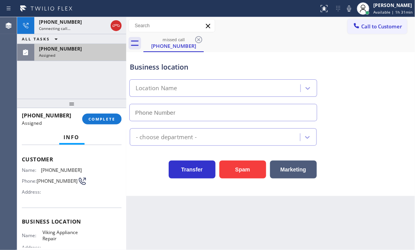
type input "[PHONE_NUMBER]"
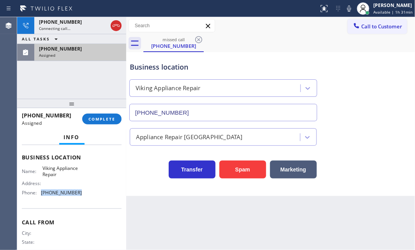
click at [40, 195] on div "Phone: [PHONE_NUMBER]" at bounding box center [52, 193] width 60 height 6
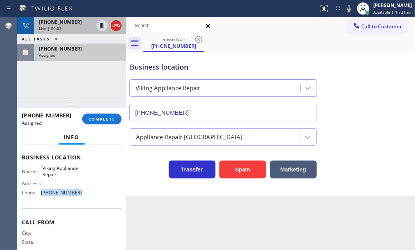
click at [75, 30] on div "Live | 00:02" at bounding box center [66, 28] width 55 height 5
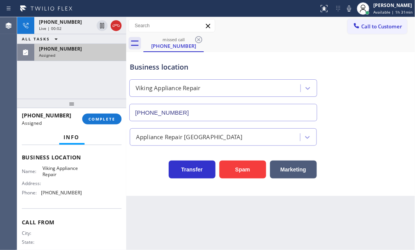
scroll to position [100, 0]
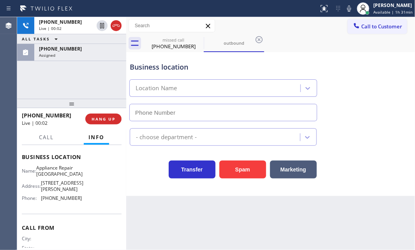
type input "[PHONE_NUMBER]"
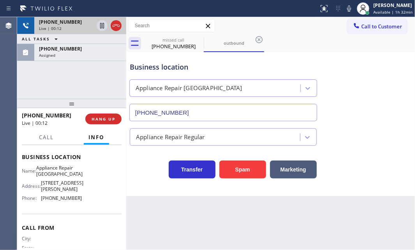
click at [77, 24] on div "[PHONE_NUMBER]" at bounding box center [66, 22] width 55 height 7
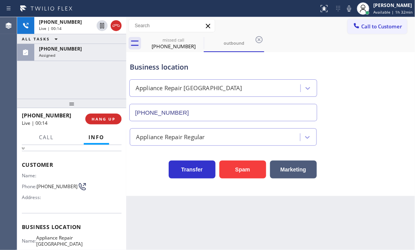
scroll to position [29, 0]
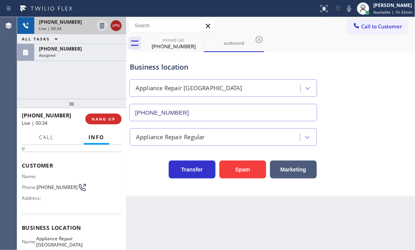
click at [117, 27] on icon at bounding box center [115, 25] width 9 height 9
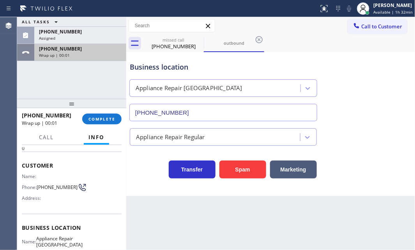
click at [101, 53] on div "Wrap up | 00:01" at bounding box center [80, 55] width 83 height 5
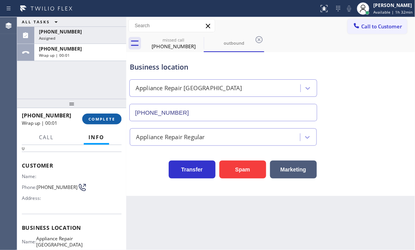
click at [112, 119] on span "COMPLETE" at bounding box center [101, 118] width 27 height 5
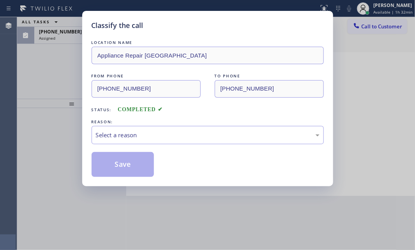
click at [220, 122] on div "REASON:" at bounding box center [208, 122] width 232 height 8
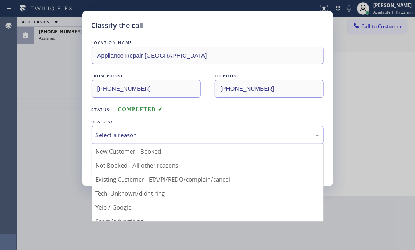
click at [218, 129] on div "Select a reason" at bounding box center [208, 135] width 232 height 18
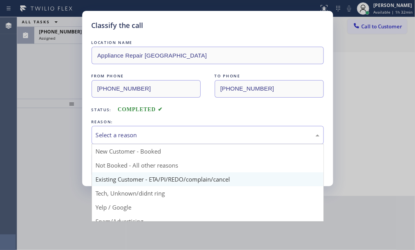
scroll to position [52, 0]
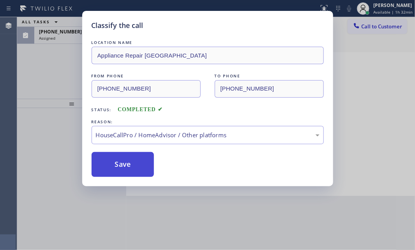
drag, startPoint x: 138, startPoint y: 163, endPoint x: 137, endPoint y: 159, distance: 4.6
click at [138, 162] on button "Save" at bounding box center [123, 164] width 63 height 25
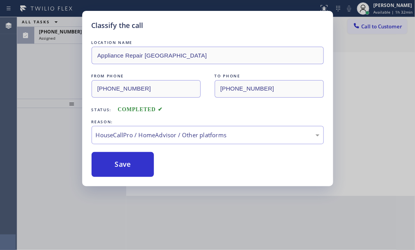
click at [77, 42] on div "Classify the call LOCATION NAME Appliance Repair Phoenix FROM PHONE [PHONE_NUMB…" at bounding box center [207, 125] width 415 height 250
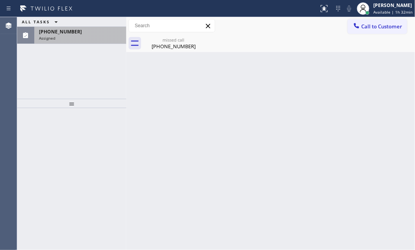
click at [76, 36] on div "Assigned" at bounding box center [80, 37] width 83 height 5
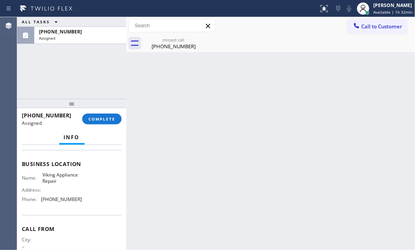
scroll to position [100, 0]
drag, startPoint x: 78, startPoint y: 198, endPoint x: 46, endPoint y: 199, distance: 32.0
click at [41, 198] on div "Phone: [PHONE_NUMBER]" at bounding box center [52, 199] width 60 height 6
drag, startPoint x: 374, startPoint y: 30, endPoint x: 243, endPoint y: 88, distance: 144.2
click at [374, 30] on button "Call to Customer" at bounding box center [378, 26] width 60 height 15
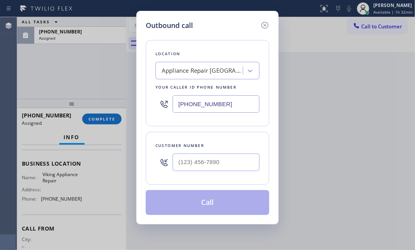
click at [232, 104] on input "[PHONE_NUMBER]" at bounding box center [216, 104] width 87 height 18
paste input "855) 393-363"
type input "[PHONE_NUMBER]"
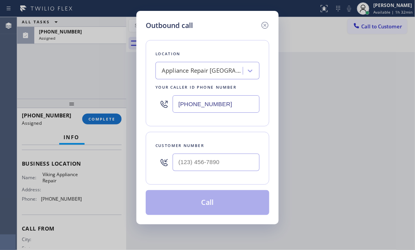
type input "(___) ___-____"
click at [210, 163] on input "(___) ___-____" at bounding box center [216, 163] width 87 height 18
drag, startPoint x: 85, startPoint y: 31, endPoint x: 42, endPoint y: 30, distance: 42.5
click at [36, 30] on div "Outbound call Location Viking Appliance Repair Your caller id phone number [PHO…" at bounding box center [207, 125] width 415 height 250
type input "(___) ___-____"
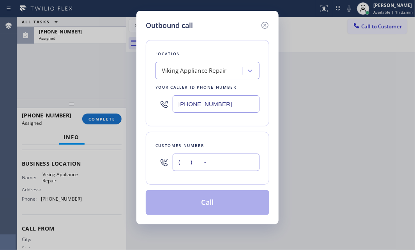
click at [194, 163] on input "(___) ___-____" at bounding box center [216, 163] width 87 height 18
click at [51, 186] on div "Outbound call Location Viking Appliance Repair Your caller id phone number [PHO…" at bounding box center [207, 125] width 415 height 250
click at [176, 159] on div at bounding box center [207, 162] width 104 height 25
drag, startPoint x: 176, startPoint y: 159, endPoint x: 175, endPoint y: 164, distance: 4.4
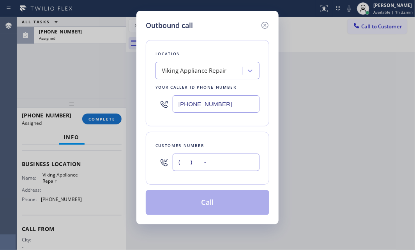
click at [175, 164] on input "(___) ___-____" at bounding box center [216, 163] width 87 height 18
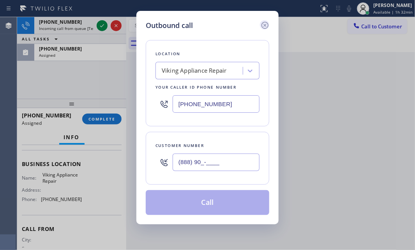
type input "(888) 90_-____"
click at [262, 23] on icon at bounding box center [264, 25] width 7 height 7
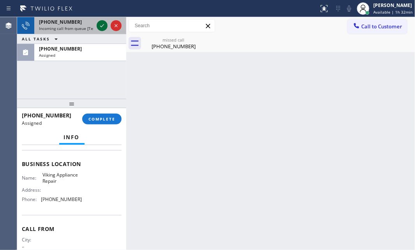
click at [104, 25] on icon at bounding box center [101, 25] width 9 height 9
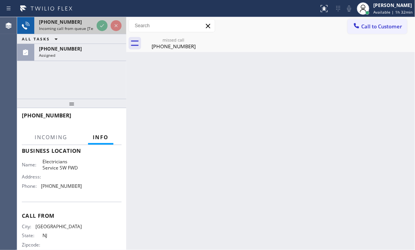
scroll to position [93, 0]
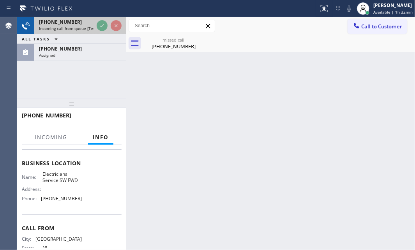
click at [84, 22] on div "[PHONE_NUMBER]" at bounding box center [66, 22] width 55 height 7
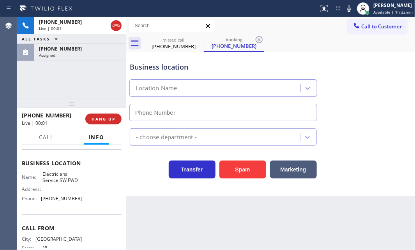
type input "[PHONE_NUMBER]"
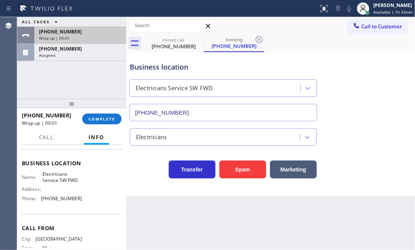
click at [85, 34] on div "[PHONE_NUMBER]" at bounding box center [80, 31] width 83 height 7
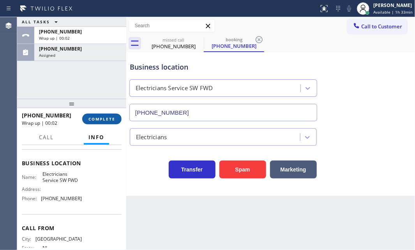
click at [106, 118] on span "COMPLETE" at bounding box center [101, 118] width 27 height 5
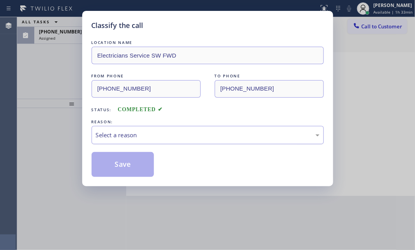
click at [258, 139] on div "Select a reason" at bounding box center [208, 135] width 232 height 18
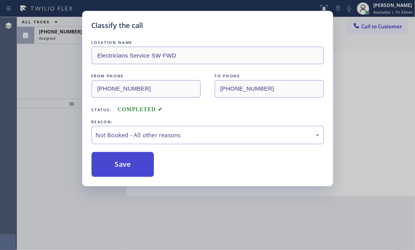
click at [114, 162] on button "Save" at bounding box center [123, 164] width 63 height 25
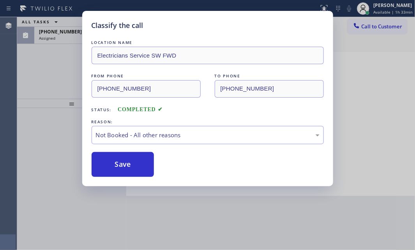
click at [70, 35] on div "Classify the call LOCATION NAME Electricians Service SW FWD FROM PHONE [PHONE_N…" at bounding box center [207, 125] width 415 height 250
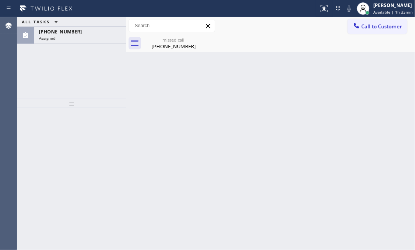
drag, startPoint x: 71, startPoint y: 35, endPoint x: 71, endPoint y: 49, distance: 14.0
click at [71, 36] on div "[PHONE_NUMBER] Assigned" at bounding box center [78, 35] width 89 height 17
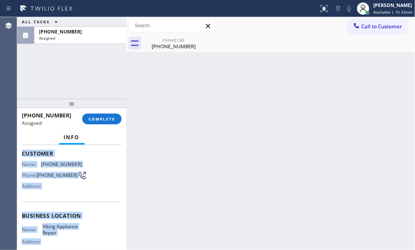
scroll to position [71, 0]
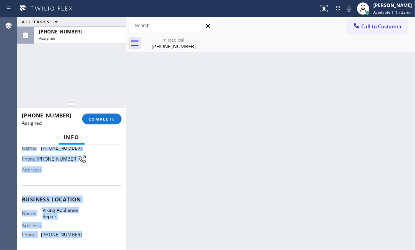
drag, startPoint x: 22, startPoint y: 205, endPoint x: 92, endPoint y: 232, distance: 75.2
click at [92, 232] on div "Context Queue: Appliance Repair High End Priority: 0 Task Age: [DEMOGRAPHIC_DAT…" at bounding box center [72, 193] width 100 height 233
click at [100, 121] on span "COMPLETE" at bounding box center [101, 118] width 27 height 5
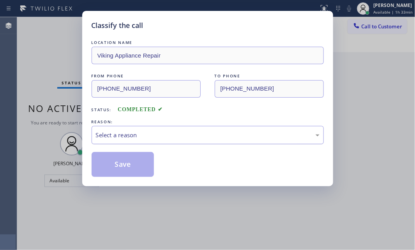
click at [297, 143] on div "Select a reason" at bounding box center [208, 135] width 232 height 18
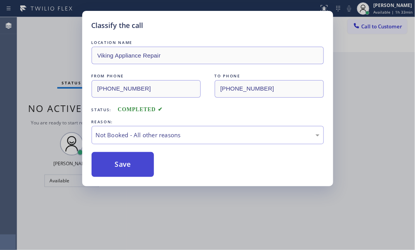
click at [132, 169] on button "Save" at bounding box center [123, 164] width 63 height 25
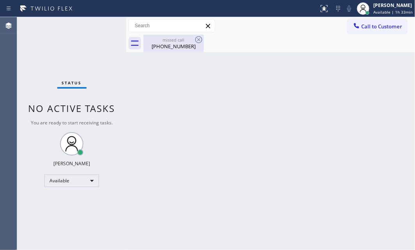
click at [176, 46] on div "[PHONE_NUMBER]" at bounding box center [173, 46] width 59 height 7
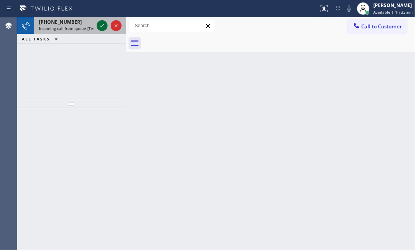
click at [97, 23] on icon at bounding box center [101, 25] width 9 height 9
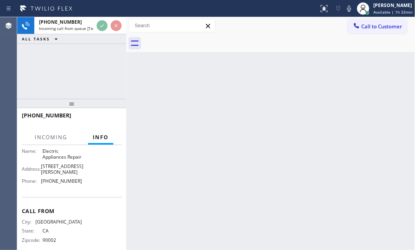
scroll to position [141, 0]
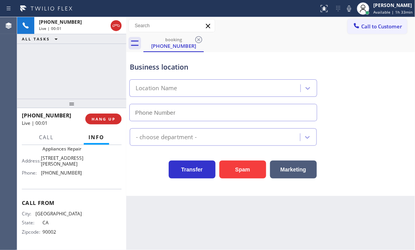
type input "[PHONE_NUMBER]"
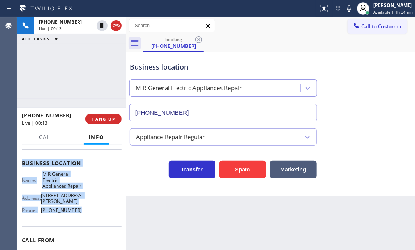
scroll to position [106, 0]
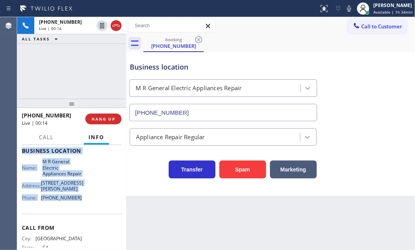
drag, startPoint x: 21, startPoint y: 191, endPoint x: 85, endPoint y: 219, distance: 69.8
click at [83, 220] on div "Context Queue: [Test] All Priority: 1 Customer Name: [PHONE_NUMBER] Phone: [PHO…" at bounding box center [72, 157] width 100 height 231
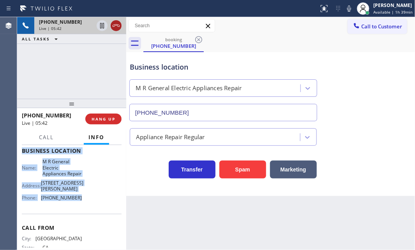
click at [115, 27] on icon at bounding box center [115, 25] width 9 height 9
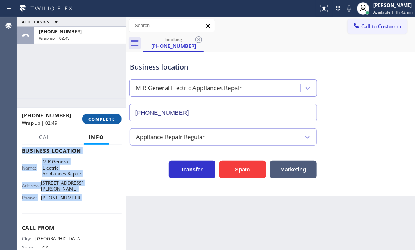
click at [101, 118] on span "COMPLETE" at bounding box center [101, 118] width 27 height 5
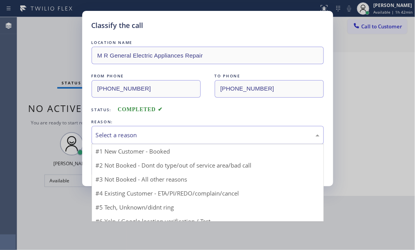
click at [197, 136] on div "Select a reason" at bounding box center [208, 135] width 224 height 9
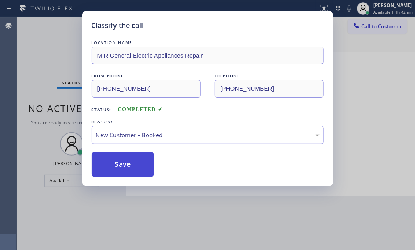
click at [125, 161] on button "Save" at bounding box center [123, 164] width 63 height 25
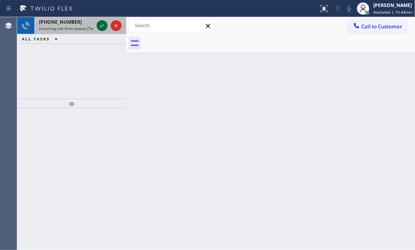
click at [105, 26] on icon at bounding box center [101, 25] width 9 height 9
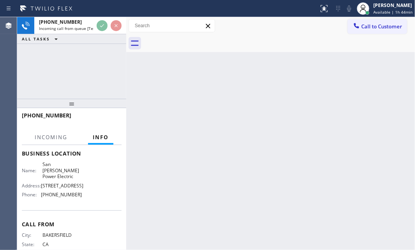
scroll to position [106, 0]
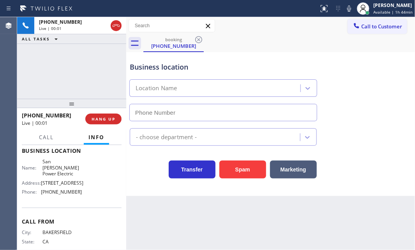
type input "[PHONE_NUMBER]"
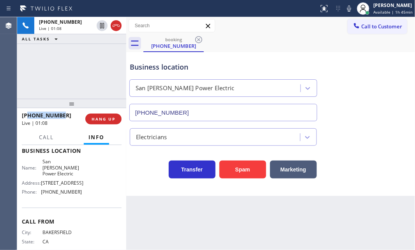
drag, startPoint x: 62, startPoint y: 115, endPoint x: 29, endPoint y: 116, distance: 33.2
click at [29, 116] on div "[PHONE_NUMBER]" at bounding box center [51, 115] width 58 height 7
click at [97, 65] on div "[PHONE_NUMBER] Live | 02:36 ALL TASKS ALL TASKS ACTIVE TASKS TASKS IN WRAP UP" at bounding box center [71, 58] width 109 height 82
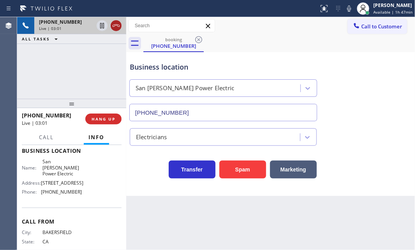
click at [116, 27] on icon at bounding box center [115, 25] width 9 height 9
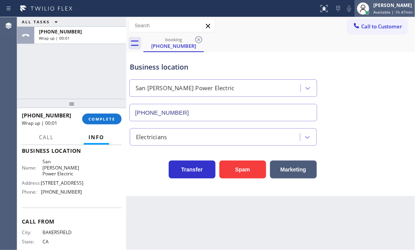
click at [383, 13] on span "Available | 1h 47min" at bounding box center [392, 11] width 39 height 5
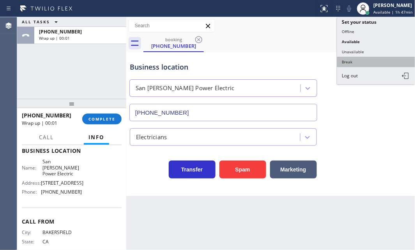
click at [348, 62] on button "Break" at bounding box center [376, 62] width 78 height 10
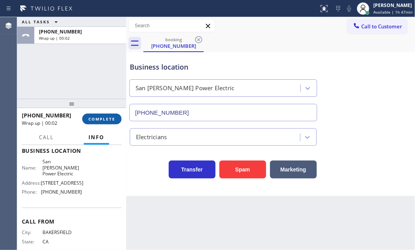
click at [99, 118] on span "COMPLETE" at bounding box center [101, 118] width 27 height 5
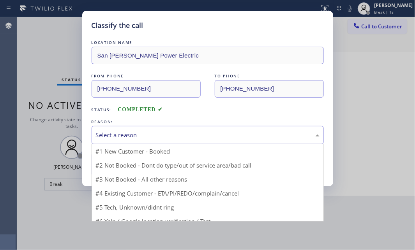
click at [169, 136] on div "Select a reason" at bounding box center [208, 135] width 224 height 9
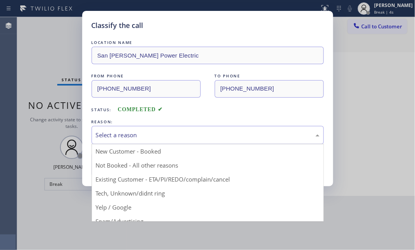
drag, startPoint x: 140, startPoint y: 168, endPoint x: 132, endPoint y: 168, distance: 7.8
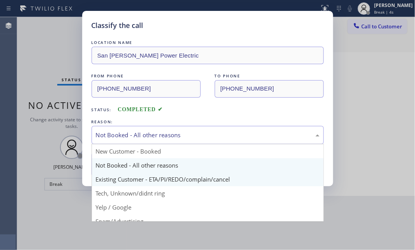
drag, startPoint x: 143, startPoint y: 133, endPoint x: 125, endPoint y: 182, distance: 51.7
click at [142, 134] on div "Not Booked - All other reasons" at bounding box center [208, 135] width 224 height 9
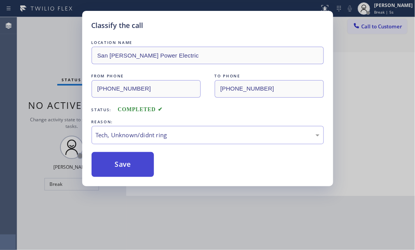
drag, startPoint x: 121, startPoint y: 194, endPoint x: 122, endPoint y: 175, distance: 18.7
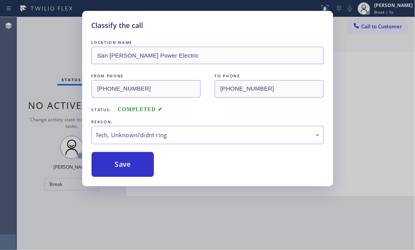
drag, startPoint x: 122, startPoint y: 160, endPoint x: 338, endPoint y: 191, distance: 218.1
click at [124, 160] on button "Save" at bounding box center [123, 164] width 63 height 25
